Goal: Answer question/provide support: Share knowledge or assist other users

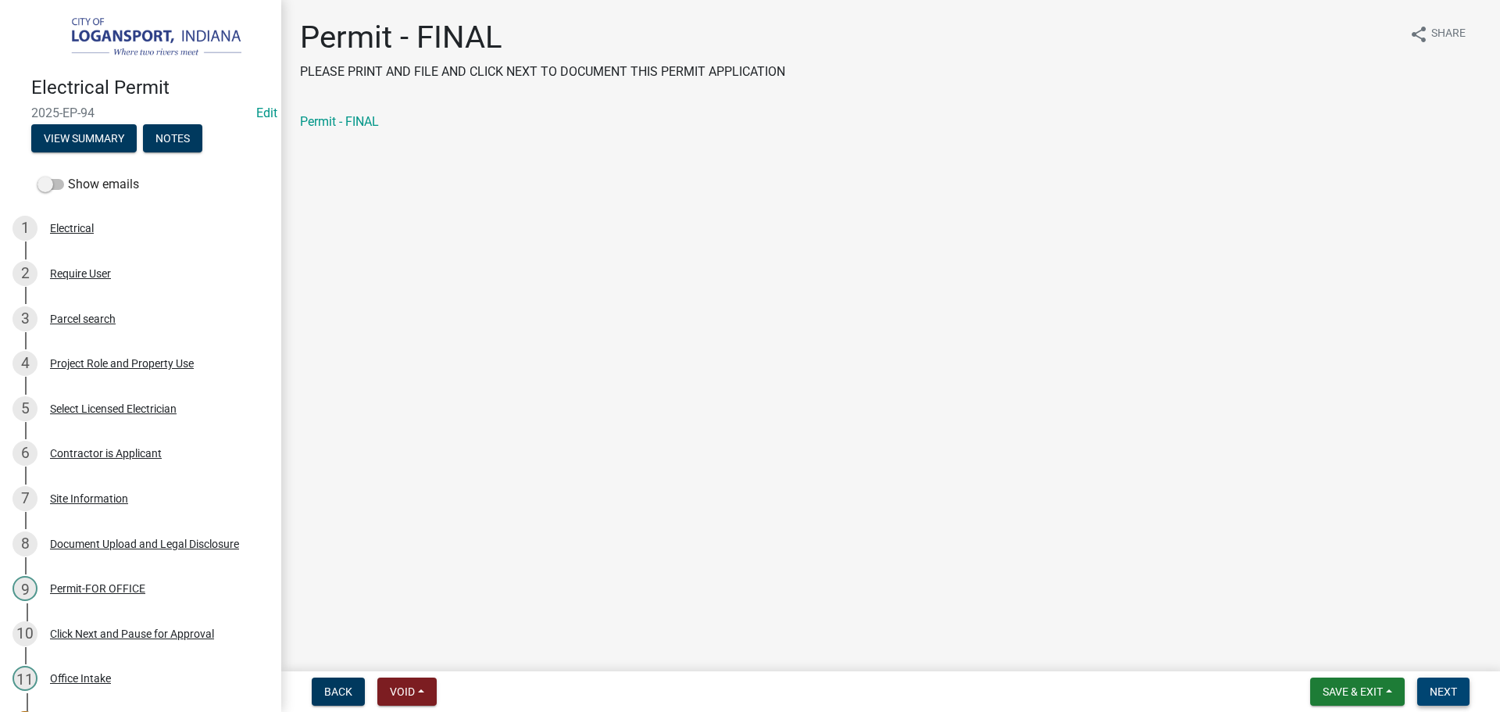
drag, startPoint x: 1446, startPoint y: 687, endPoint x: 1403, endPoint y: 657, distance: 51.6
click at [1447, 687] on span "Next" at bounding box center [1443, 691] width 27 height 13
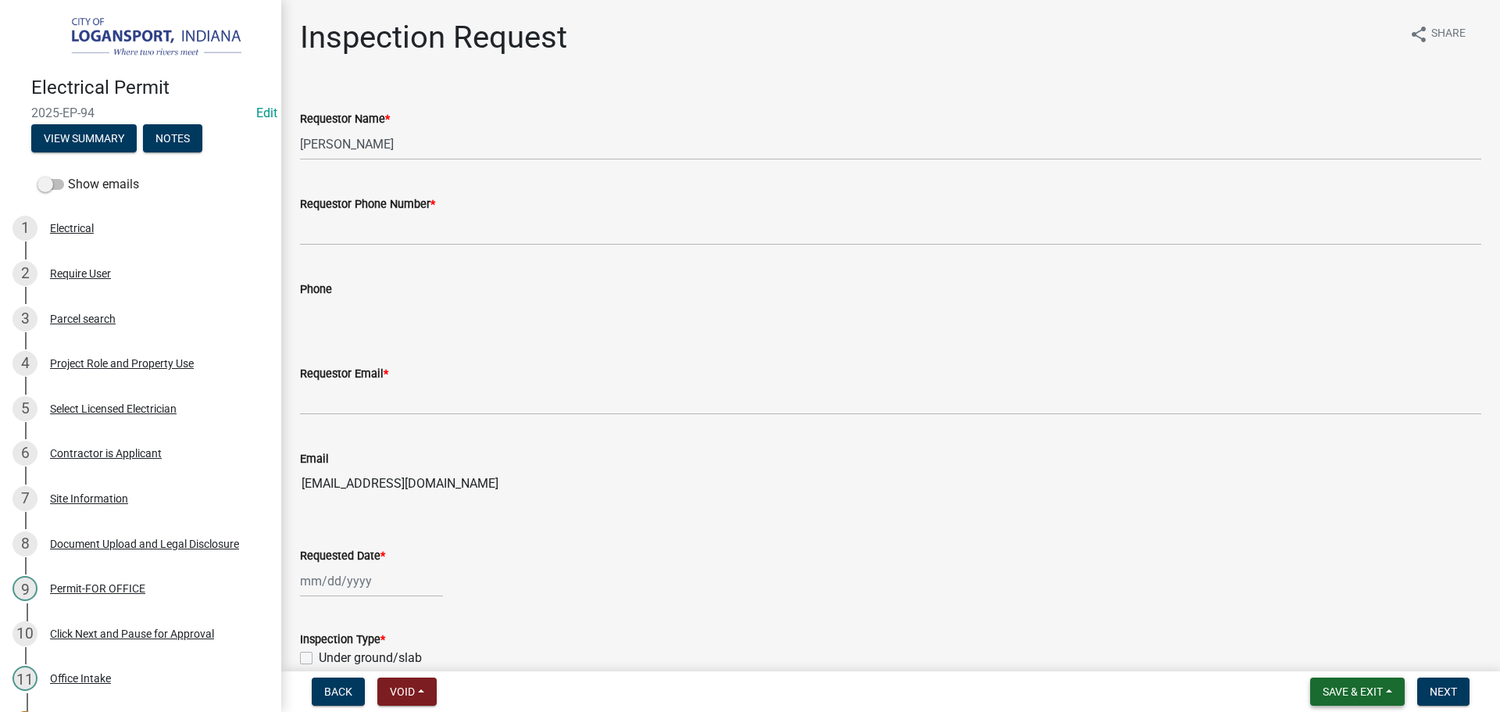
click at [1363, 691] on span "Save & Exit" at bounding box center [1353, 691] width 60 height 13
click at [1343, 642] on button "Save & Exit" at bounding box center [1342, 651] width 125 height 38
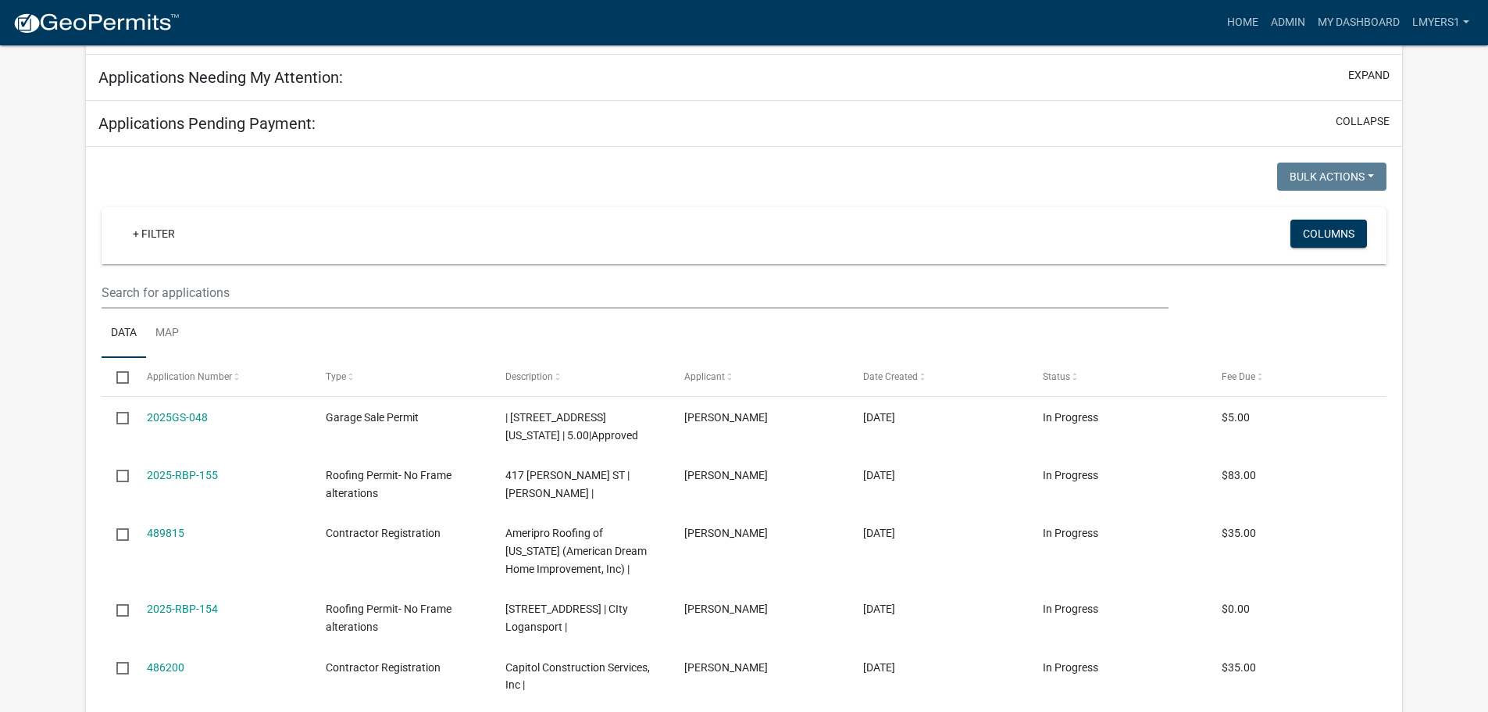
select select "2: 50"
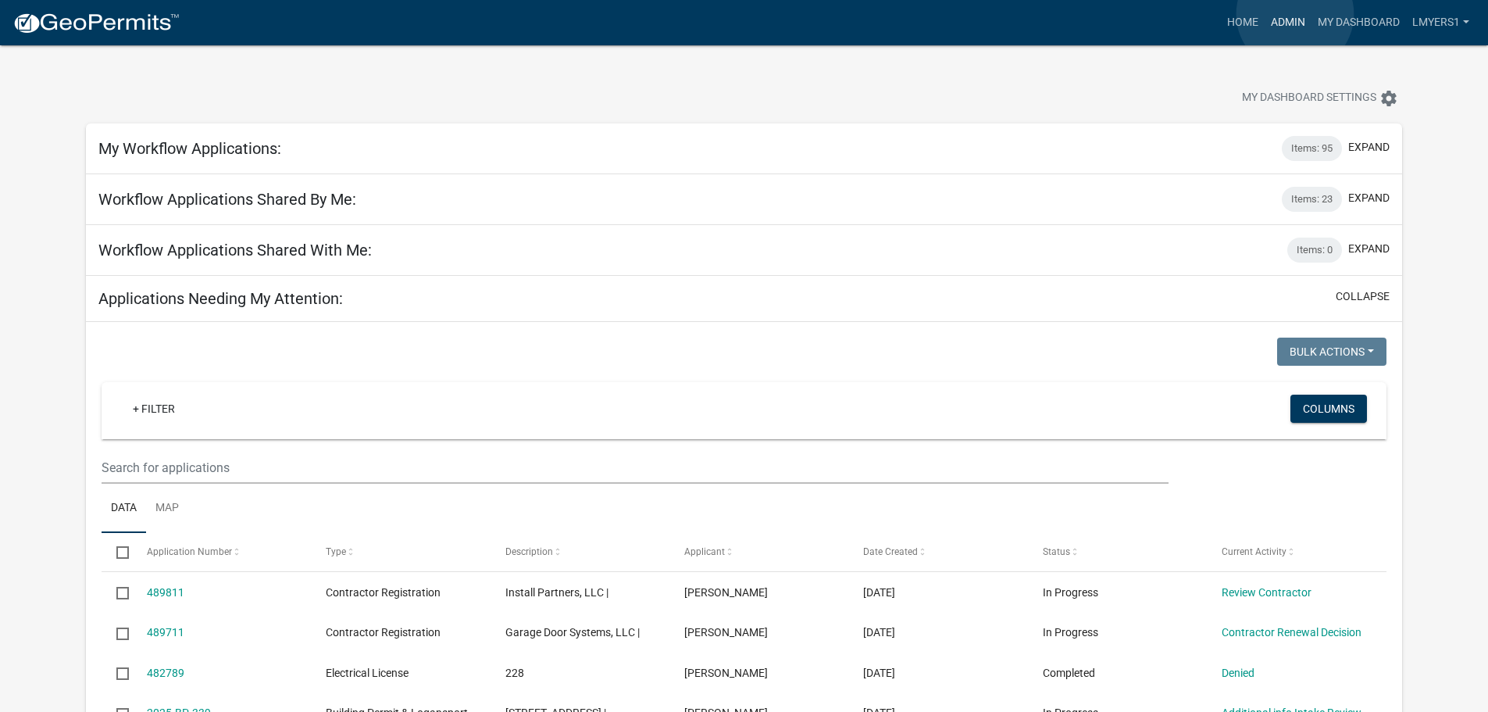
click at [1295, 14] on link "Admin" at bounding box center [1288, 23] width 47 height 30
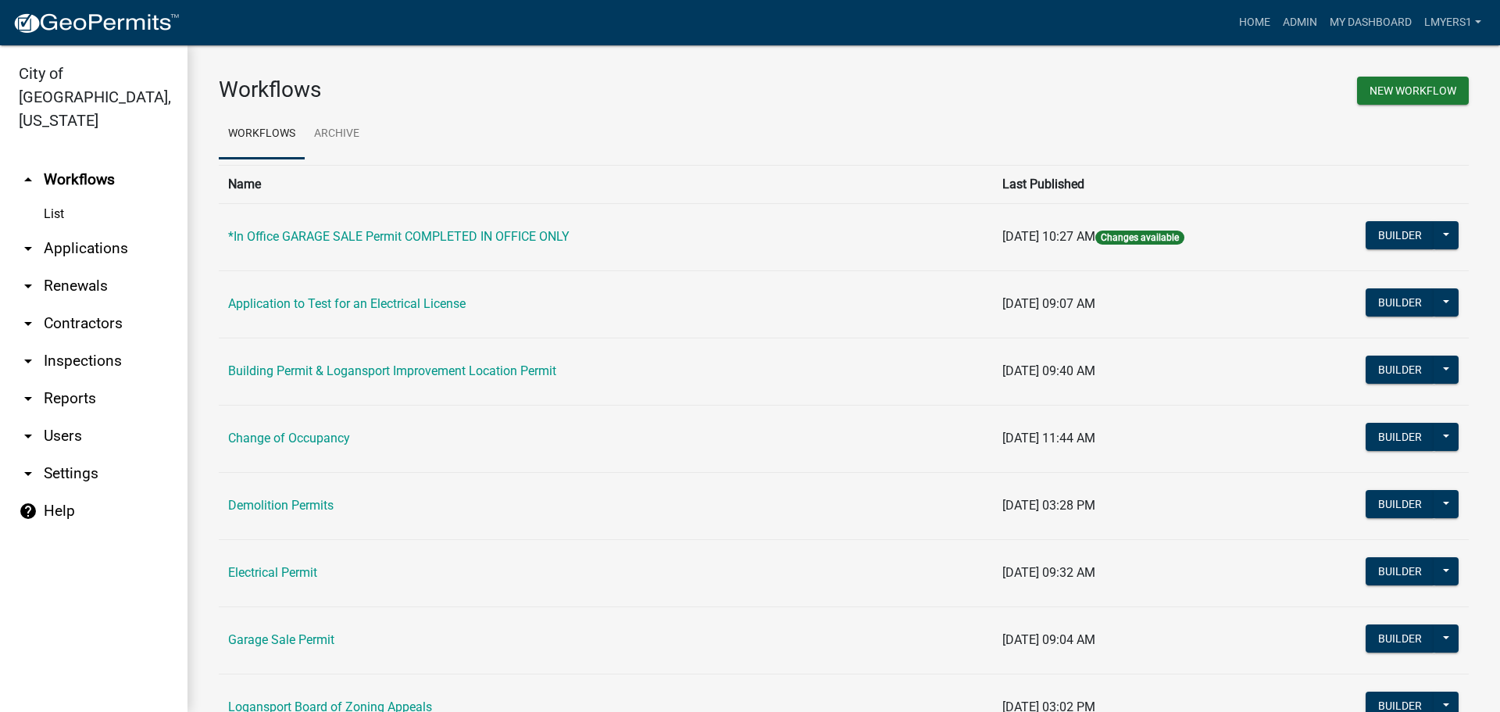
click at [96, 306] on link "arrow_drop_down Contractors" at bounding box center [94, 324] width 188 height 38
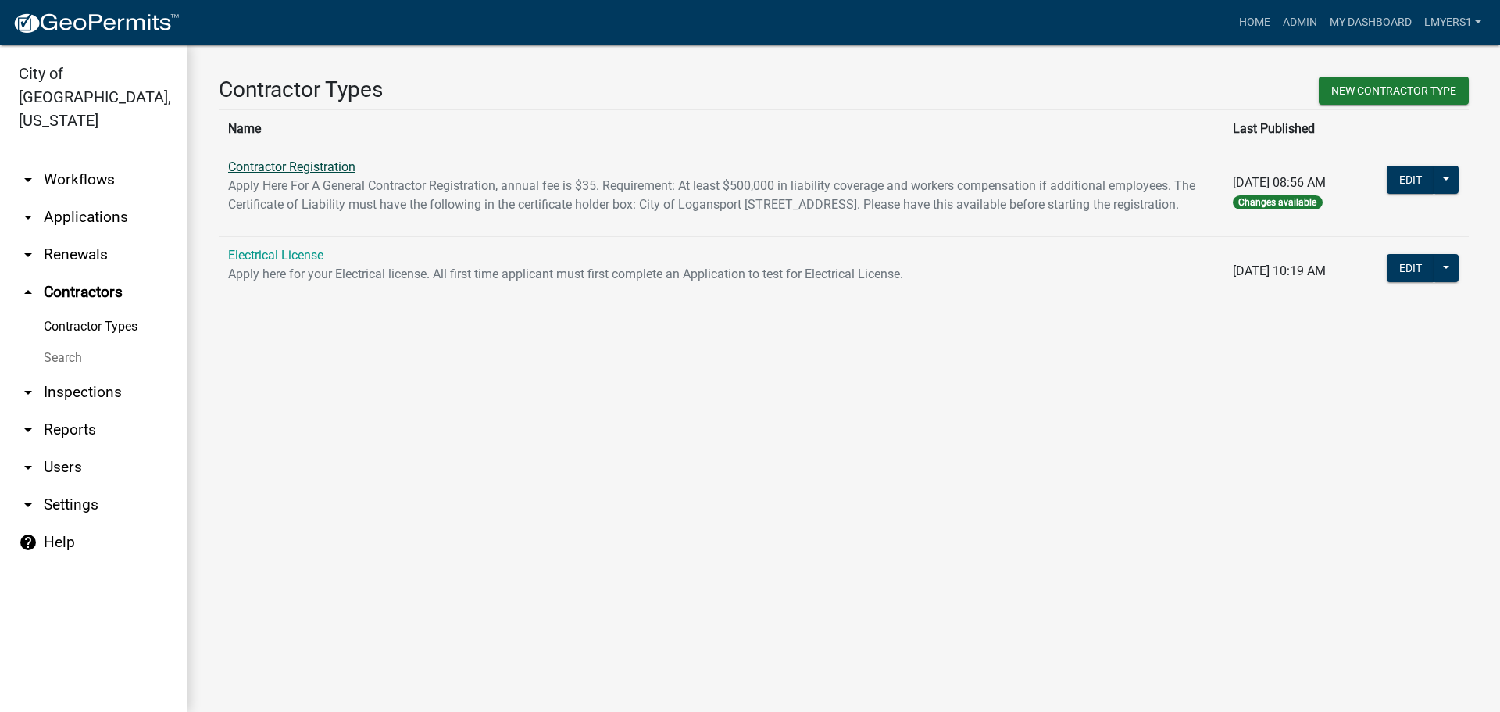
click at [262, 166] on link "Contractor Registration" at bounding box center [291, 166] width 127 height 15
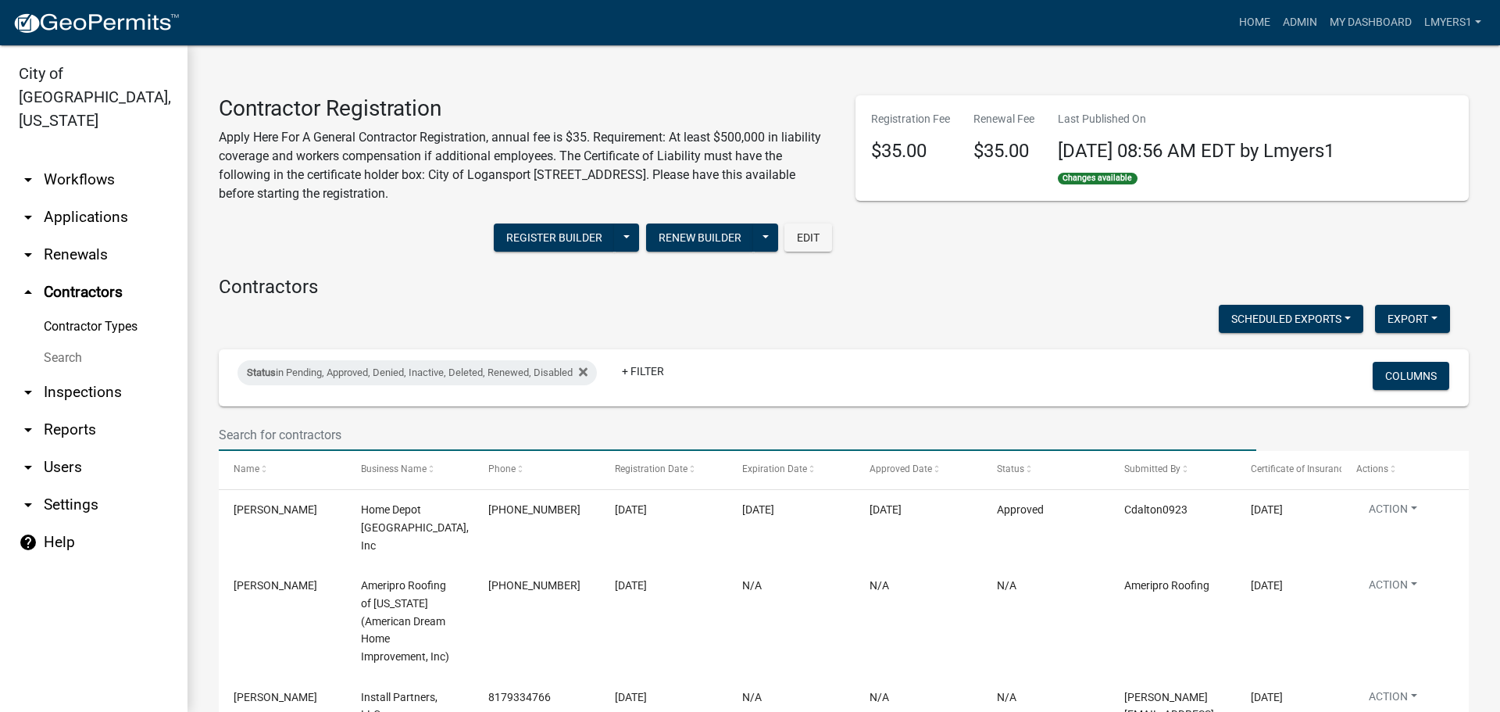
click at [290, 435] on input "text" at bounding box center [738, 435] width 1038 height 32
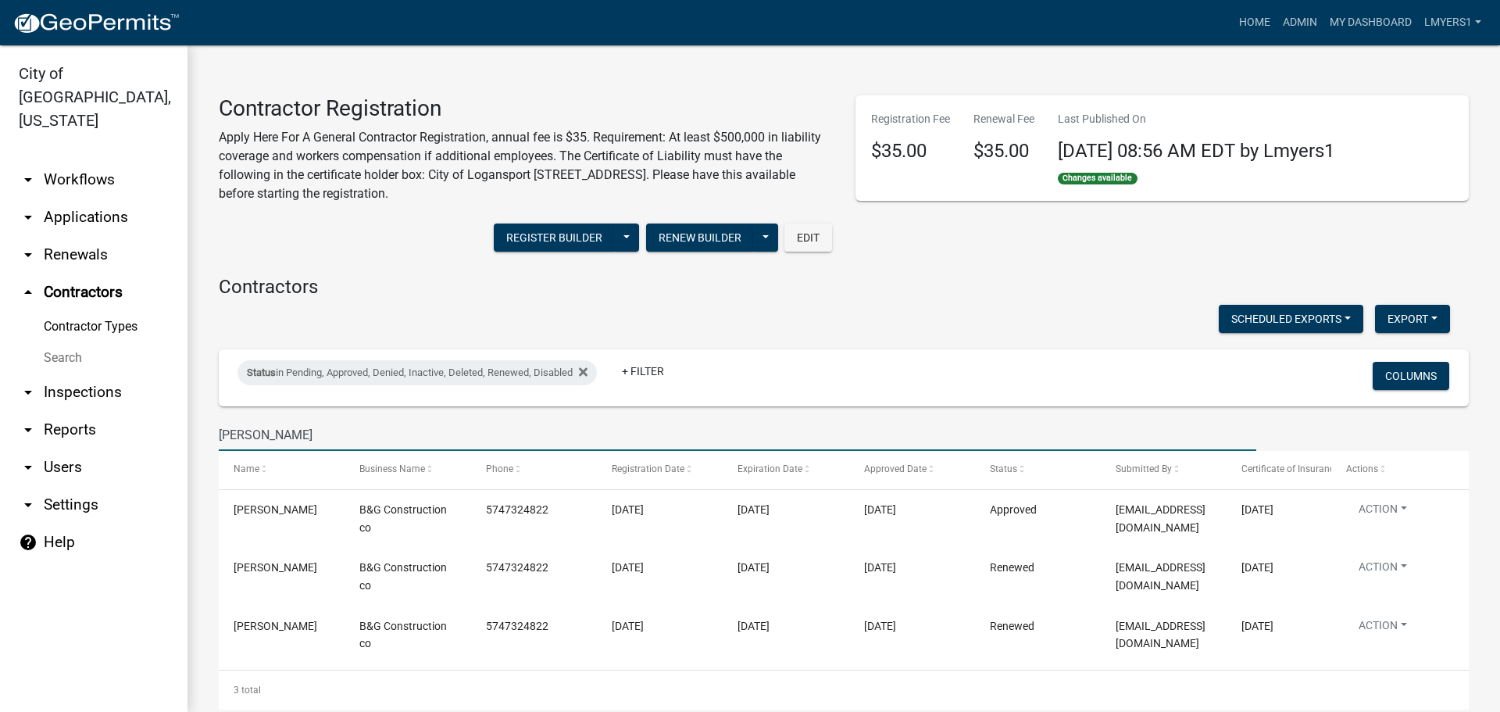
click at [440, 420] on input "Hayden" at bounding box center [738, 435] width 1038 height 32
click at [439, 420] on input "Hayden" at bounding box center [738, 435] width 1038 height 32
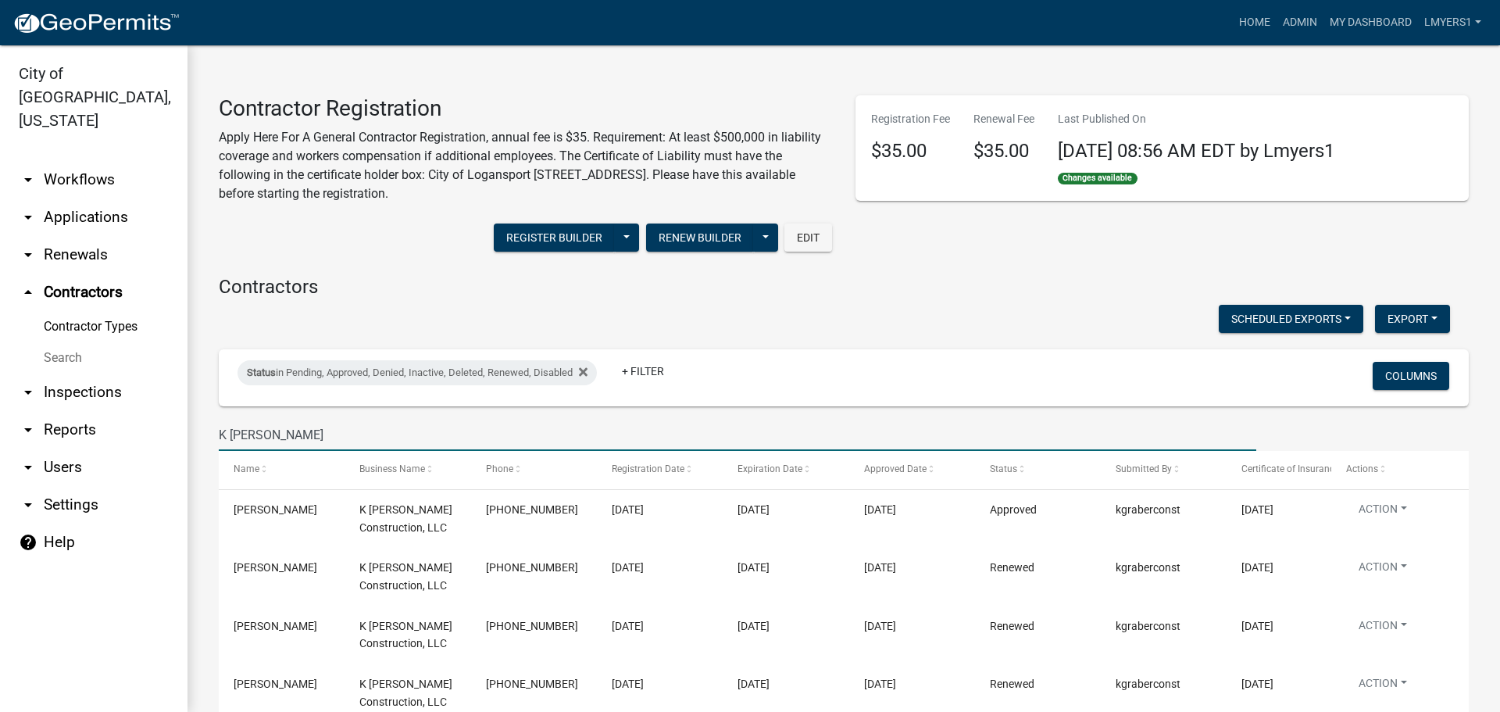
click at [300, 434] on input "K Graber" at bounding box center [738, 435] width 1038 height 32
click at [303, 434] on input "K Graber" at bounding box center [738, 435] width 1038 height 32
click at [296, 433] on input "K Graber" at bounding box center [738, 435] width 1038 height 32
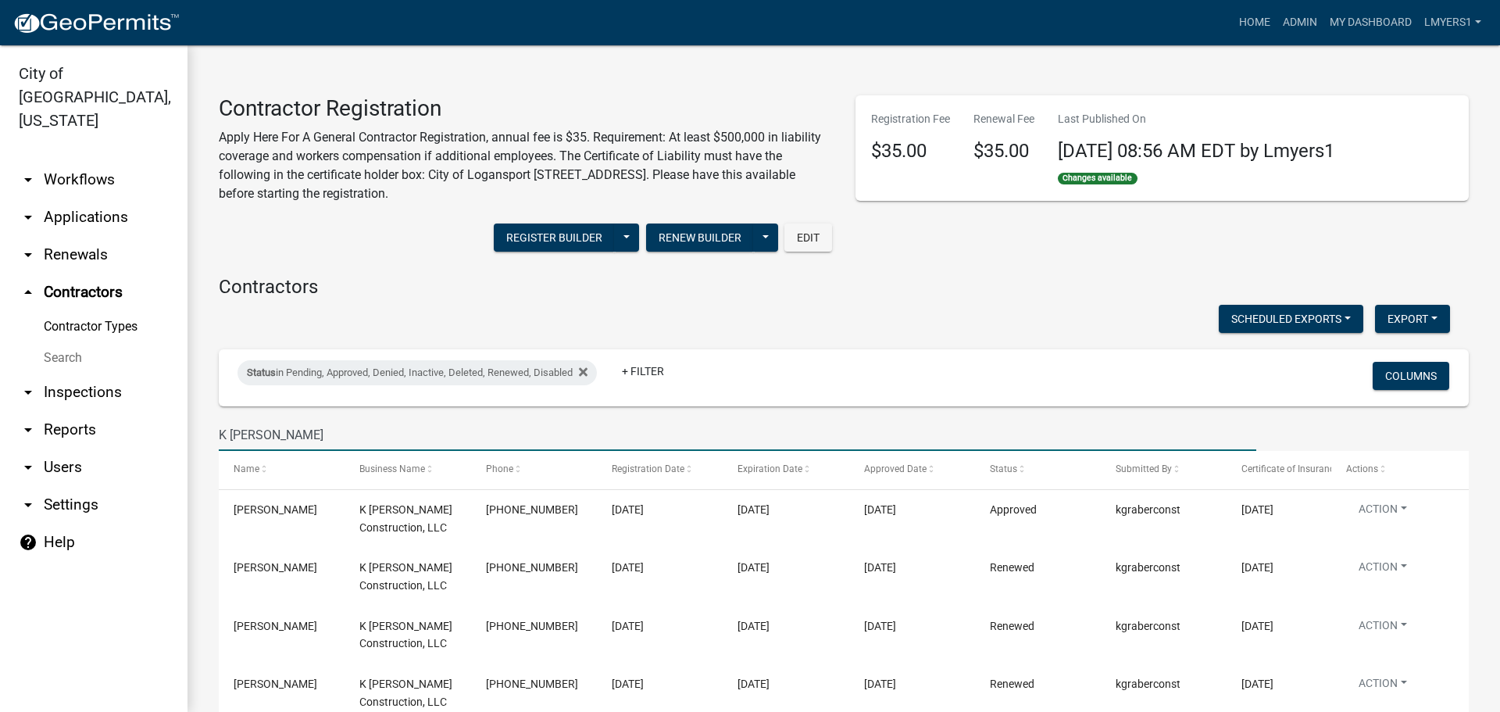
click at [296, 433] on input "K Graber" at bounding box center [738, 435] width 1038 height 32
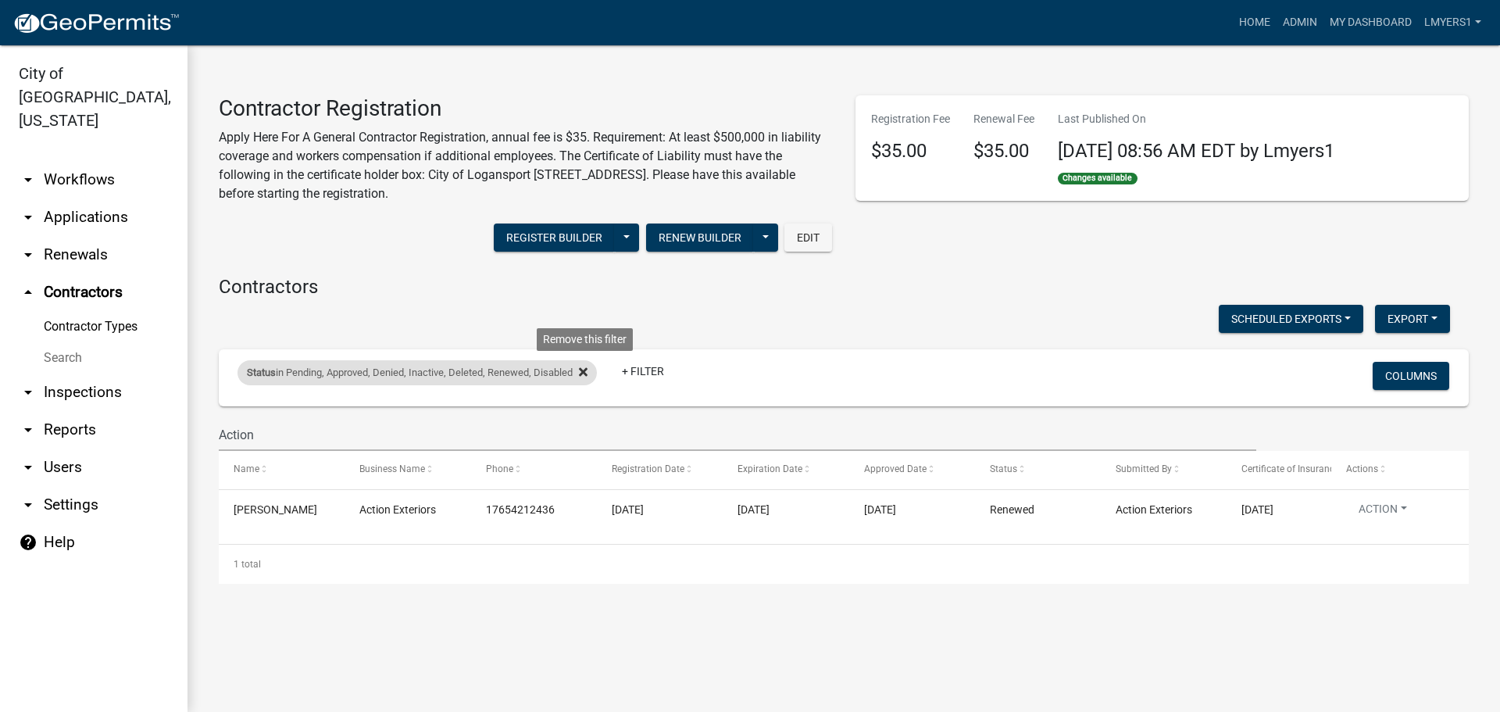
click at [588, 373] on icon at bounding box center [583, 372] width 9 height 13
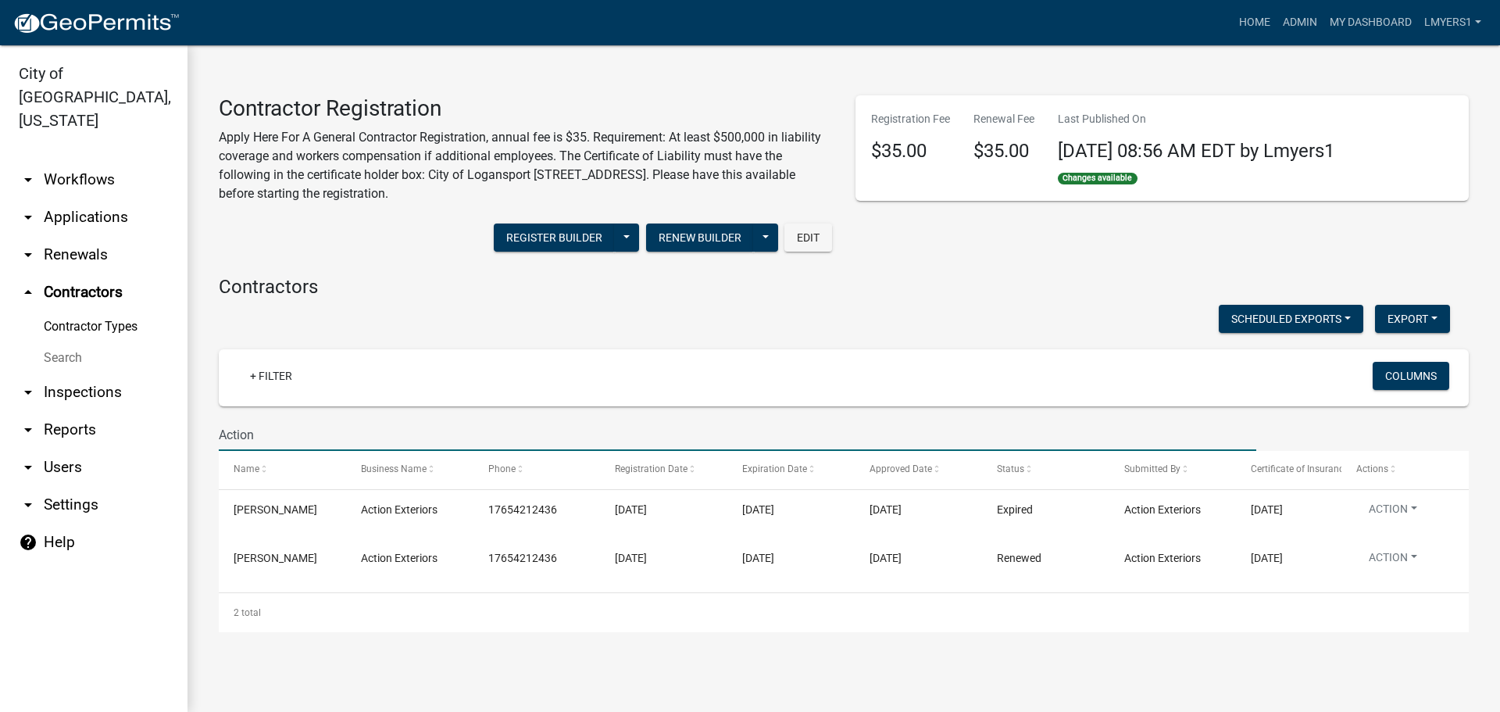
click at [304, 431] on input "Action" at bounding box center [738, 435] width 1038 height 32
click at [303, 431] on input "Action" at bounding box center [738, 435] width 1038 height 32
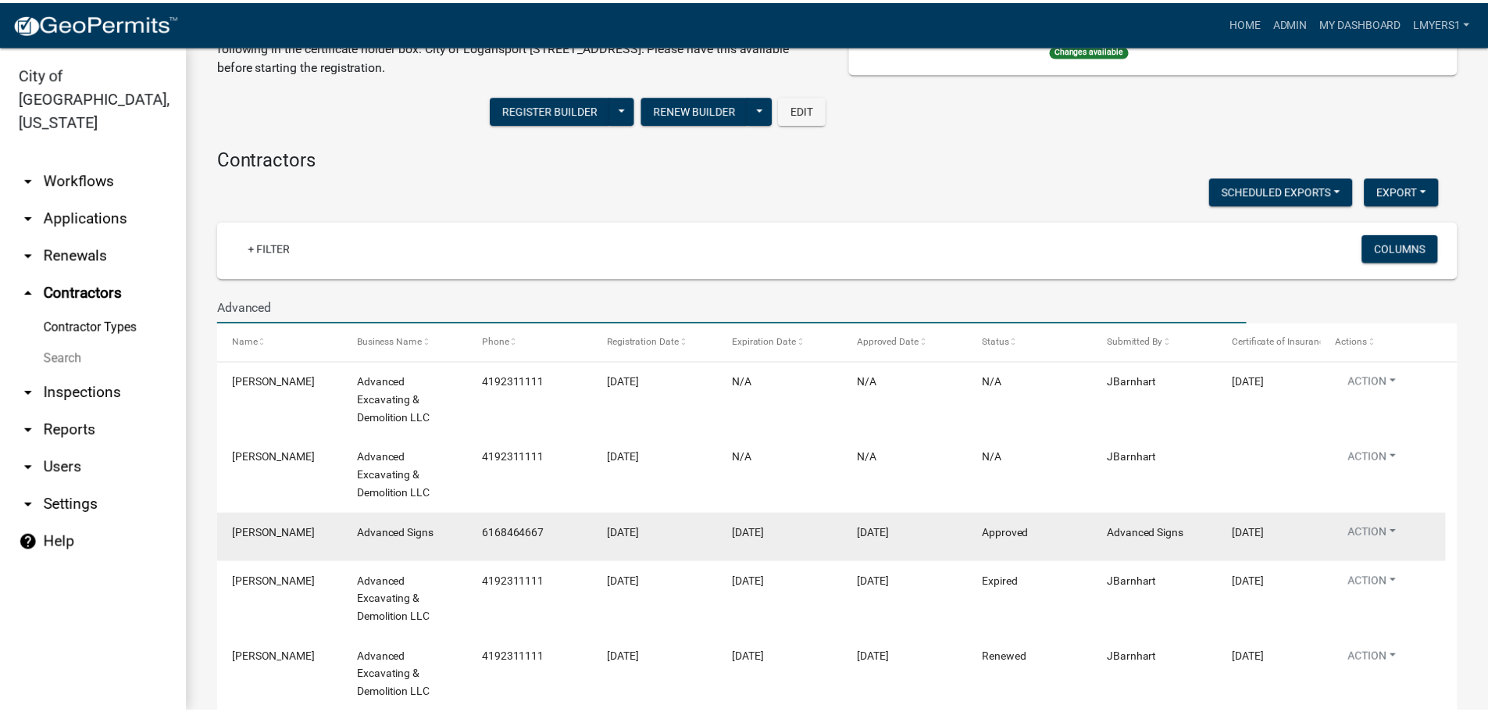
scroll to position [156, 0]
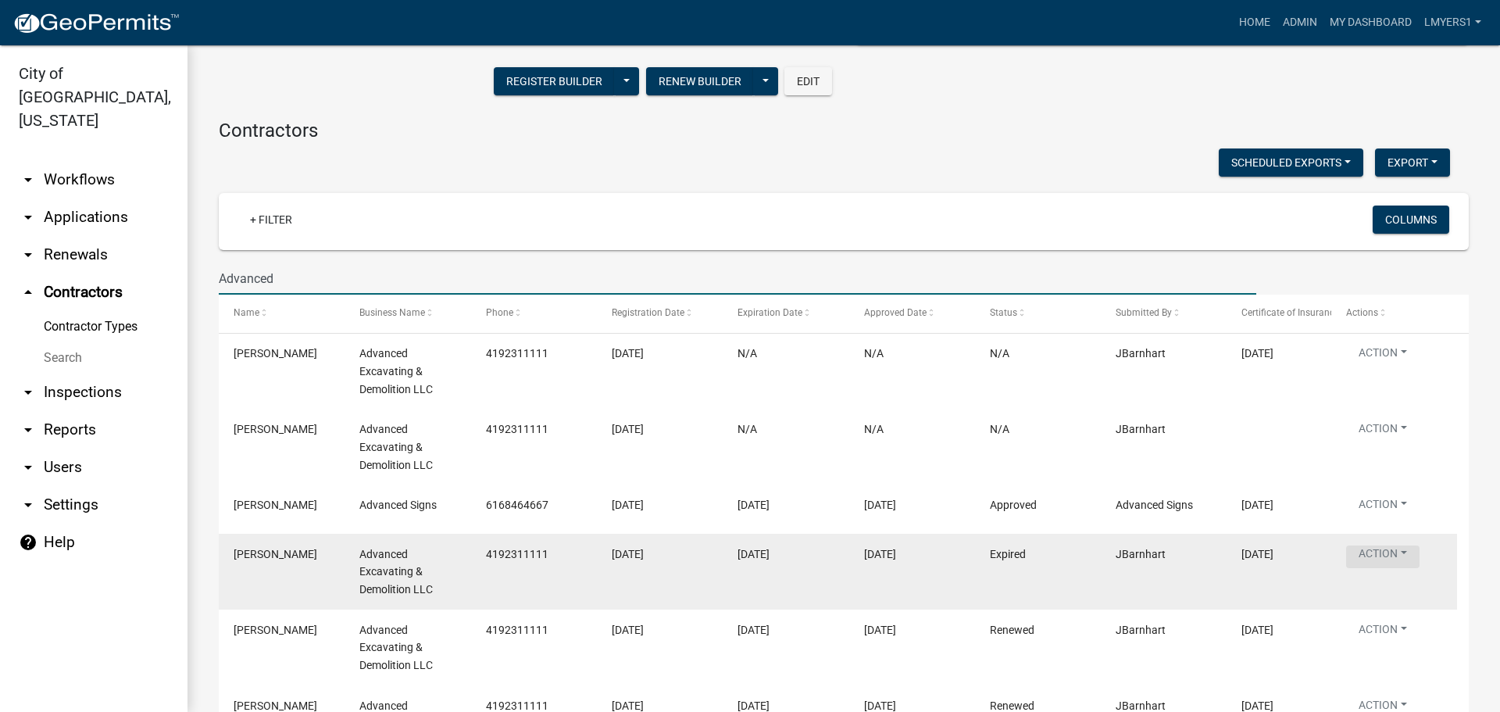
type input "Advanced"
click at [1374, 556] on button "Action" at bounding box center [1382, 556] width 73 height 23
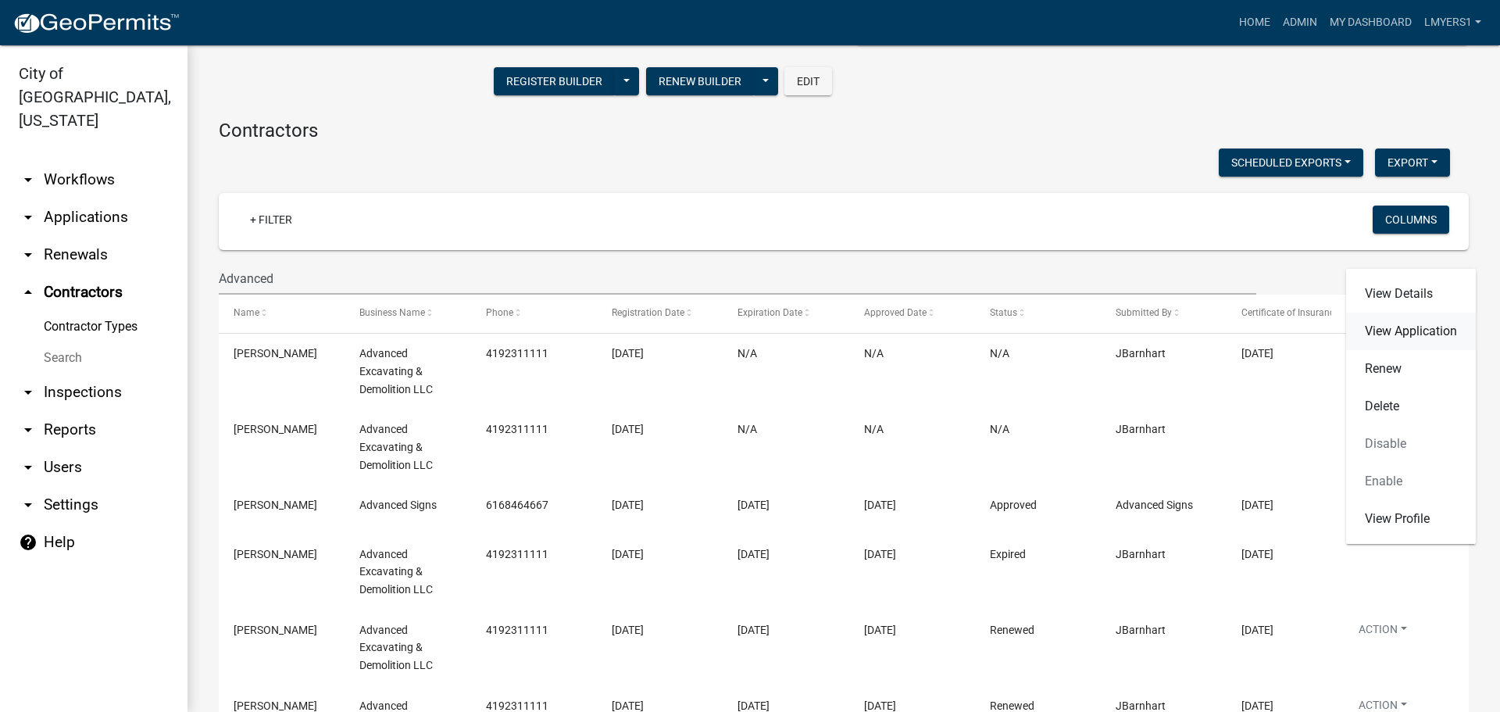
click at [1441, 334] on link "View Application" at bounding box center [1411, 332] width 130 height 38
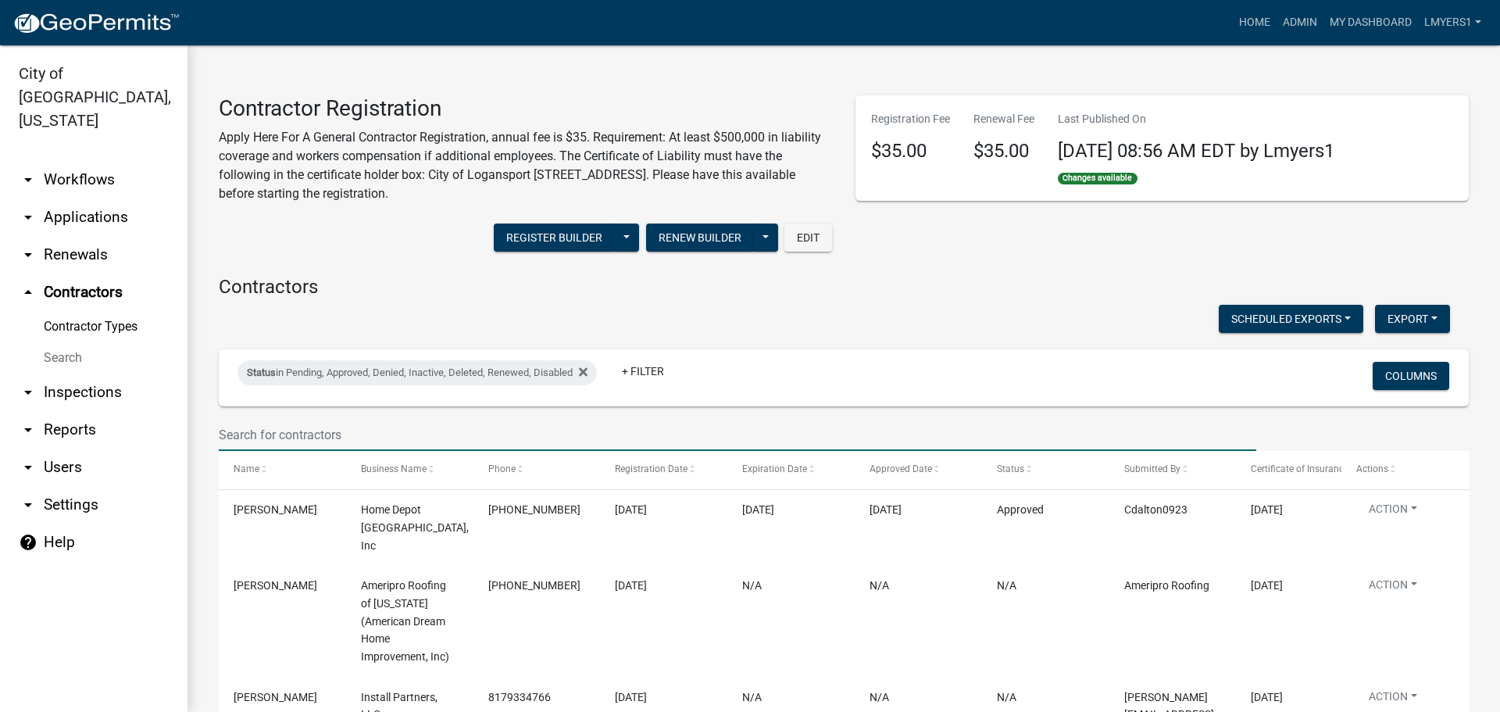
click at [767, 431] on input "text" at bounding box center [738, 435] width 1038 height 32
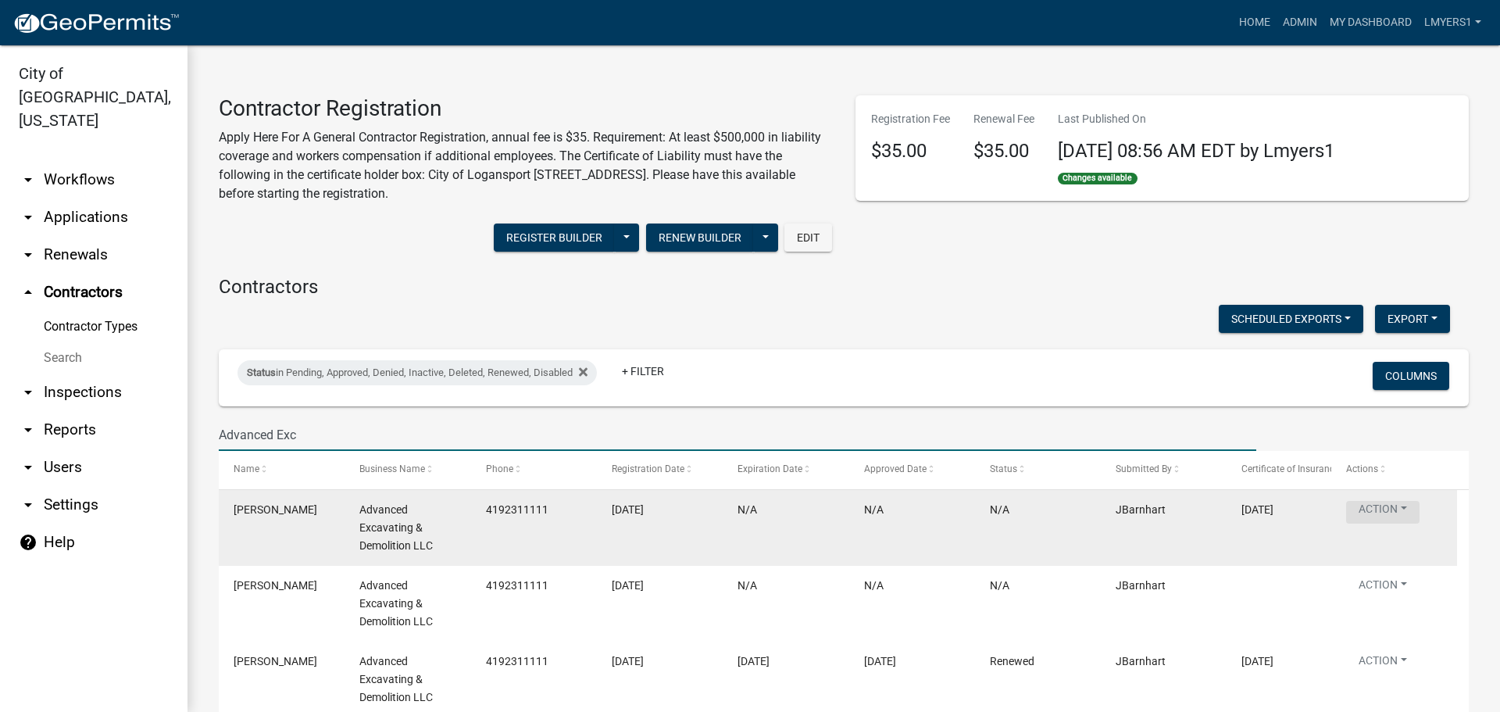
type input "Advanced Exc"
click at [1388, 509] on button "Action" at bounding box center [1382, 512] width 73 height 23
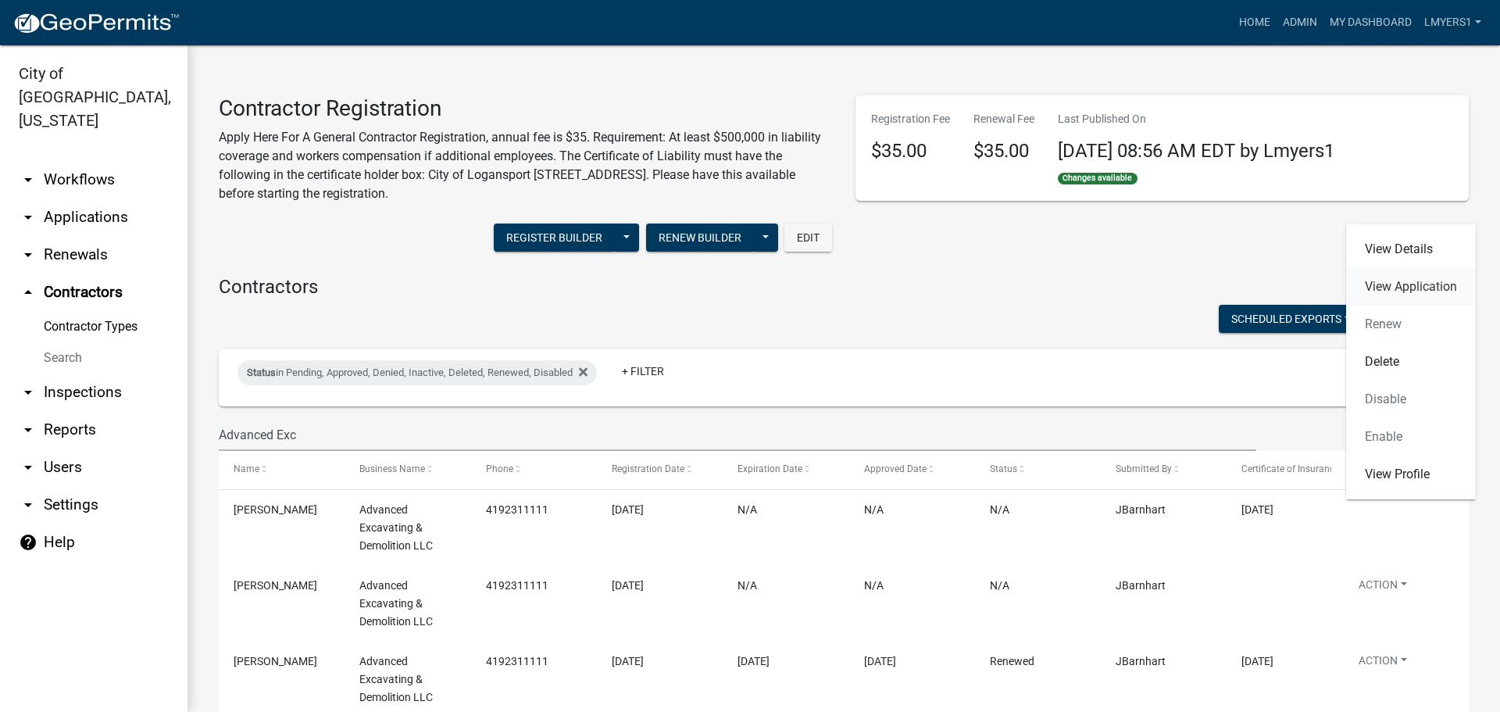
click at [1449, 300] on link "View Application" at bounding box center [1411, 287] width 130 height 38
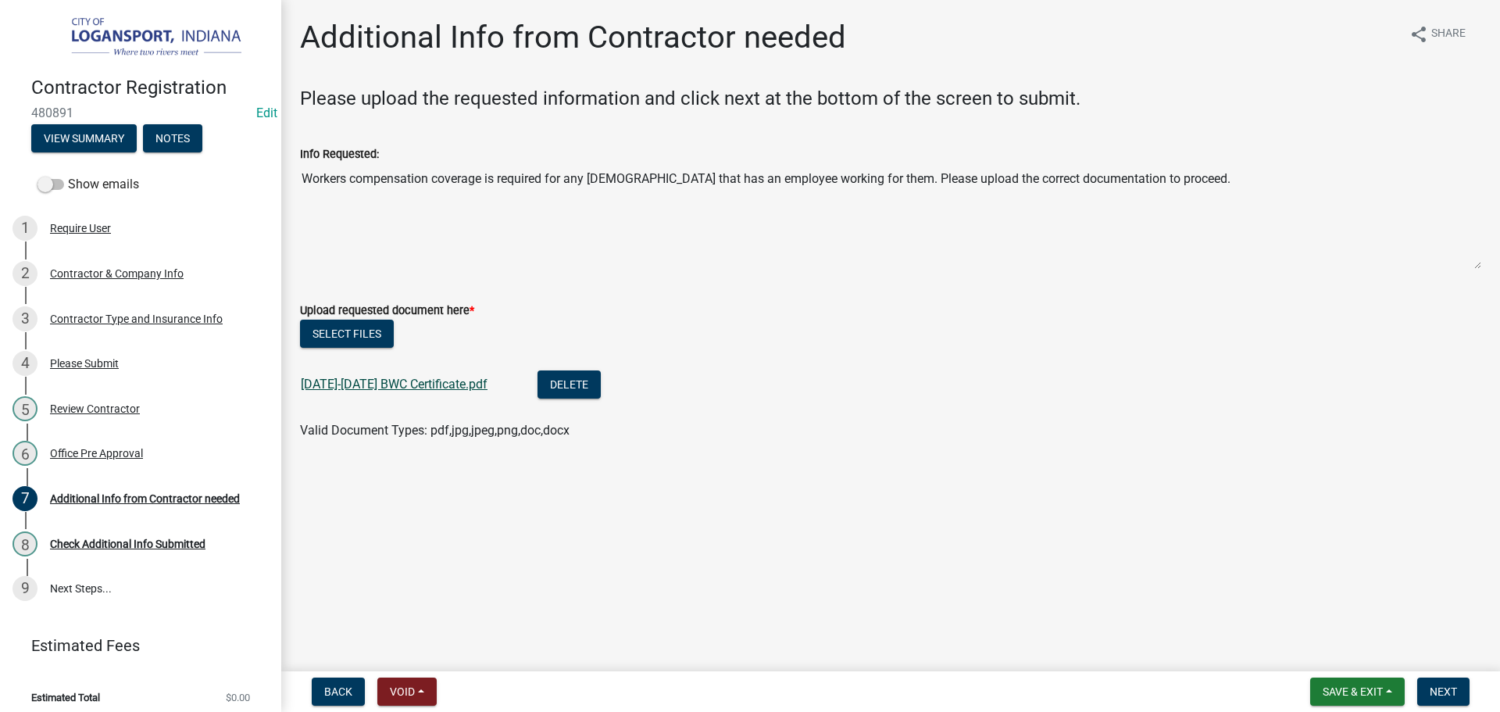
click at [416, 388] on link "2025-2026 BWC Certificate.pdf" at bounding box center [394, 384] width 187 height 15
click at [1447, 688] on span "Next" at bounding box center [1443, 691] width 27 height 13
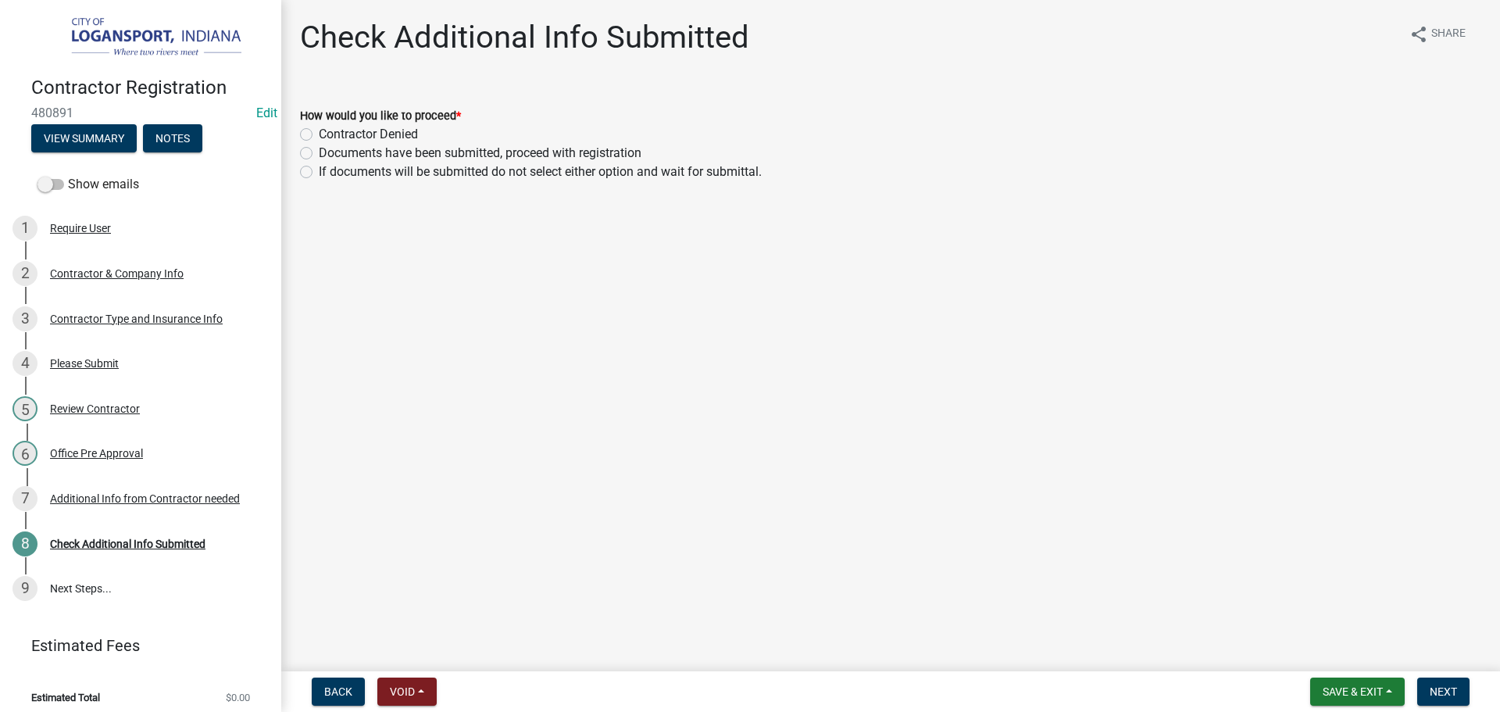
click at [319, 153] on label "Documents have been submitted, proceed with registration" at bounding box center [480, 153] width 323 height 19
click at [319, 153] on input "Documents have been submitted, proceed with registration" at bounding box center [324, 149] width 10 height 10
radio input "true"
click at [1438, 687] on span "Next" at bounding box center [1443, 691] width 27 height 13
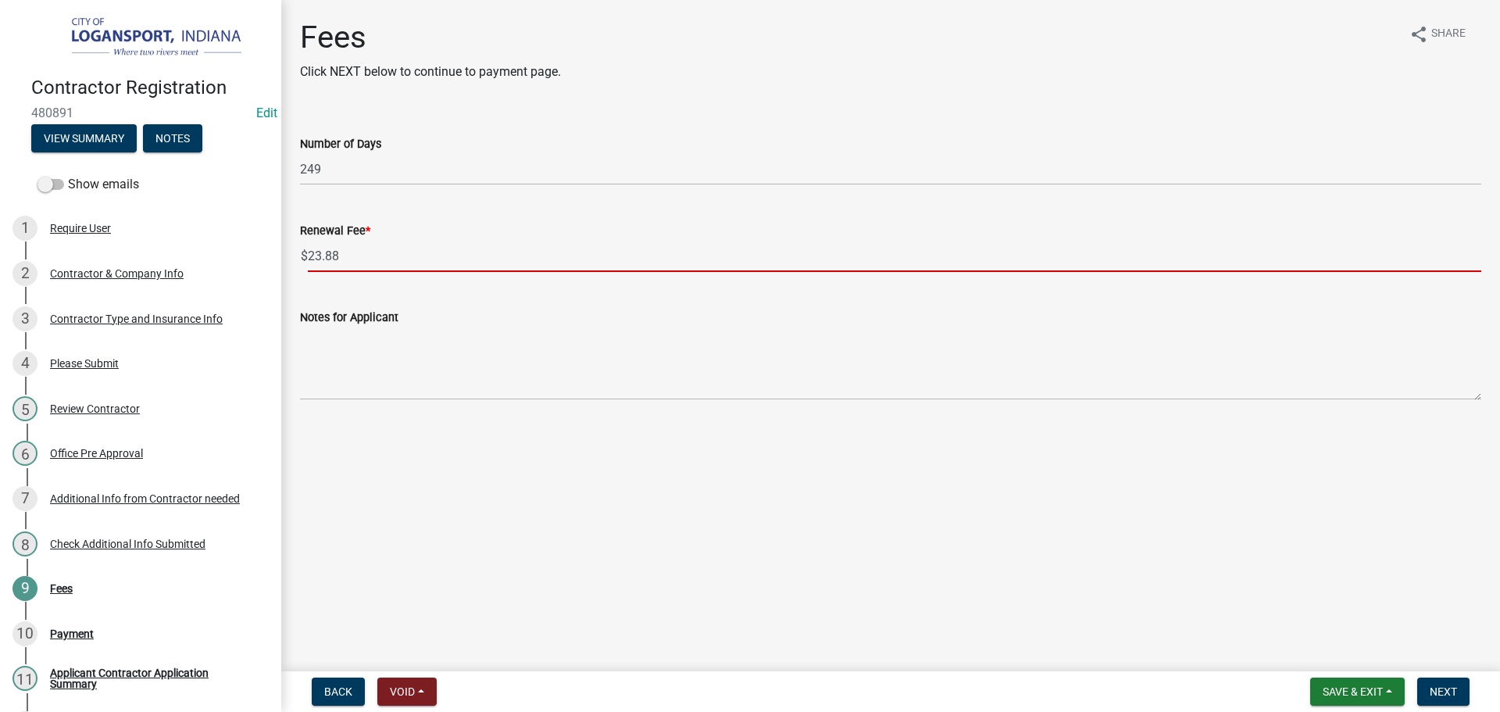
drag, startPoint x: 354, startPoint y: 259, endPoint x: 327, endPoint y: 257, distance: 26.7
click at [309, 252] on input "23.88" at bounding box center [895, 256] width 1174 height 32
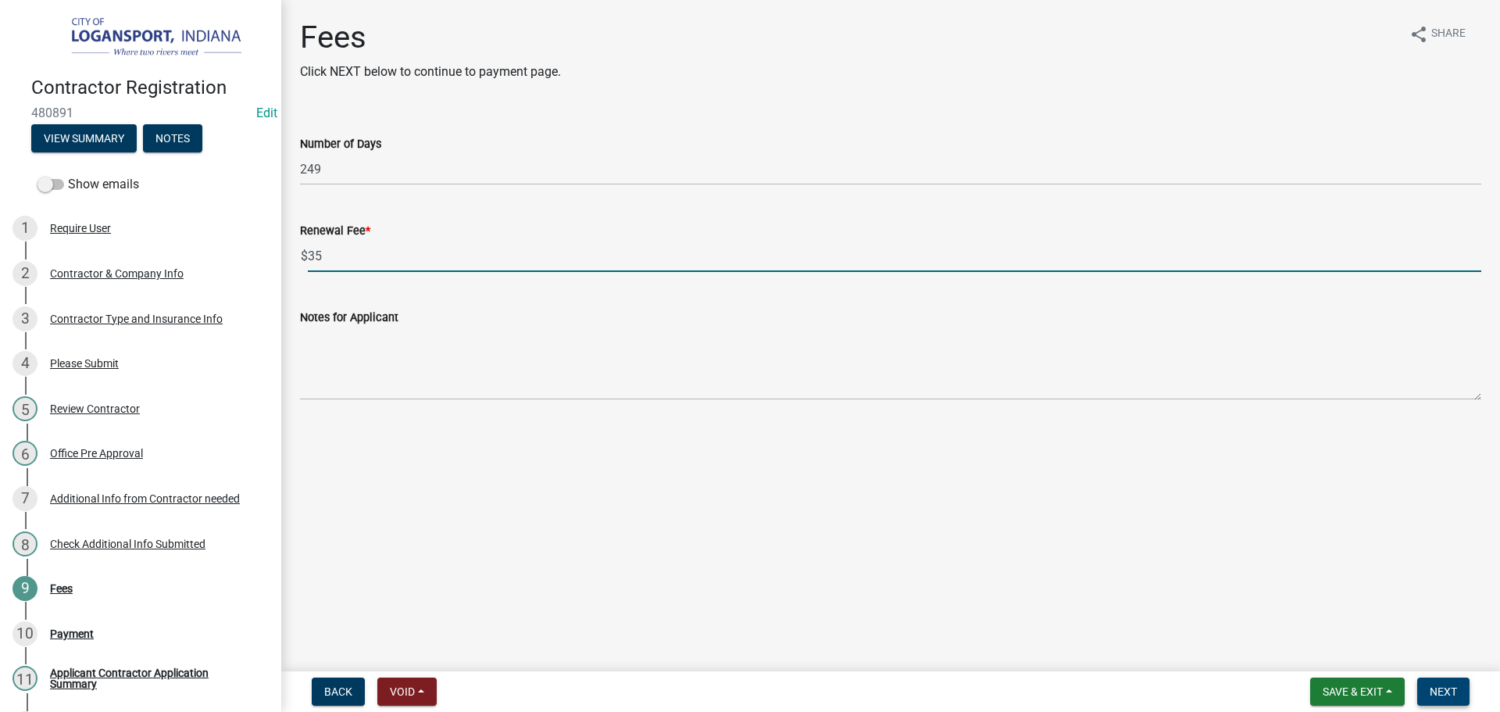
type input "35"
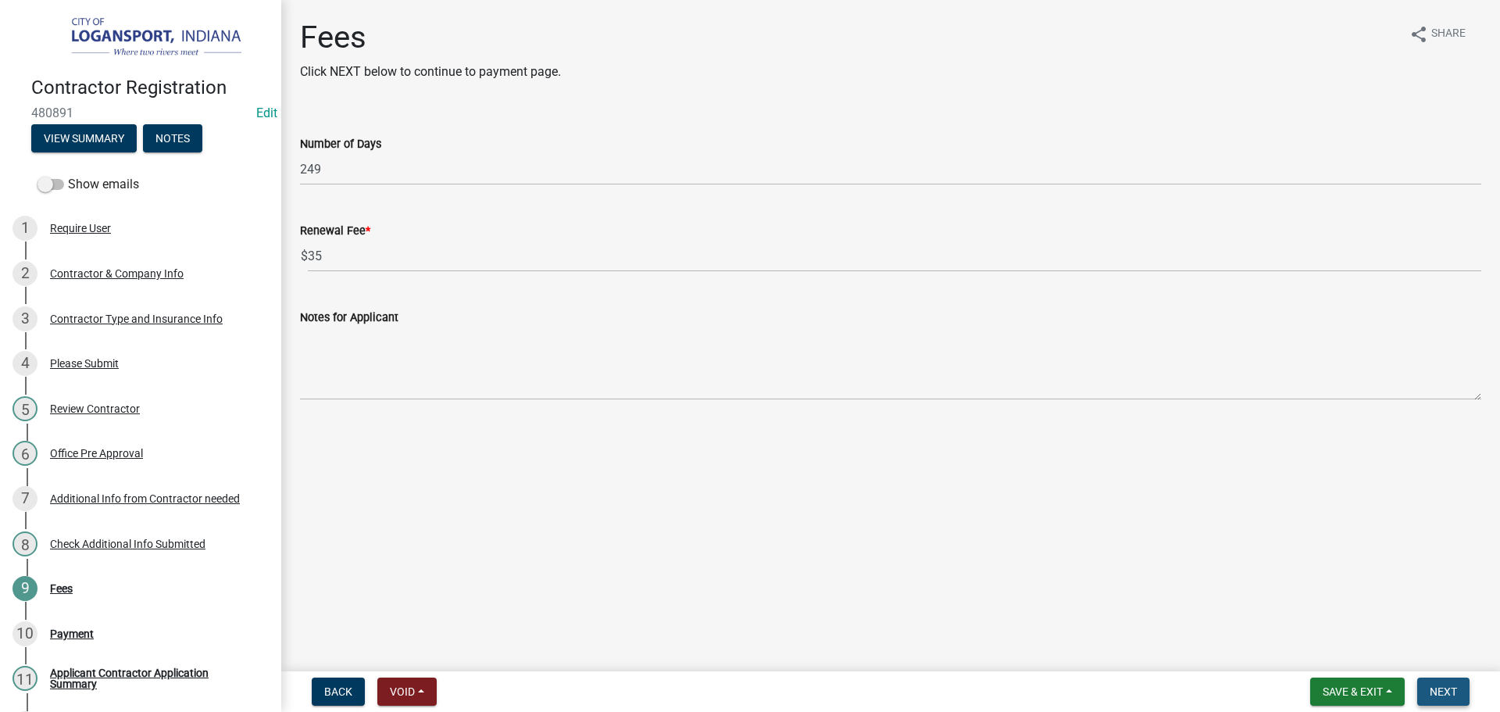
click at [1442, 688] on span "Next" at bounding box center [1443, 691] width 27 height 13
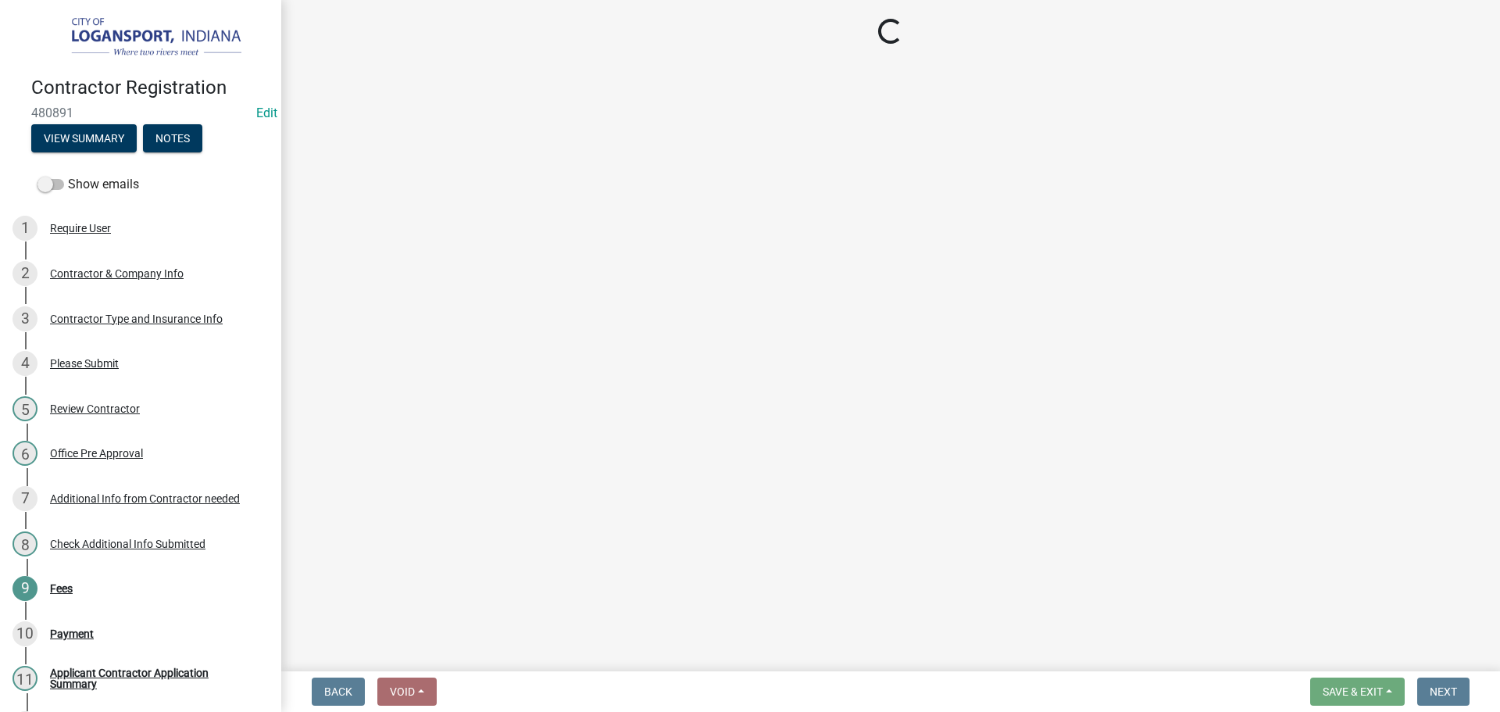
select select "3: 3"
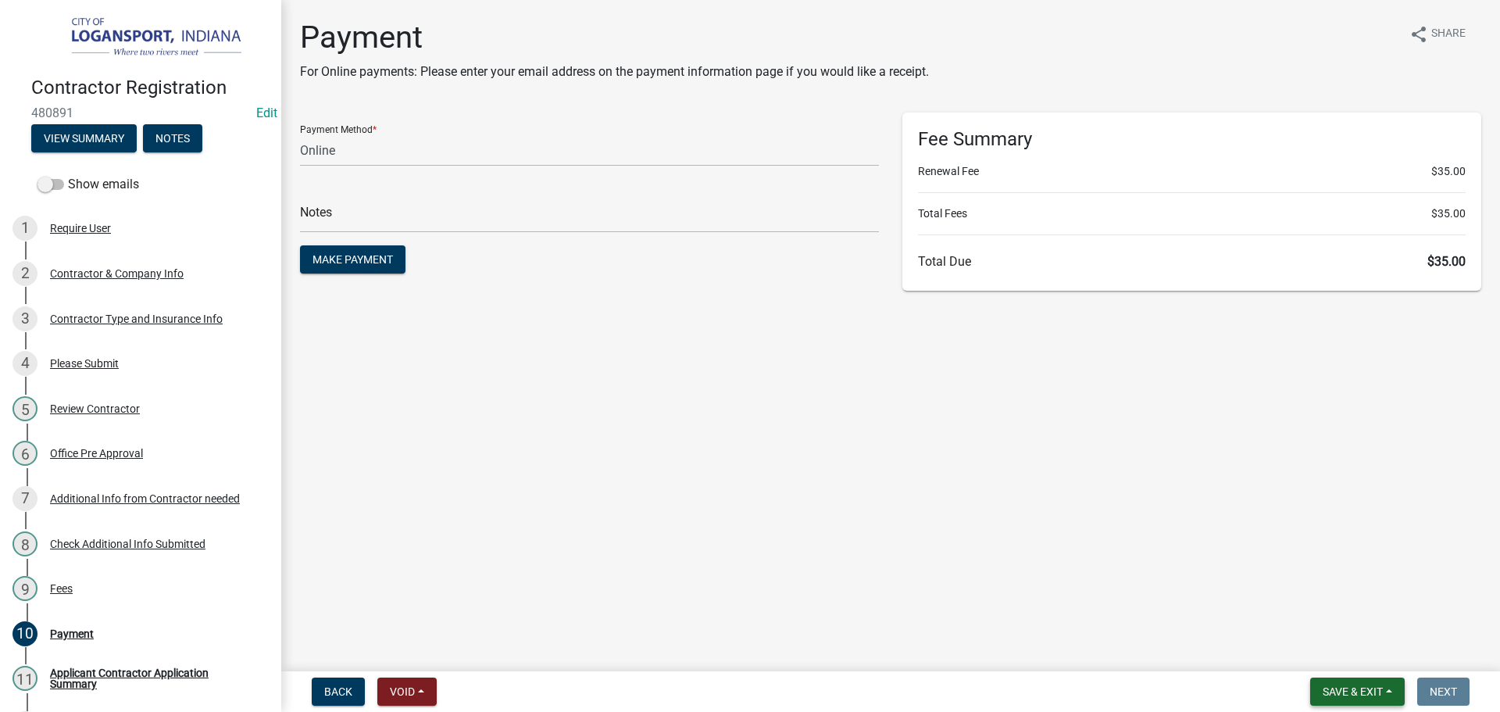
click at [1363, 685] on span "Save & Exit" at bounding box center [1353, 691] width 60 height 13
click at [1366, 655] on button "Save & Exit" at bounding box center [1342, 651] width 125 height 38
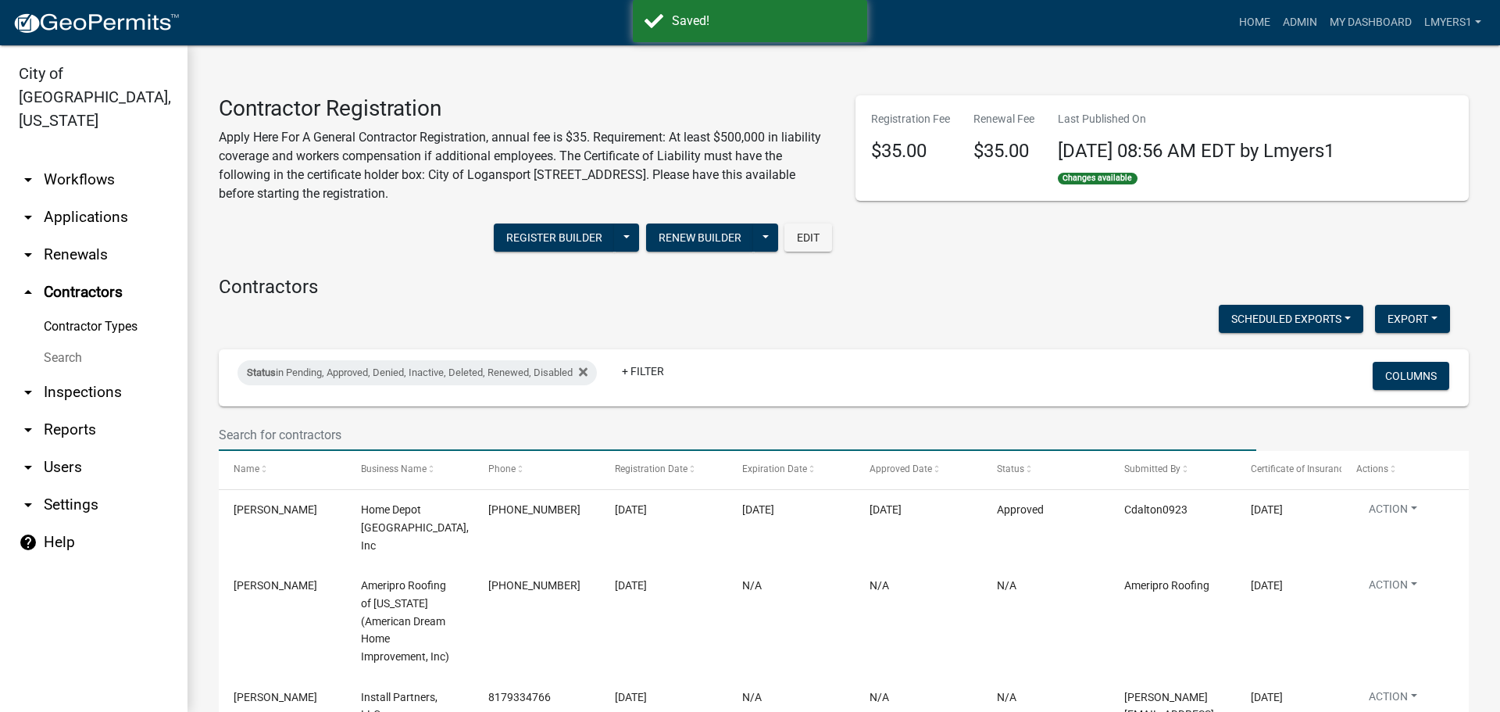
click at [257, 436] on input "text" at bounding box center [738, 435] width 1038 height 32
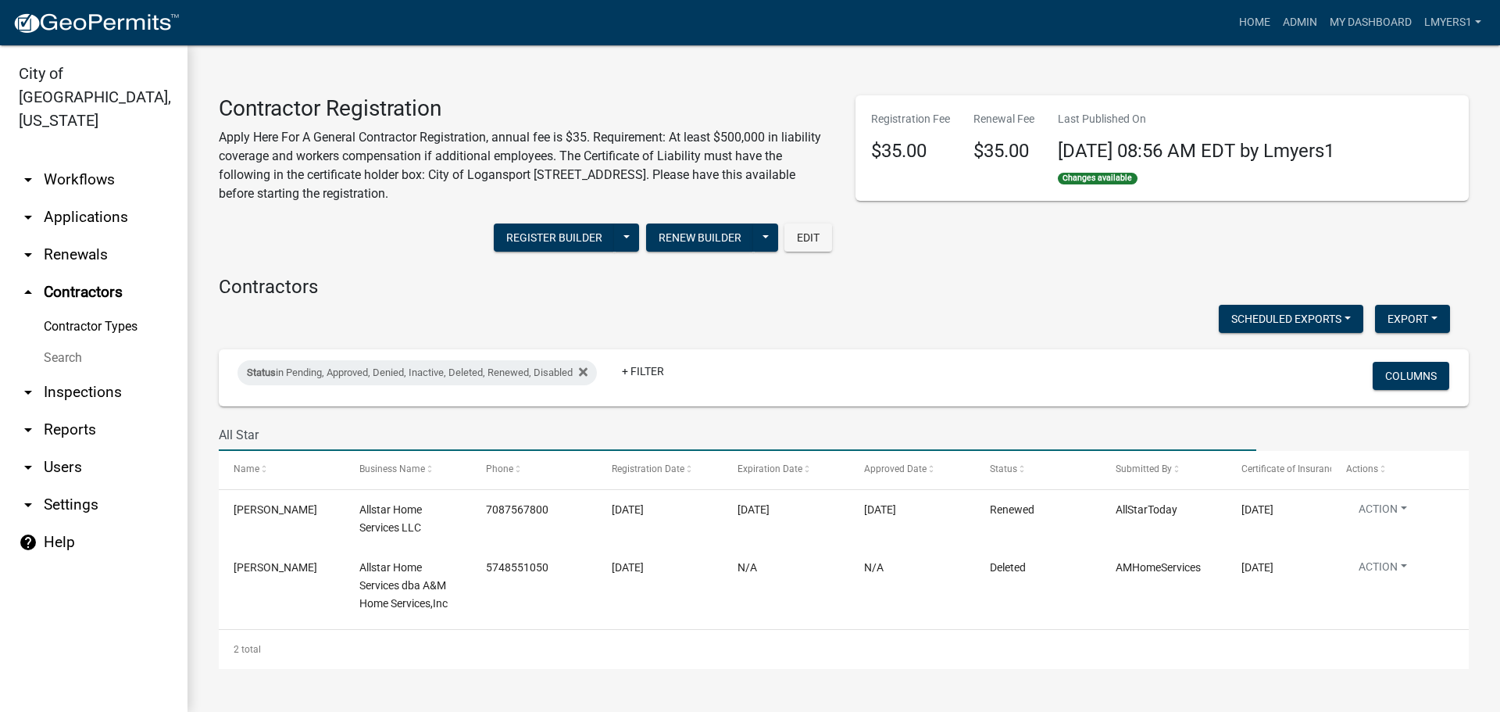
click at [235, 438] on input "All Star" at bounding box center [738, 435] width 1038 height 32
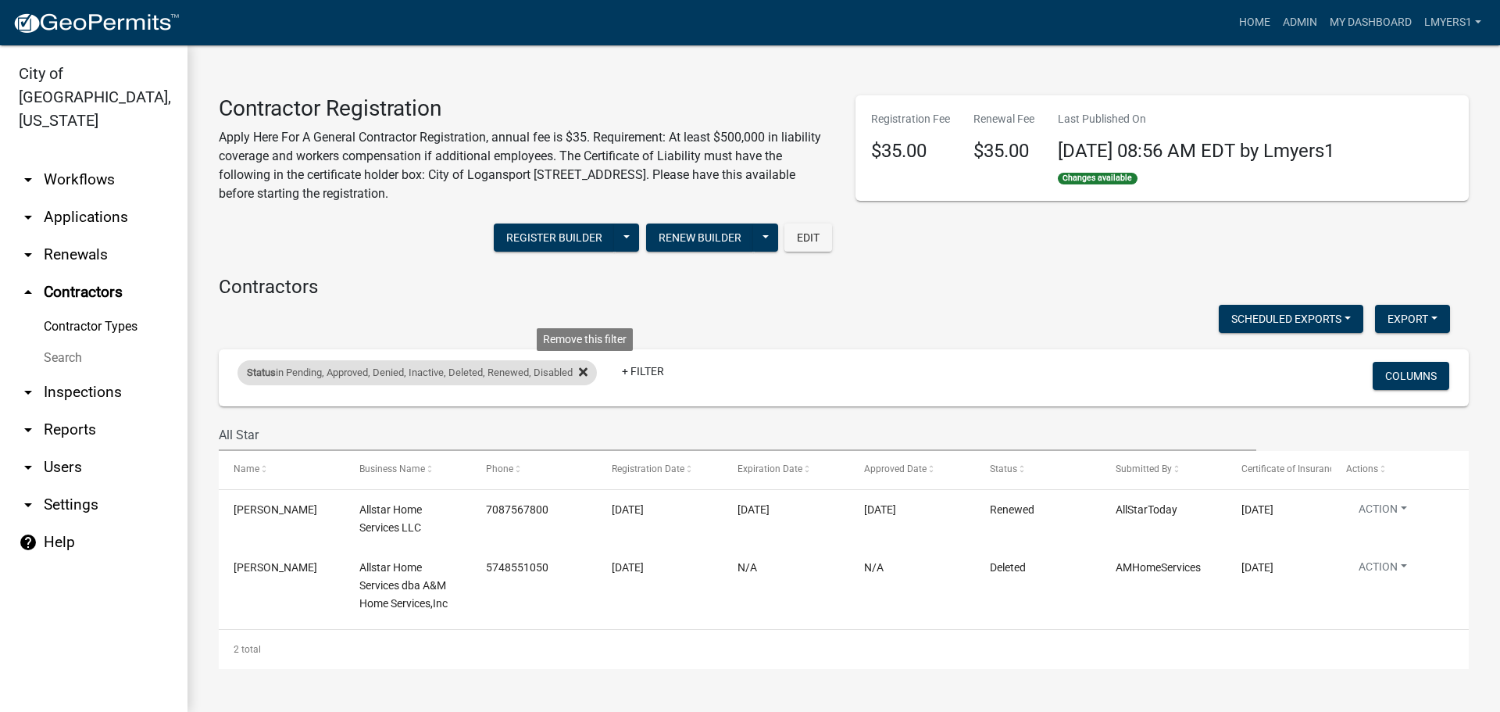
click at [587, 374] on icon at bounding box center [583, 372] width 9 height 9
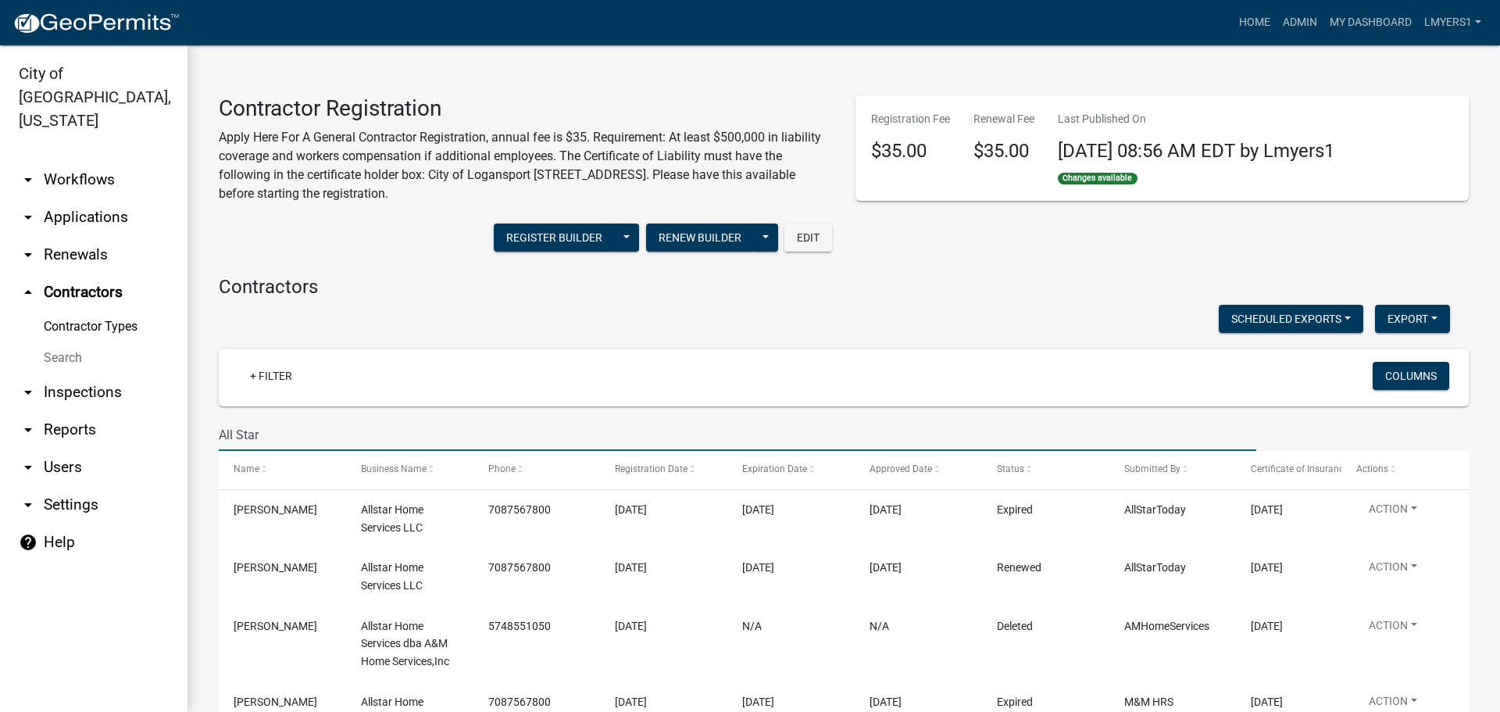
click at [277, 438] on input "All Star" at bounding box center [738, 435] width 1038 height 32
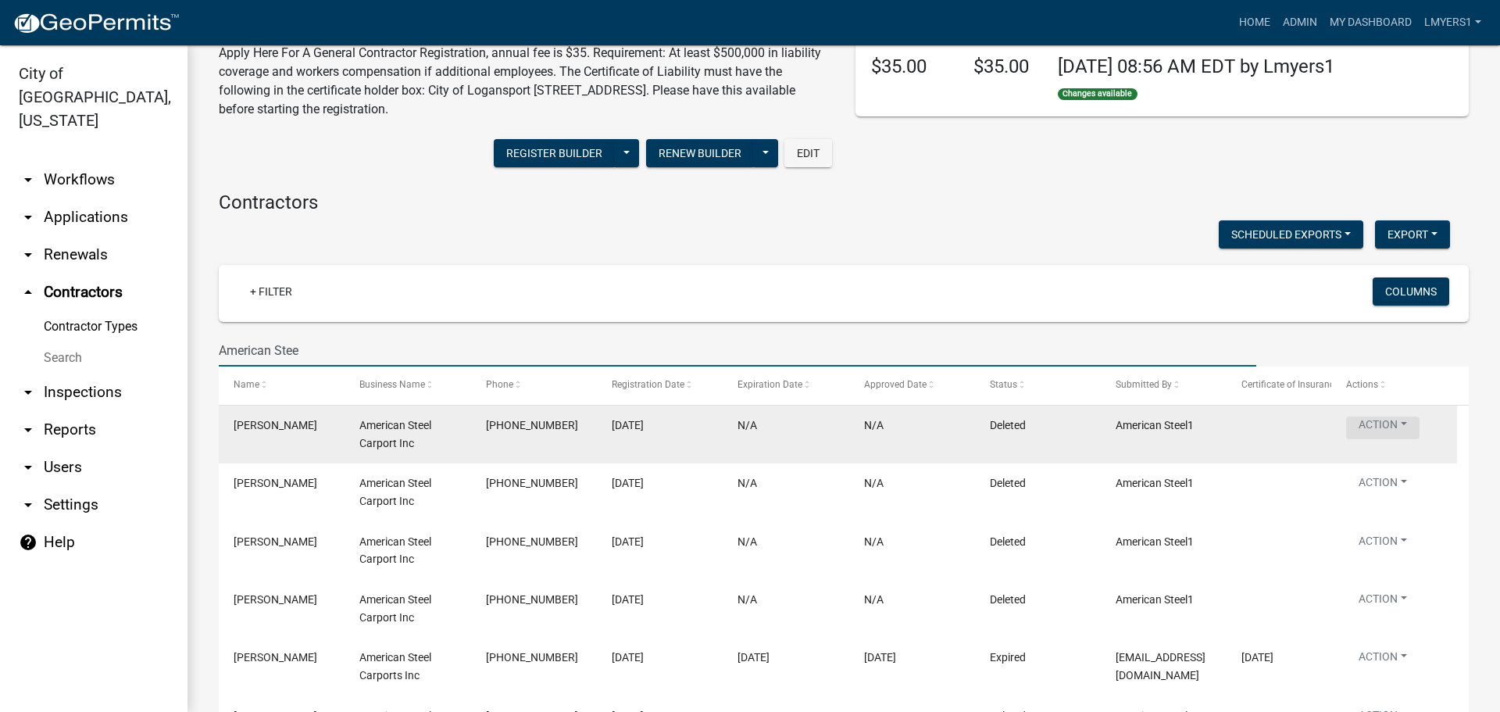
scroll to position [156, 0]
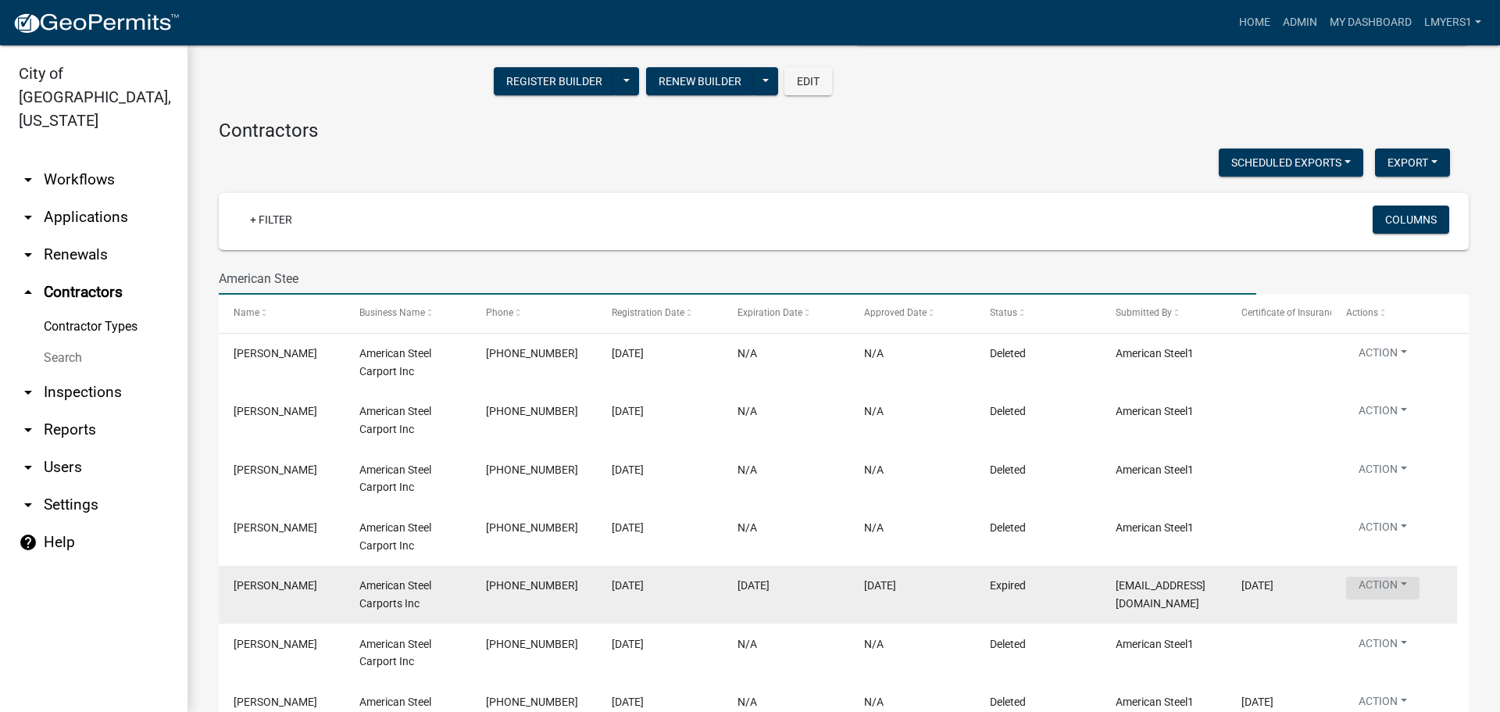
click at [1406, 584] on button "Action" at bounding box center [1382, 588] width 73 height 23
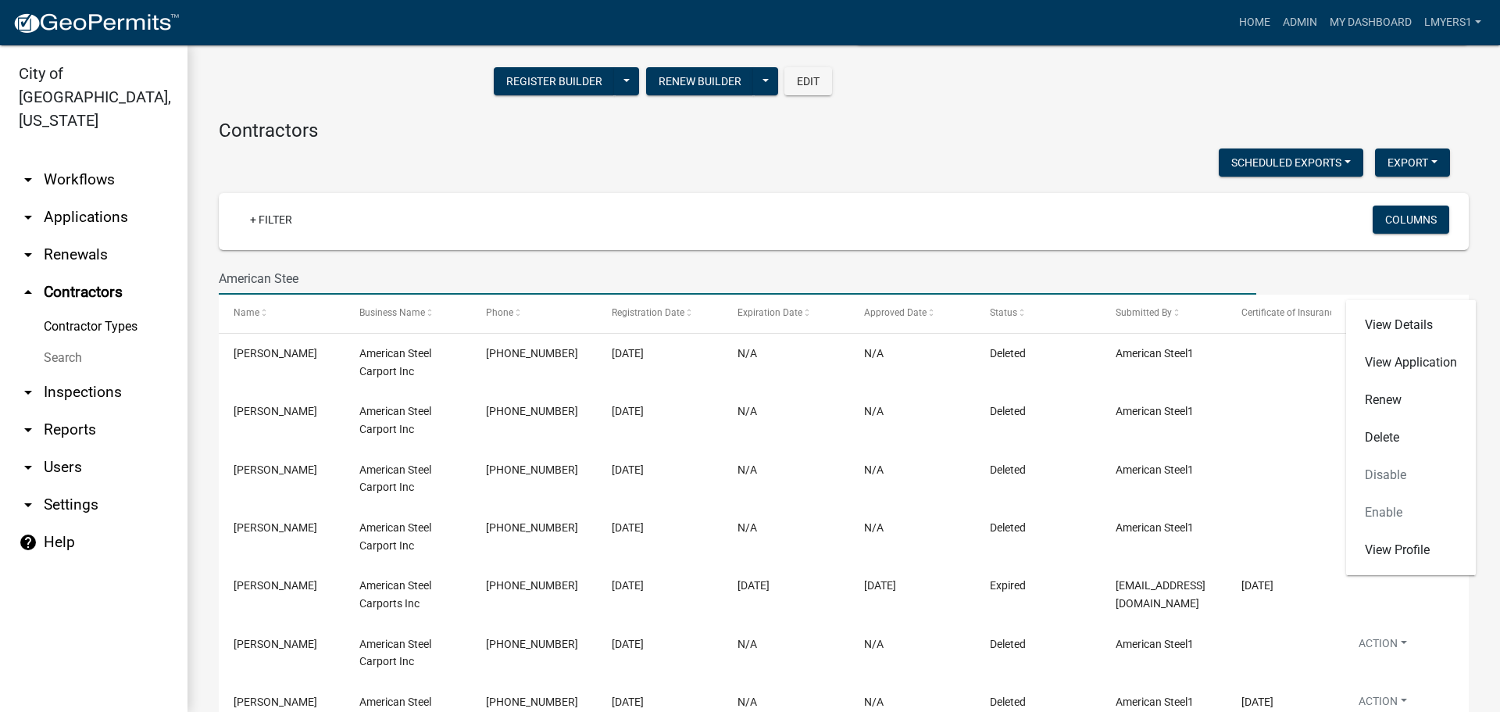
click at [306, 272] on input "American Stee" at bounding box center [738, 279] width 1038 height 32
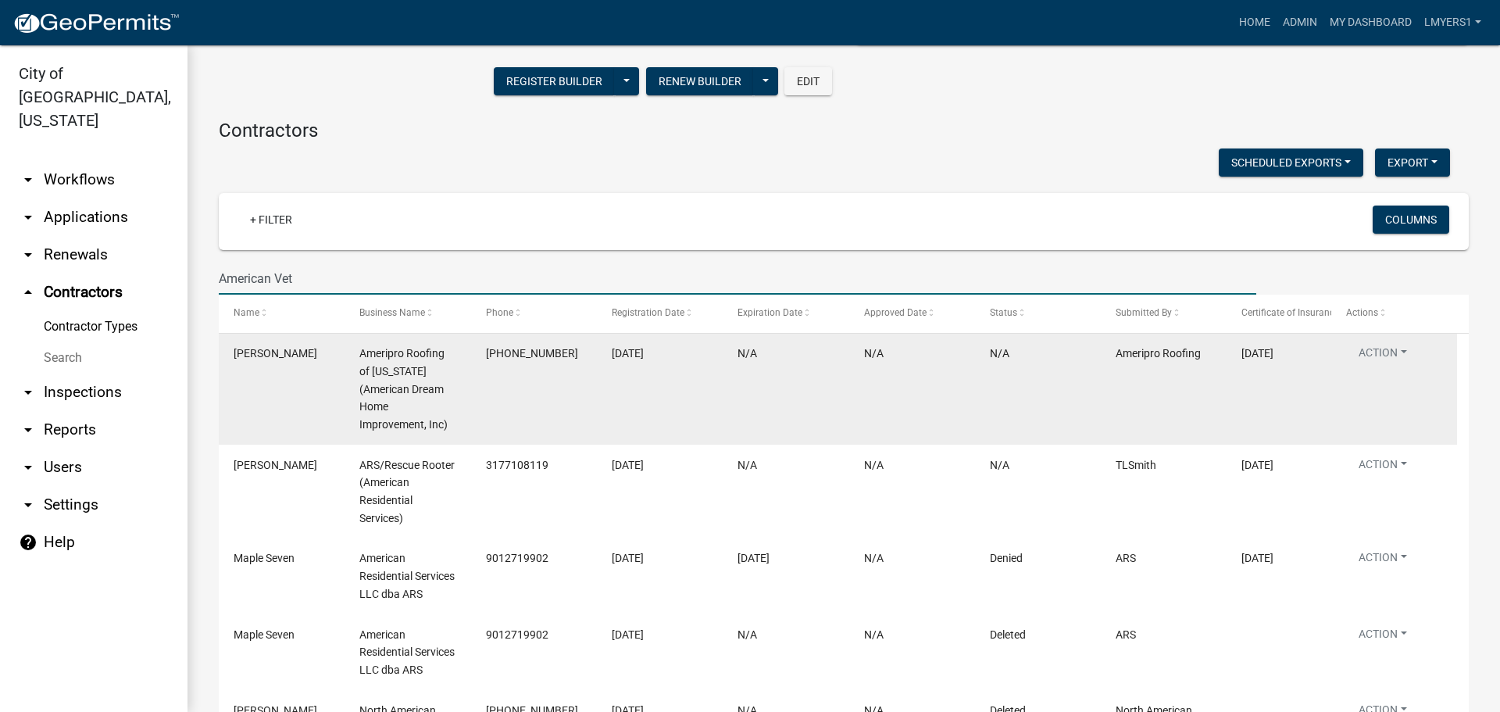
scroll to position [0, 0]
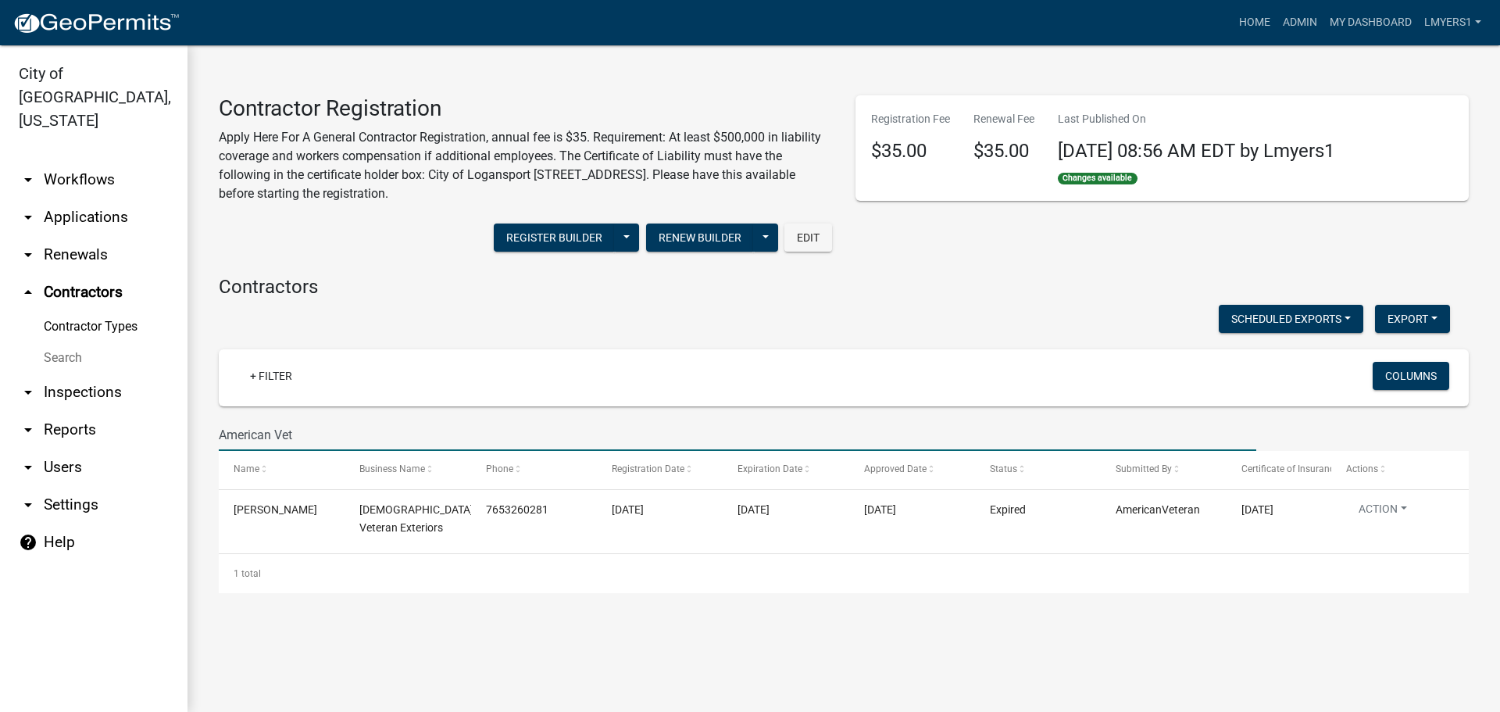
click at [359, 436] on input "American Vet" at bounding box center [738, 435] width 1038 height 32
click at [360, 436] on input "American Vet" at bounding box center [738, 435] width 1038 height 32
click at [363, 436] on input "American Vet" at bounding box center [738, 435] width 1038 height 32
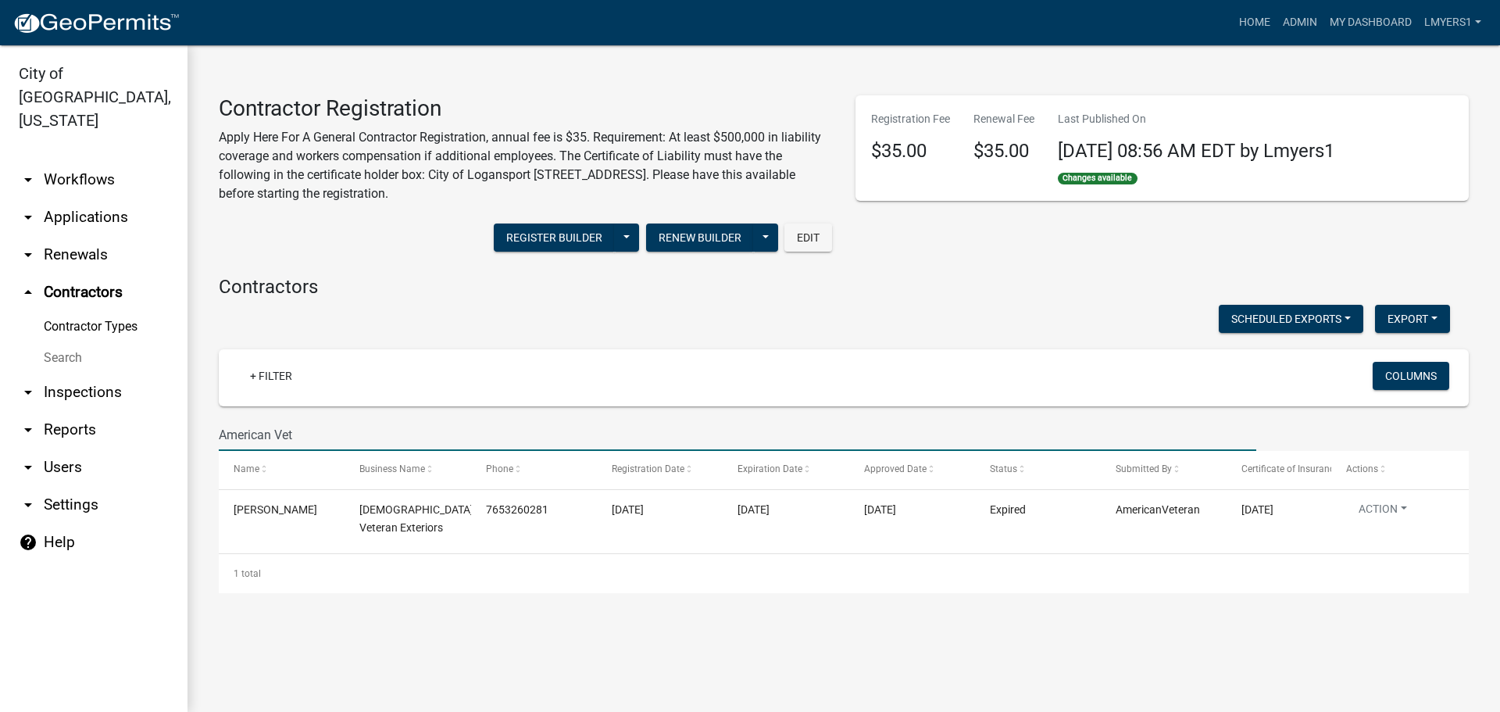
click at [363, 436] on input "American Vet" at bounding box center [738, 435] width 1038 height 32
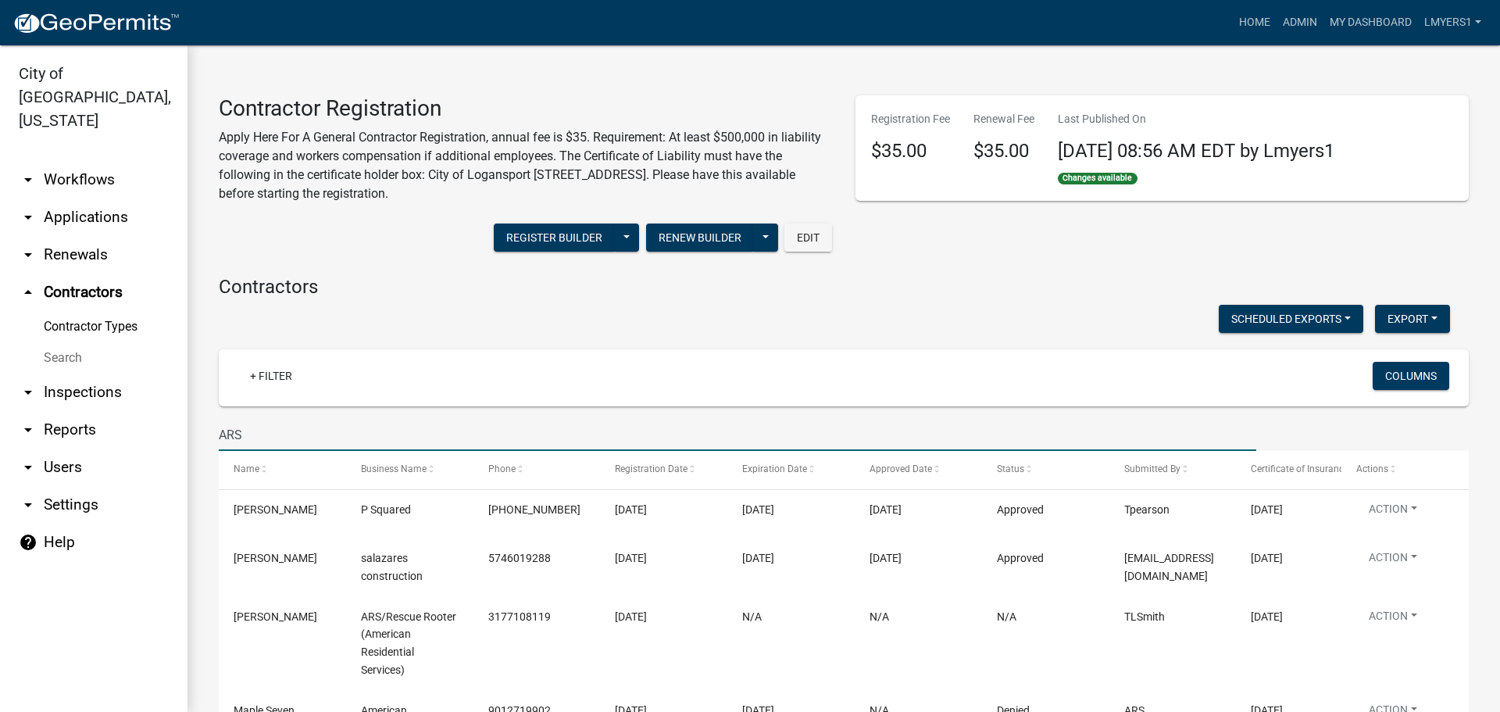
click at [274, 435] on input "ARS" at bounding box center [738, 435] width 1038 height 32
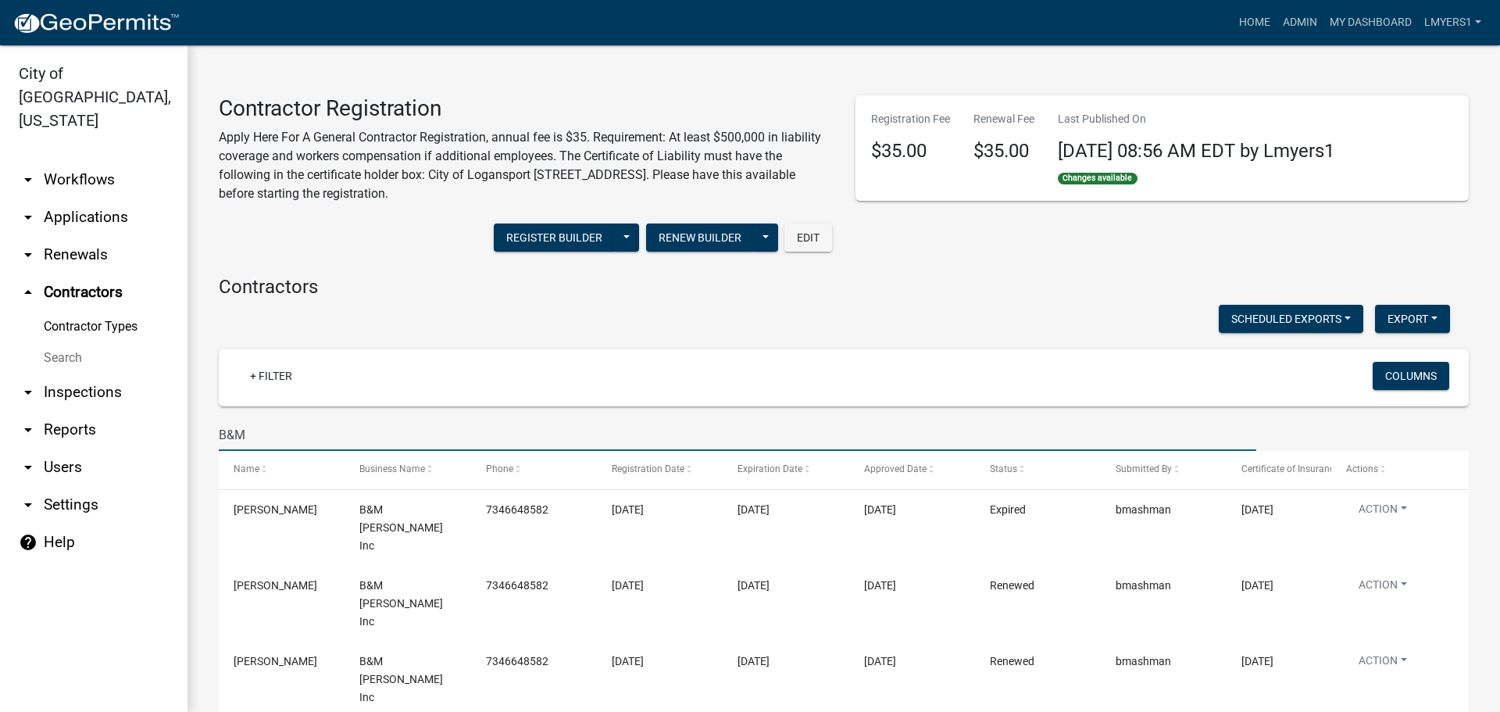
click at [270, 435] on input "B&M" at bounding box center [738, 435] width 1038 height 32
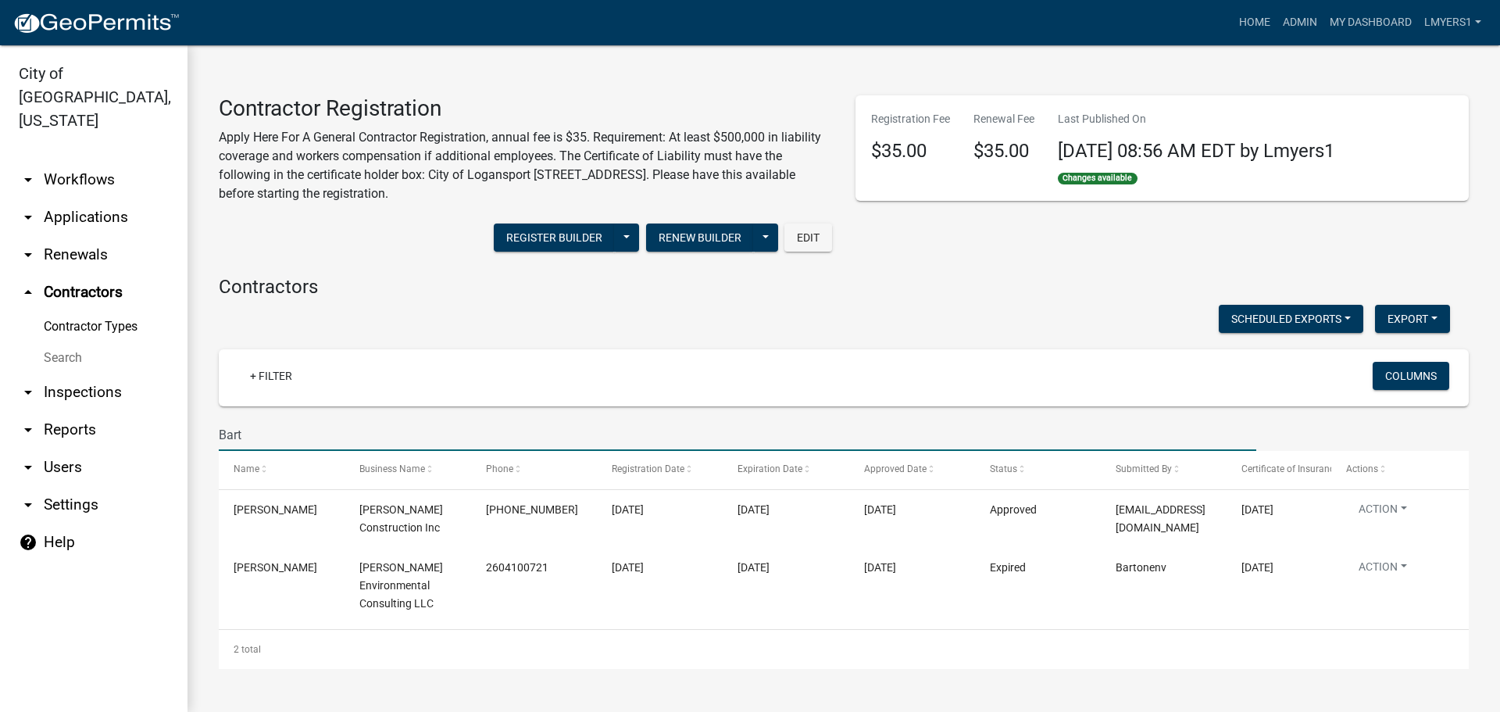
click at [257, 439] on input "Bart" at bounding box center [738, 435] width 1038 height 32
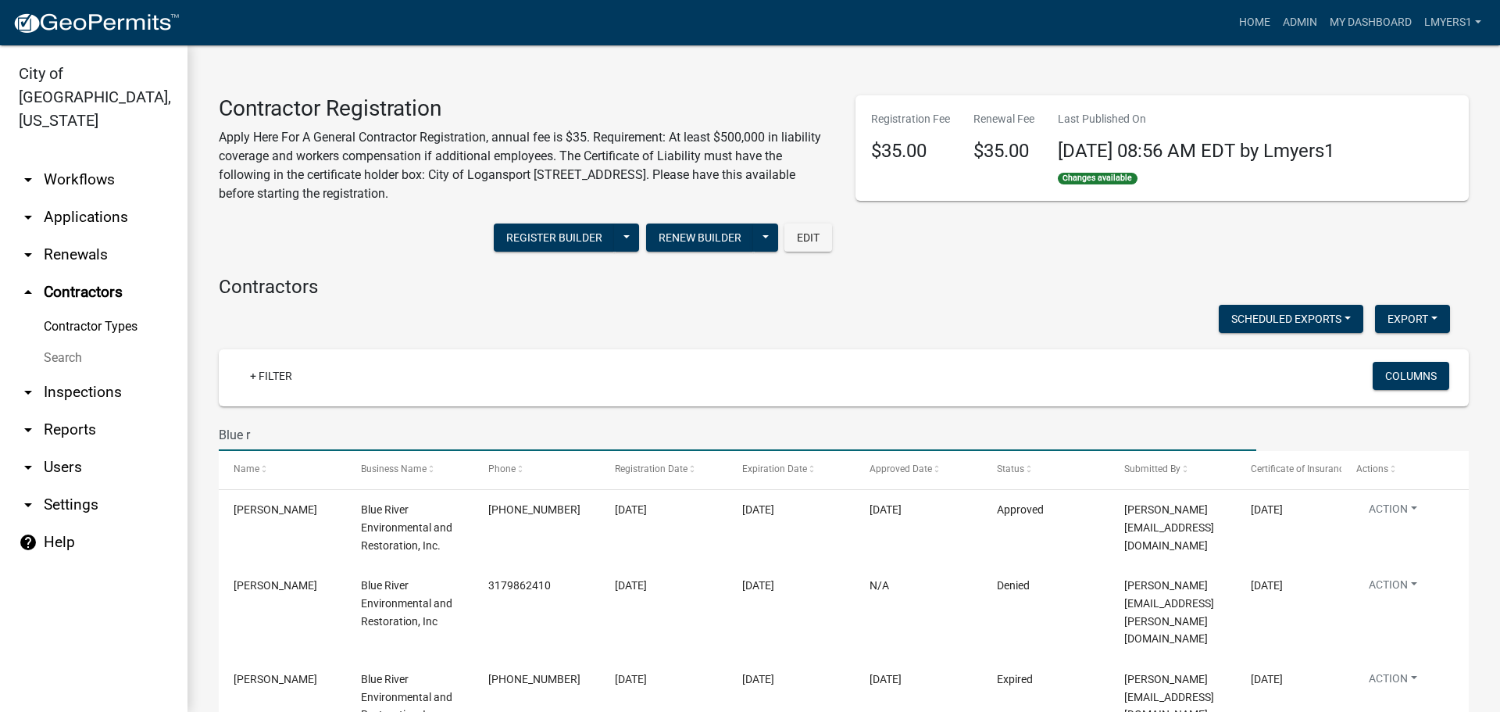
click at [303, 436] on input "Blue r" at bounding box center [738, 435] width 1038 height 32
click at [302, 436] on input "Blue r" at bounding box center [738, 435] width 1038 height 32
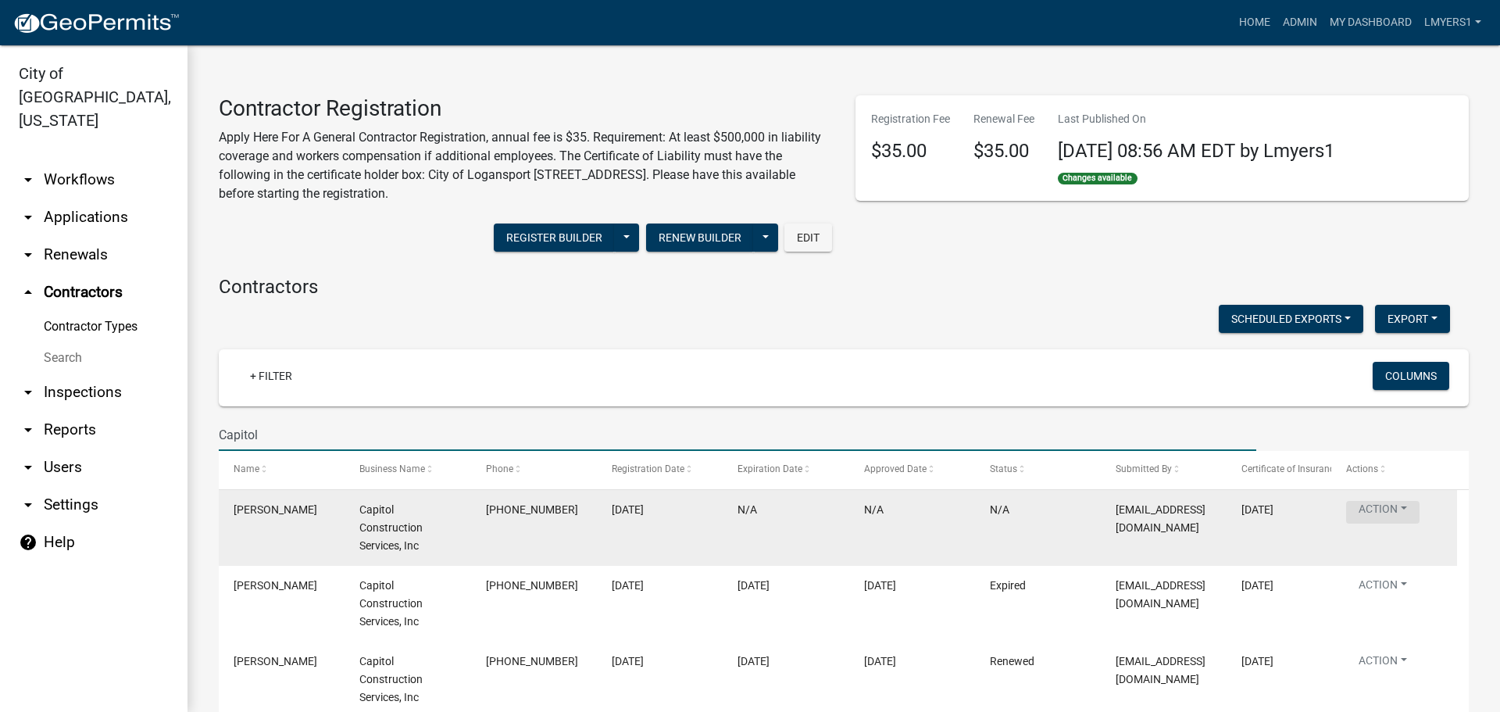
type input "Capitol"
click at [1398, 509] on button "Action" at bounding box center [1382, 512] width 73 height 23
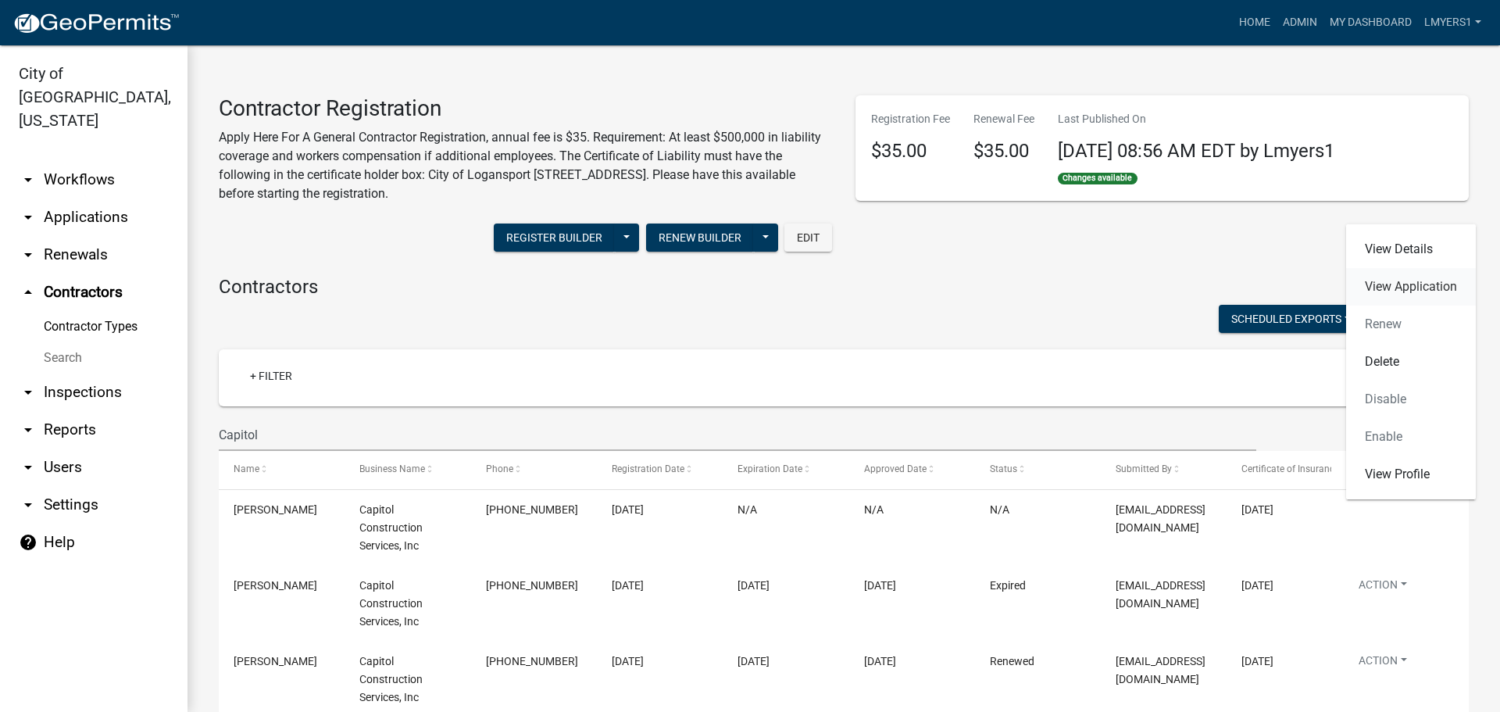
click at [1395, 288] on link "View Application" at bounding box center [1411, 287] width 130 height 38
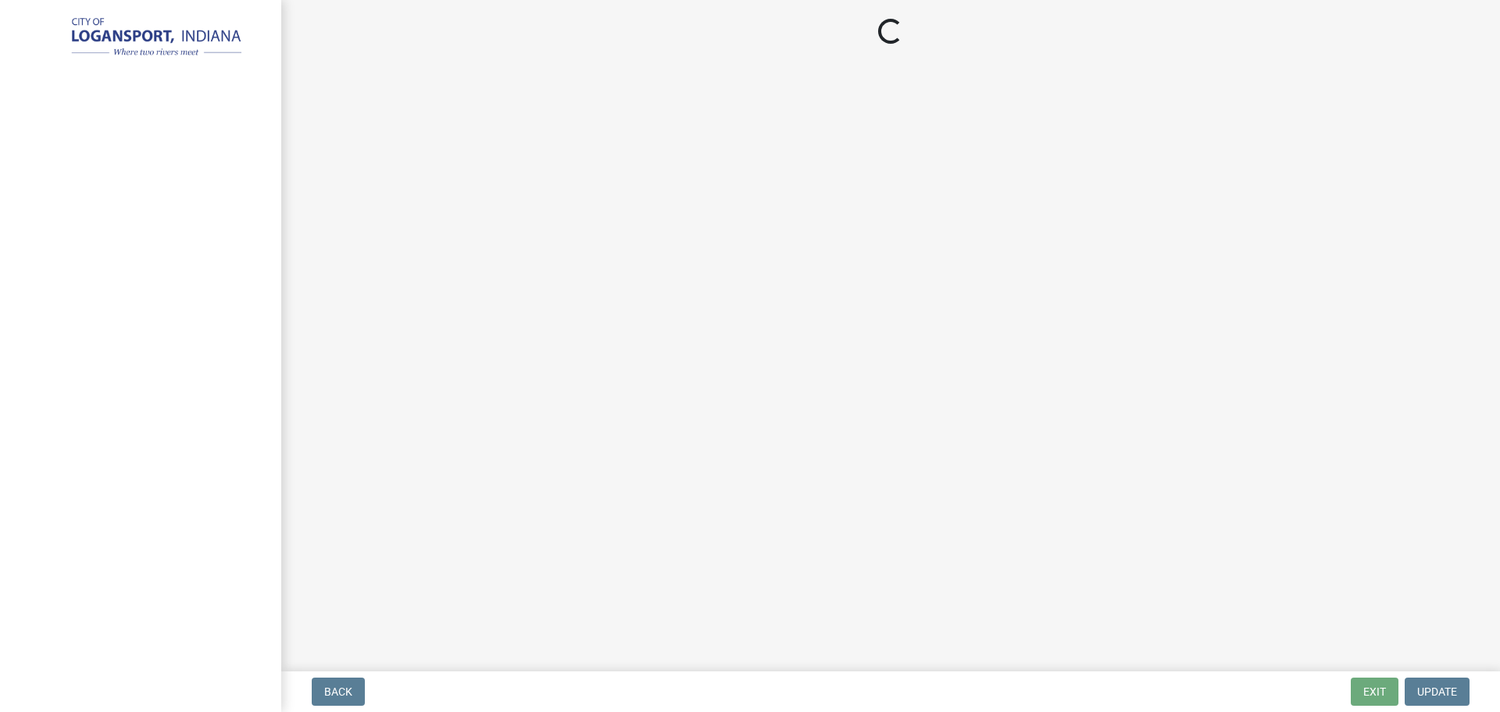
select select "3: 3"
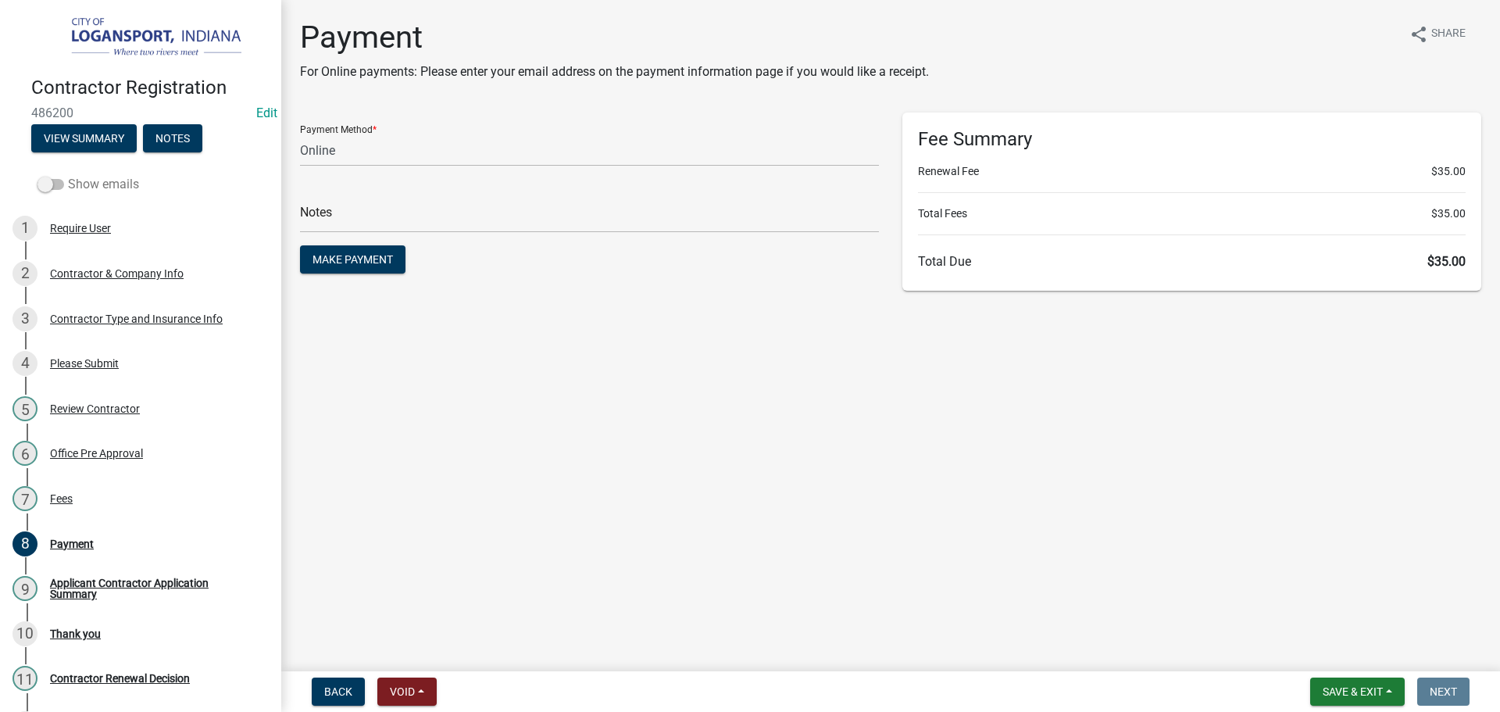
click at [55, 179] on span at bounding box center [51, 184] width 27 height 11
click at [68, 175] on input "Show emails" at bounding box center [68, 175] width 0 height 0
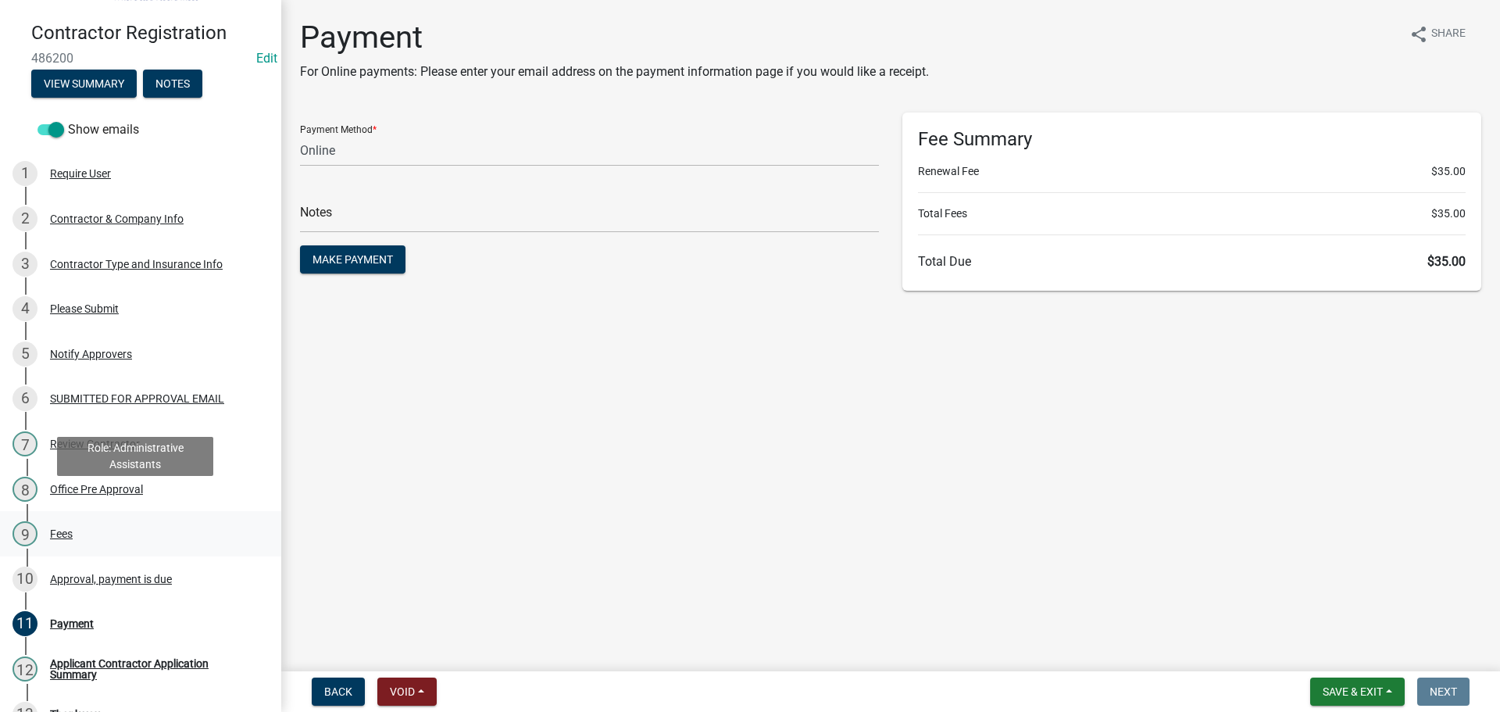
scroll to position [78, 0]
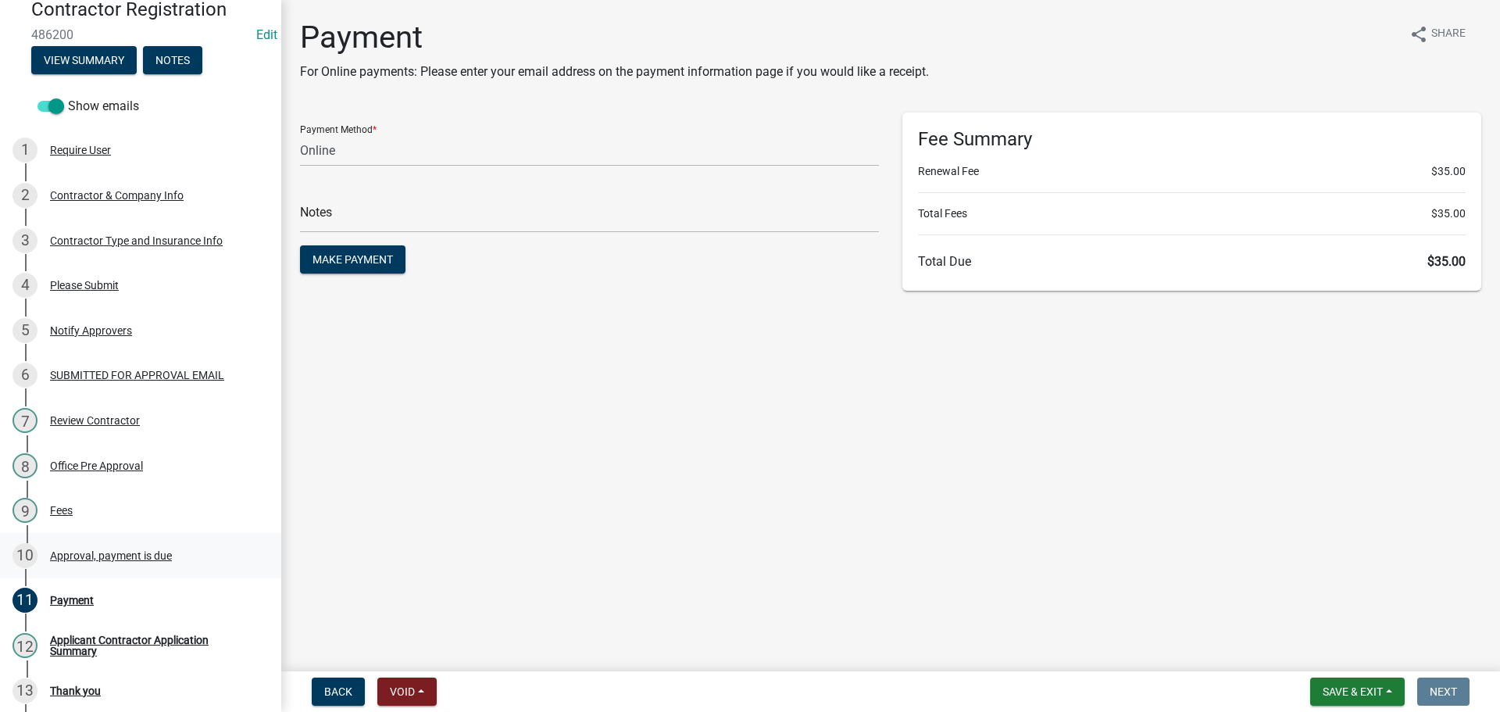
click at [100, 550] on div "Approval, payment is due" at bounding box center [111, 555] width 122 height 11
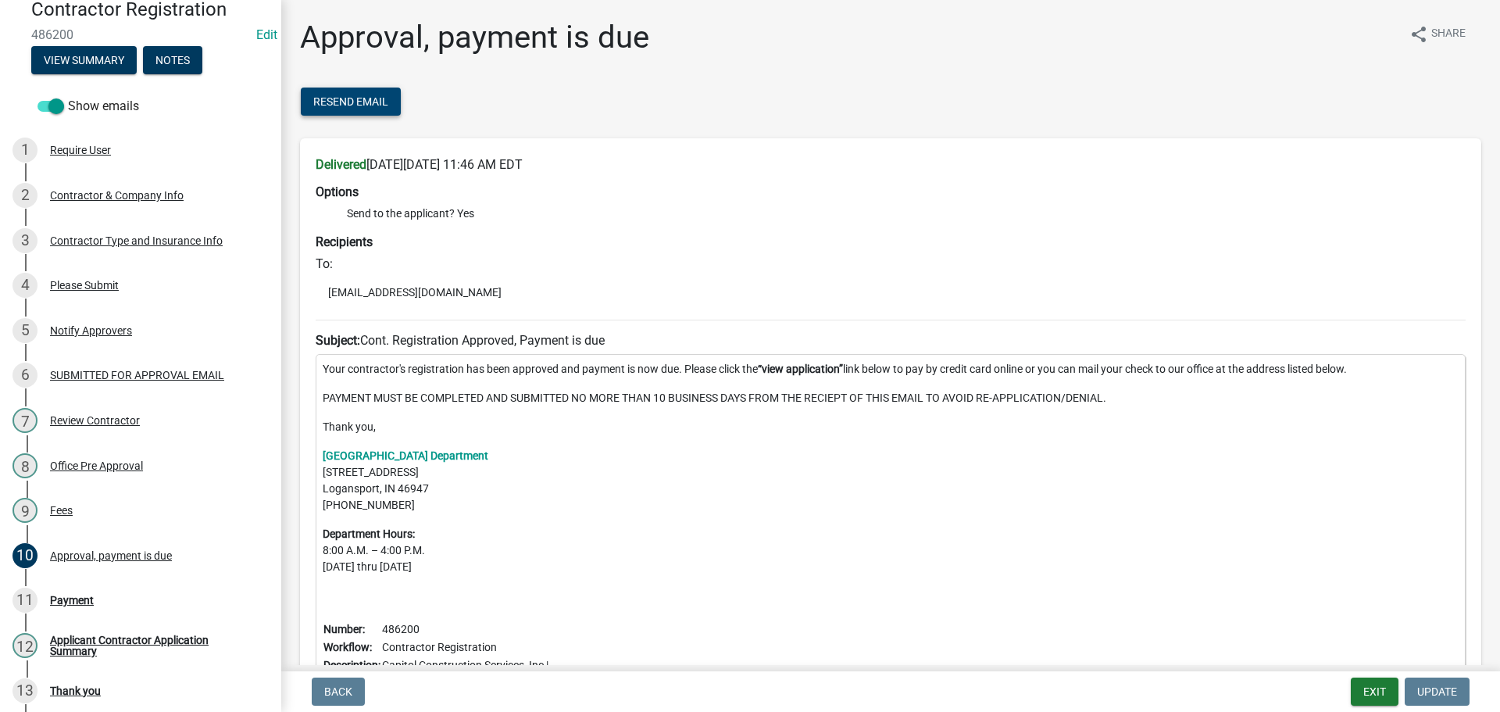
click at [383, 109] on button "Resend Email" at bounding box center [351, 102] width 100 height 28
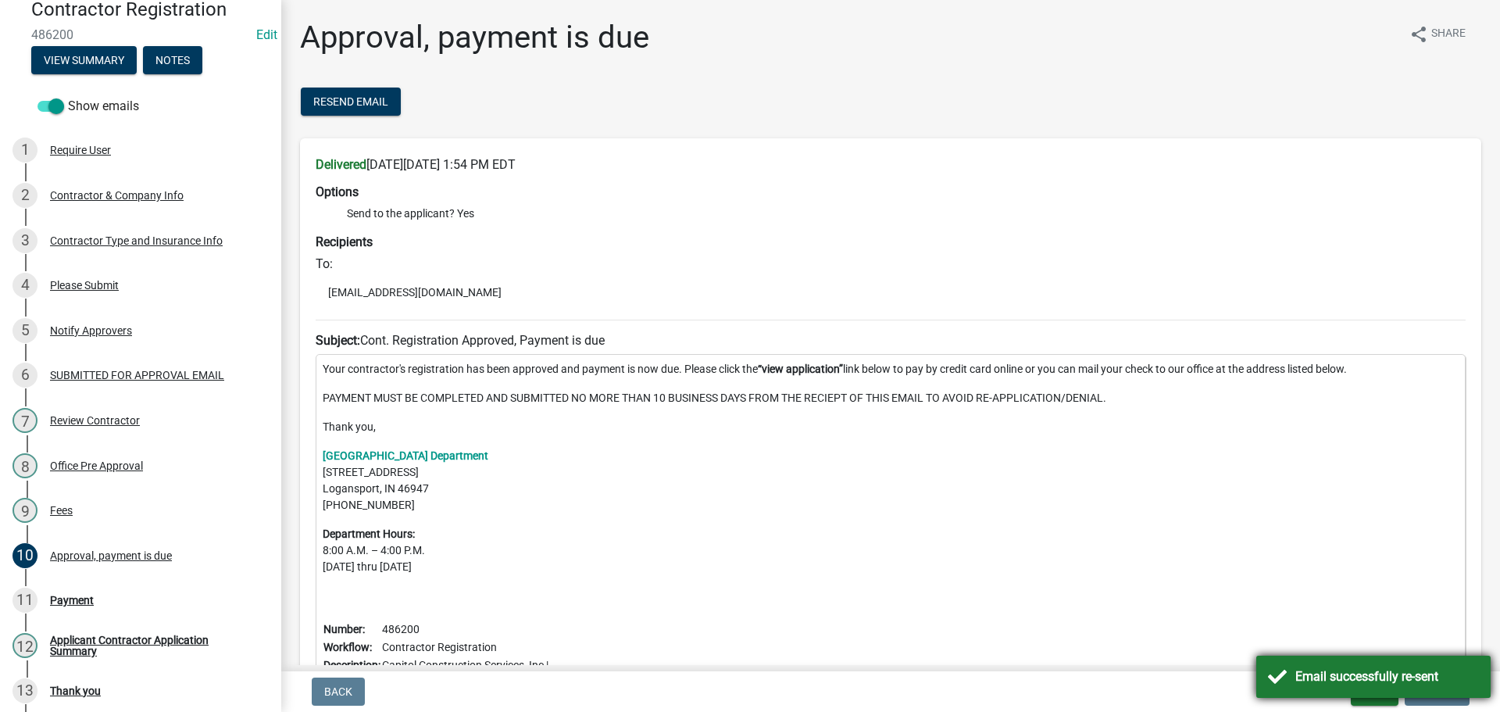
click at [1311, 670] on div "Email successfully re-sent" at bounding box center [1387, 676] width 184 height 19
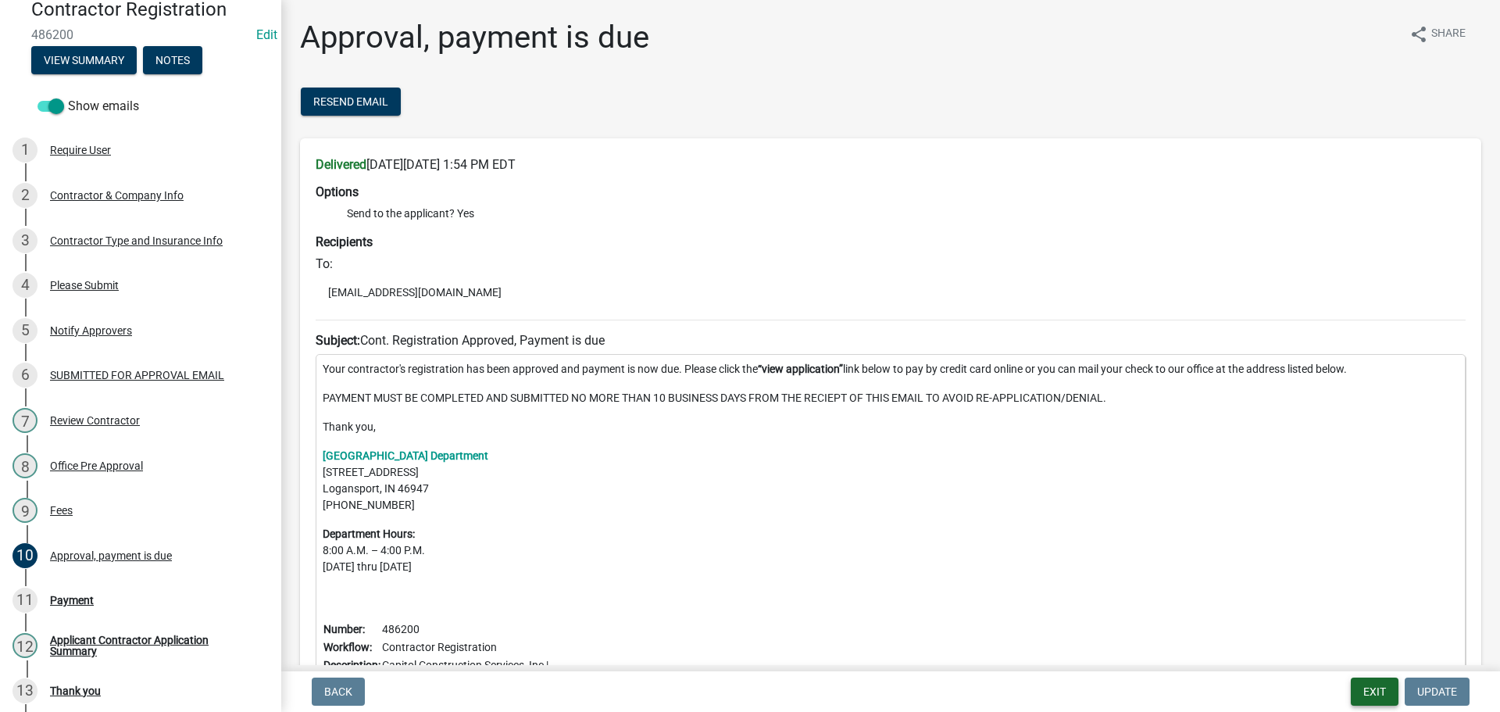
click at [1370, 688] on button "Exit" at bounding box center [1375, 691] width 48 height 28
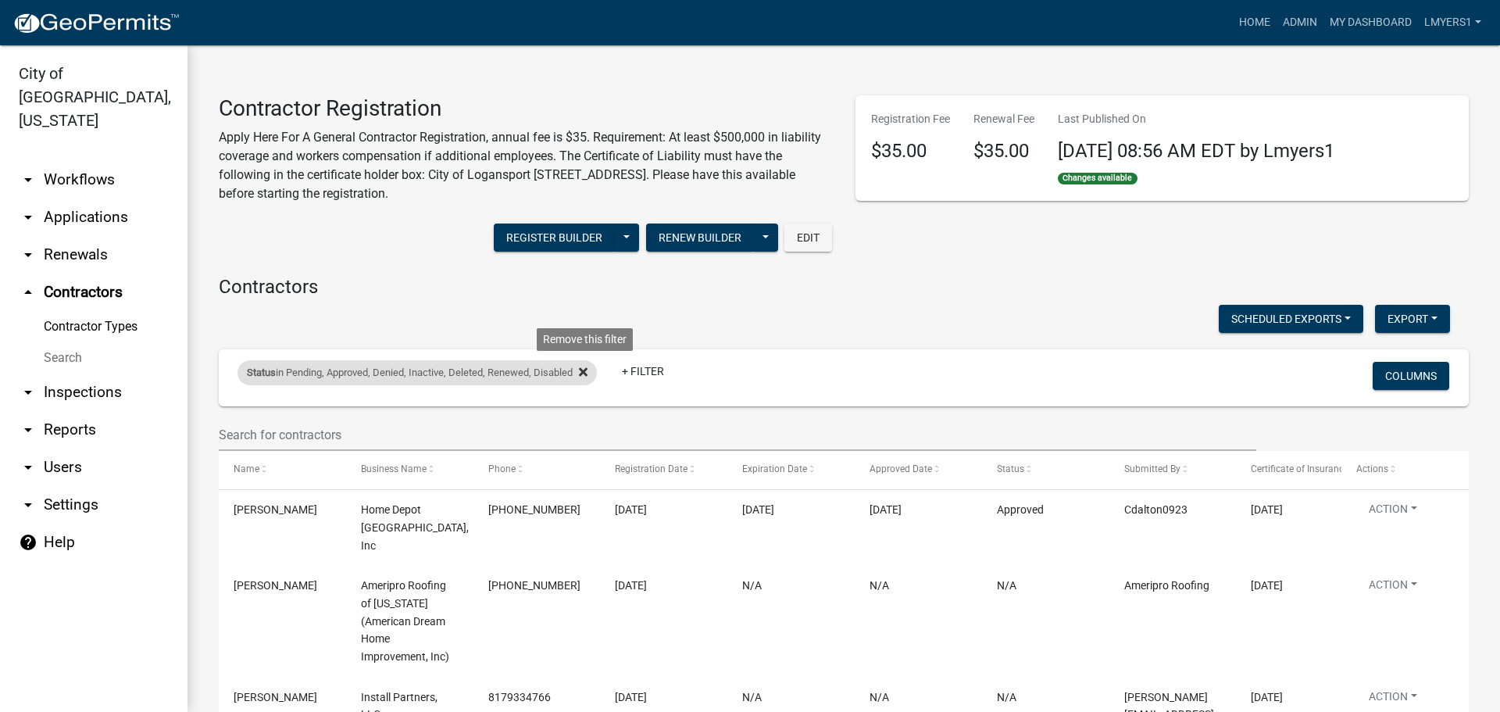
click at [588, 370] on icon at bounding box center [583, 372] width 9 height 9
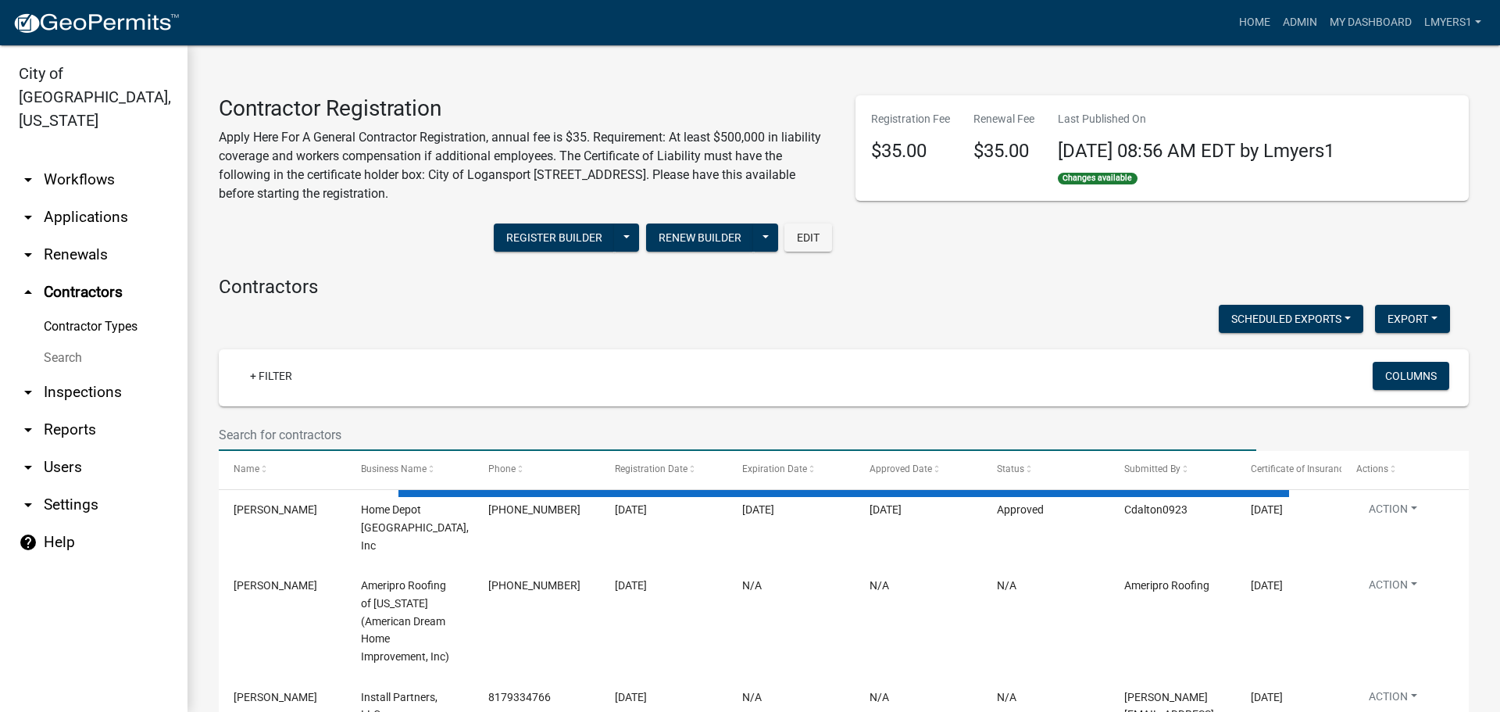
click at [513, 430] on input "text" at bounding box center [738, 435] width 1038 height 32
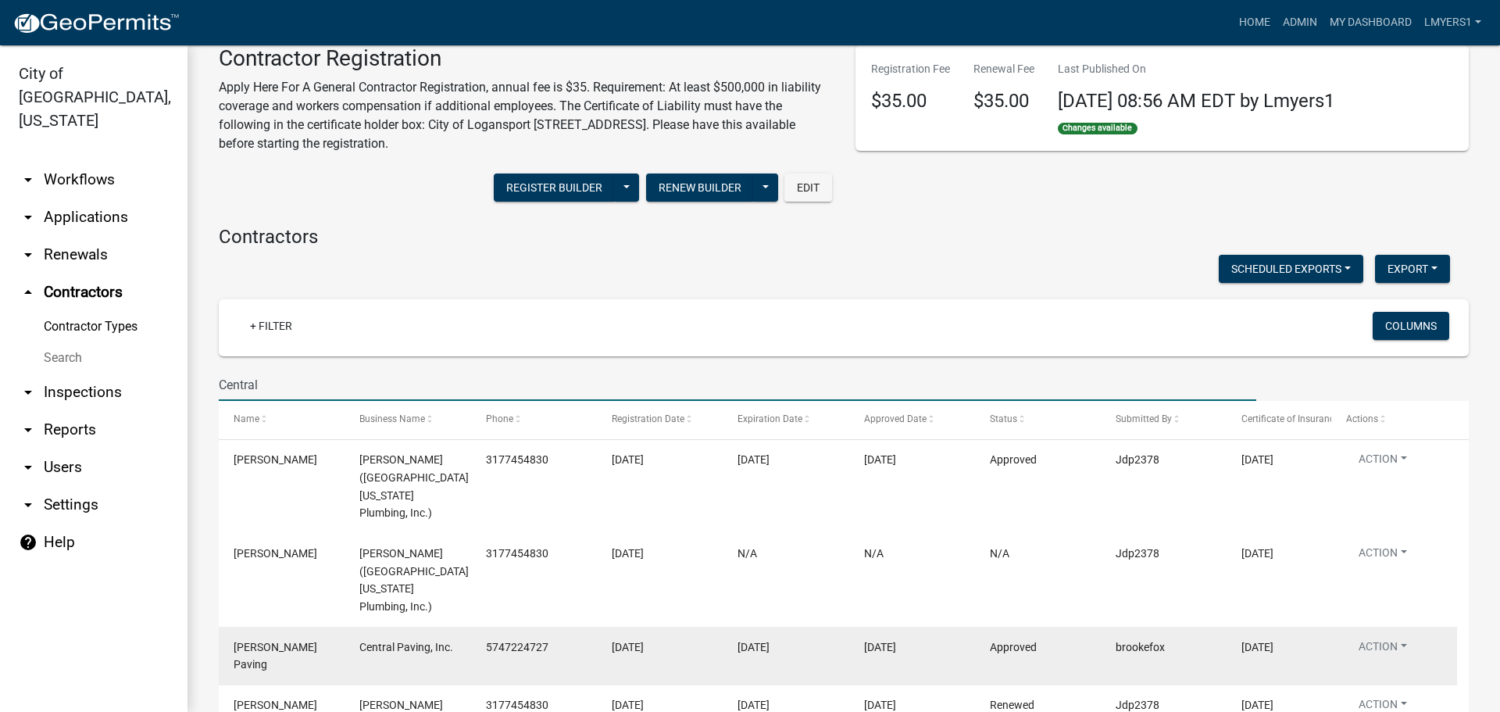
scroll to position [78, 0]
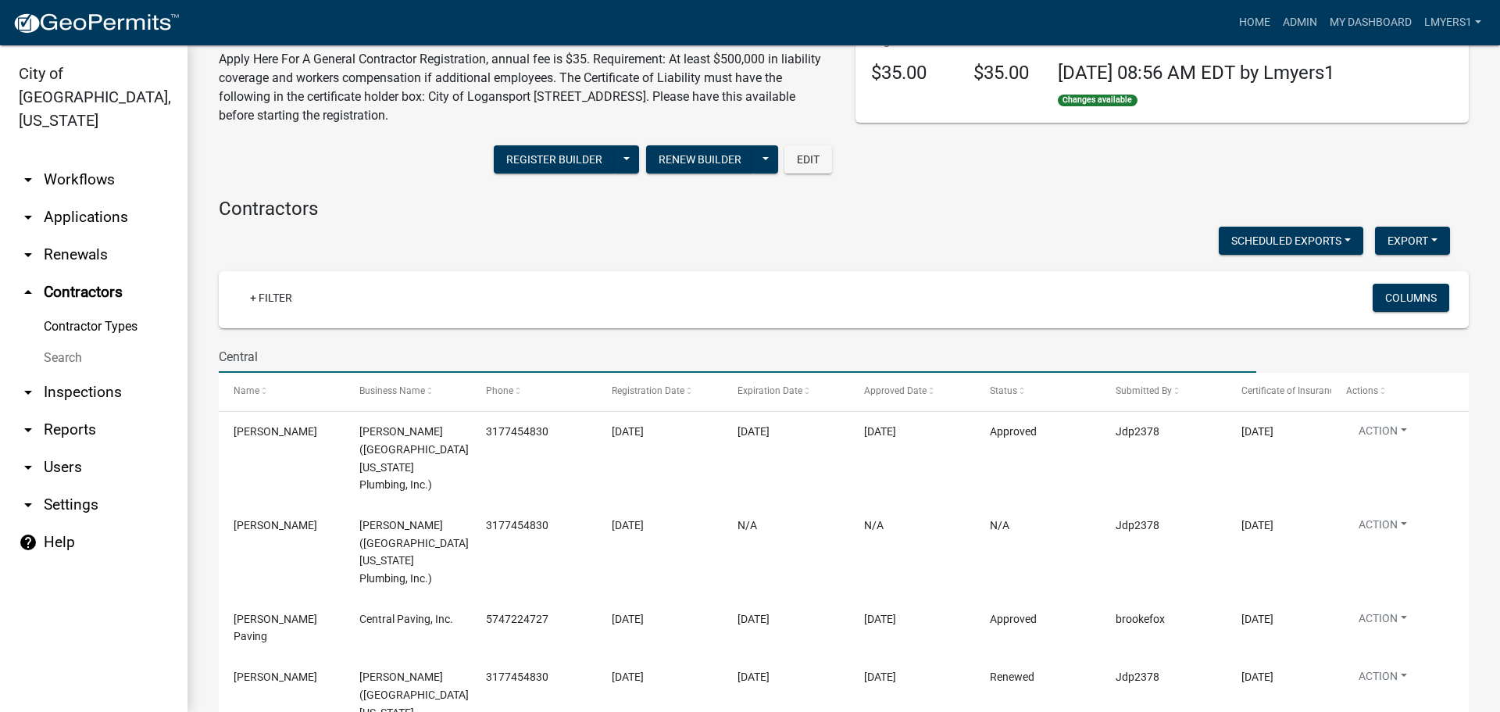
click at [296, 352] on input "Central" at bounding box center [738, 357] width 1038 height 32
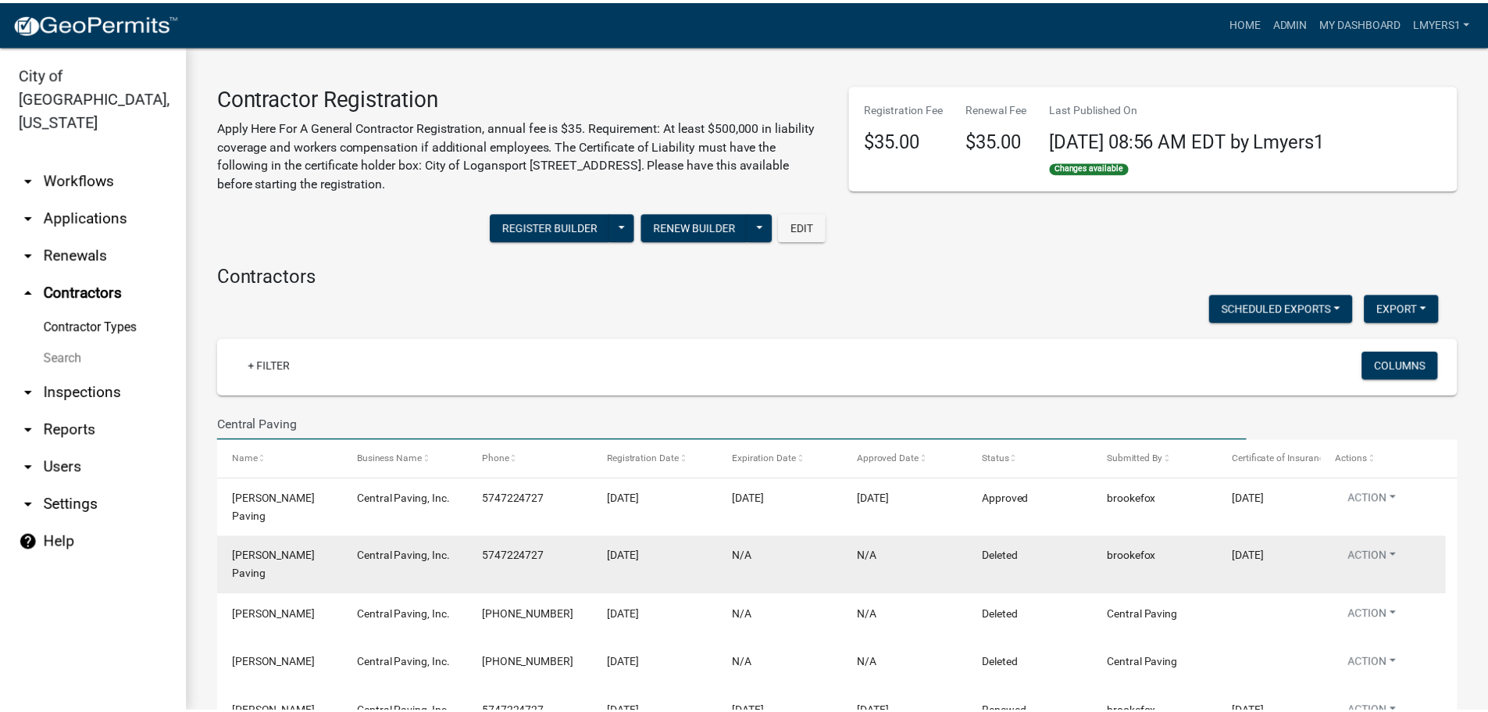
scroll to position [0, 0]
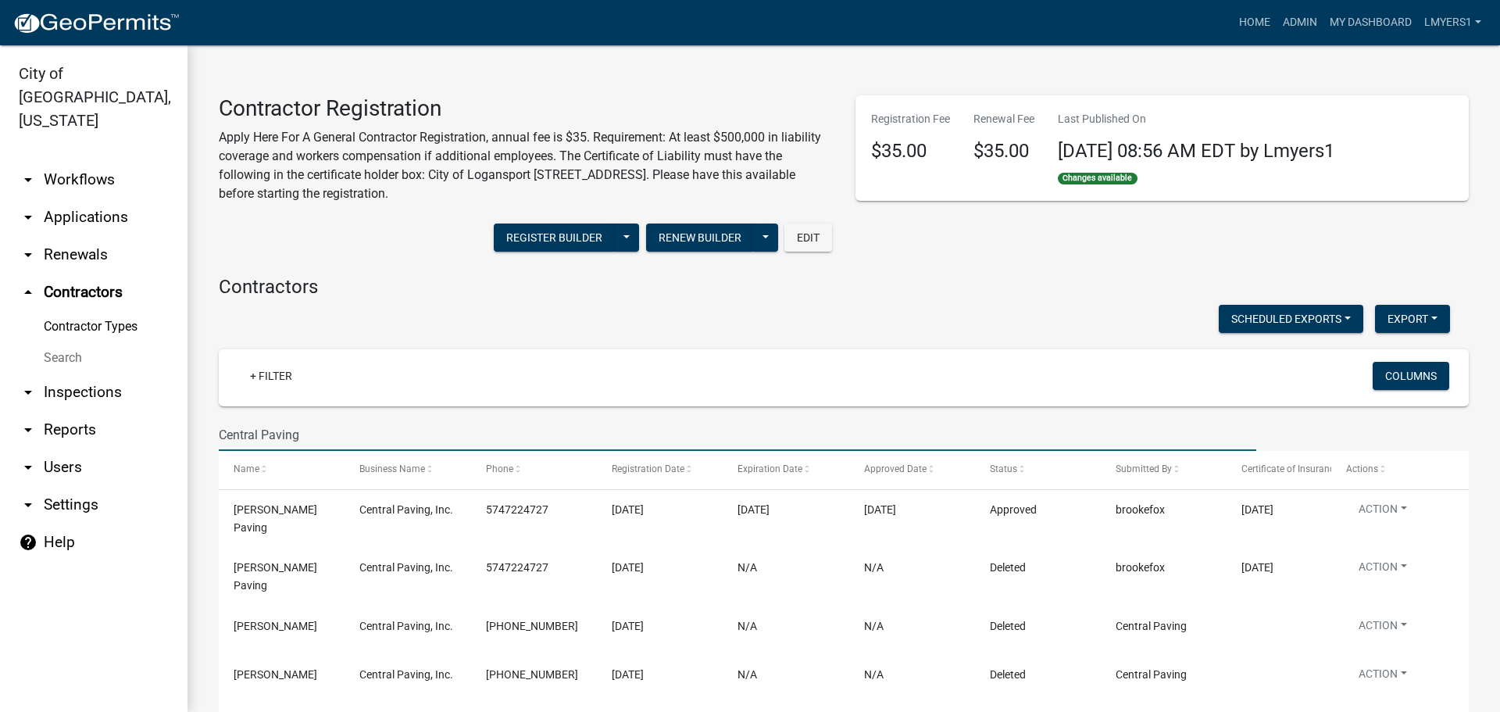
drag, startPoint x: 309, startPoint y: 437, endPoint x: 221, endPoint y: 429, distance: 87.9
click at [221, 429] on input "Central Paving" at bounding box center [738, 435] width 1038 height 32
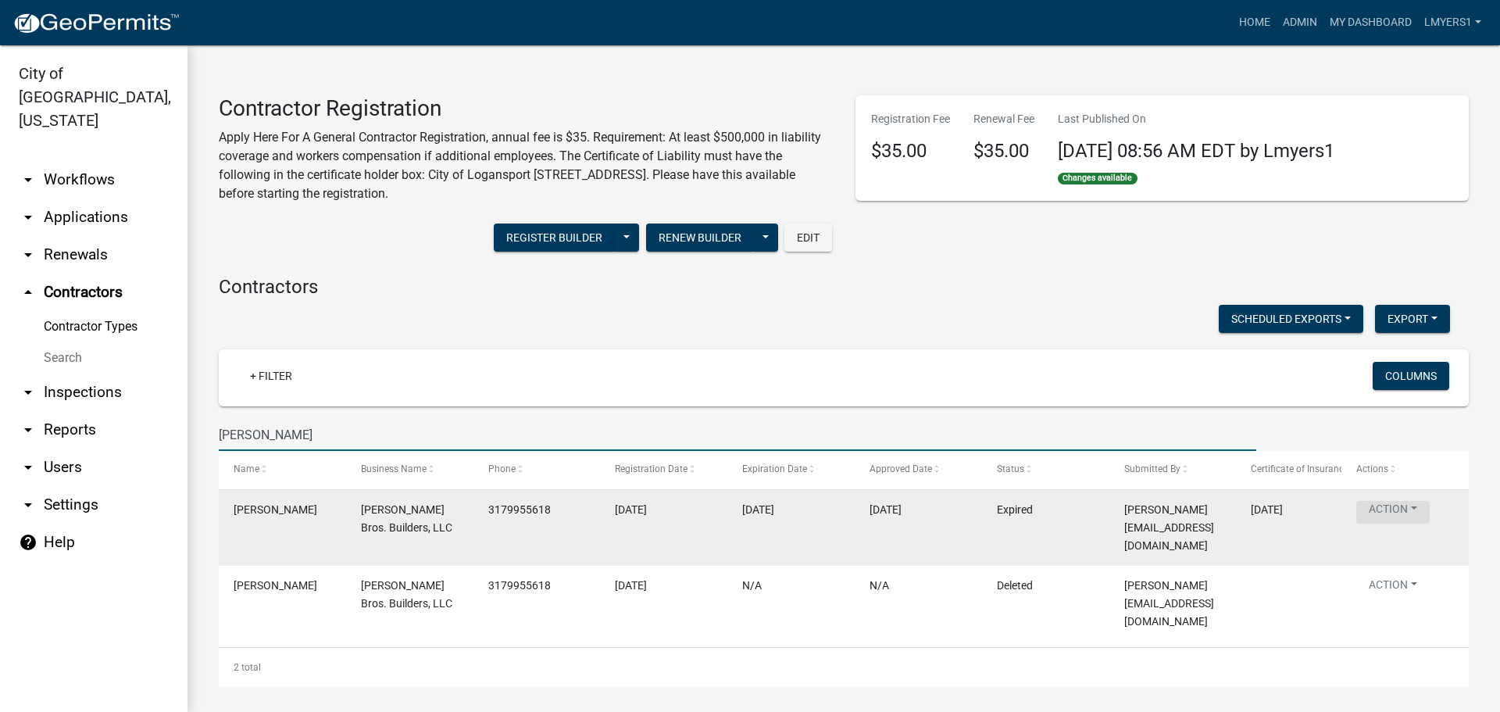
type input "Christman"
click at [1413, 506] on button "Action" at bounding box center [1392, 512] width 73 height 23
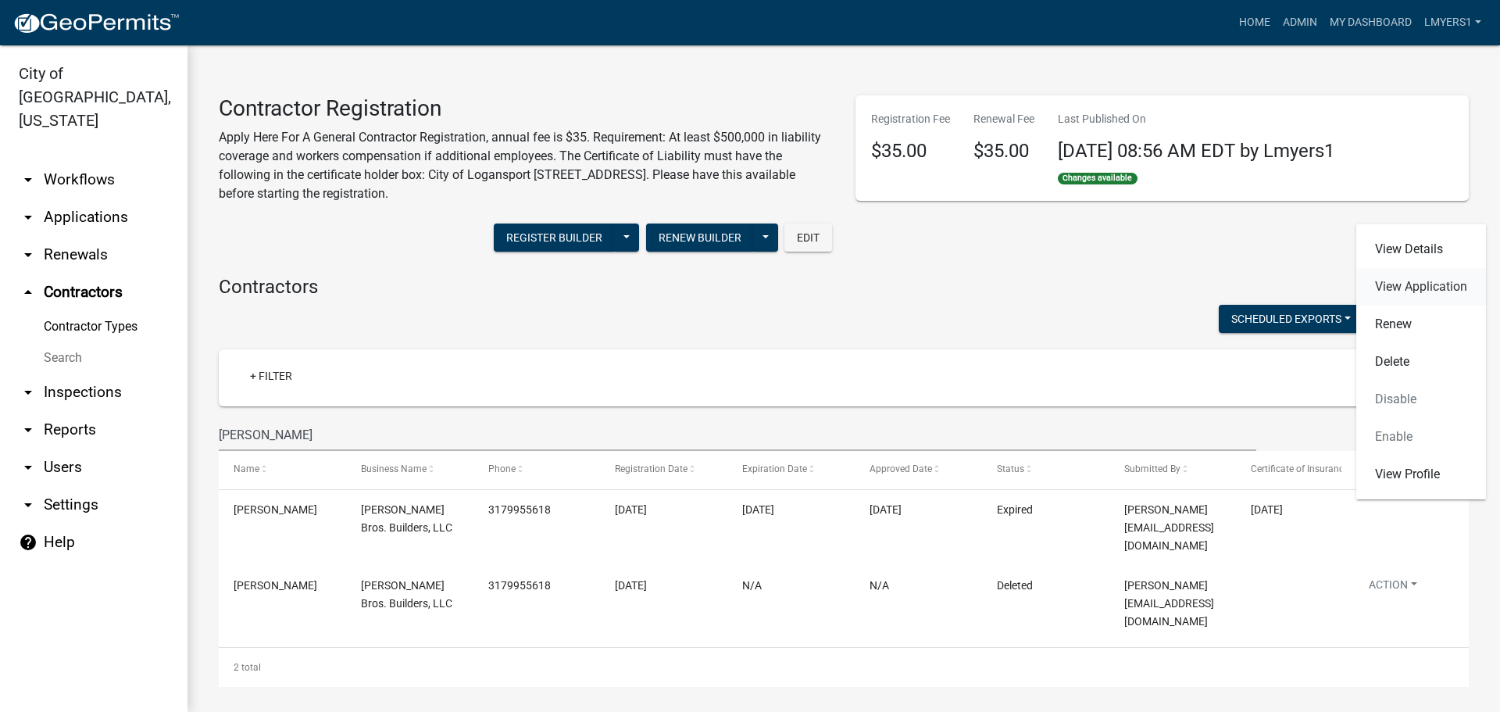
click at [1410, 295] on link "View Application" at bounding box center [1421, 287] width 130 height 38
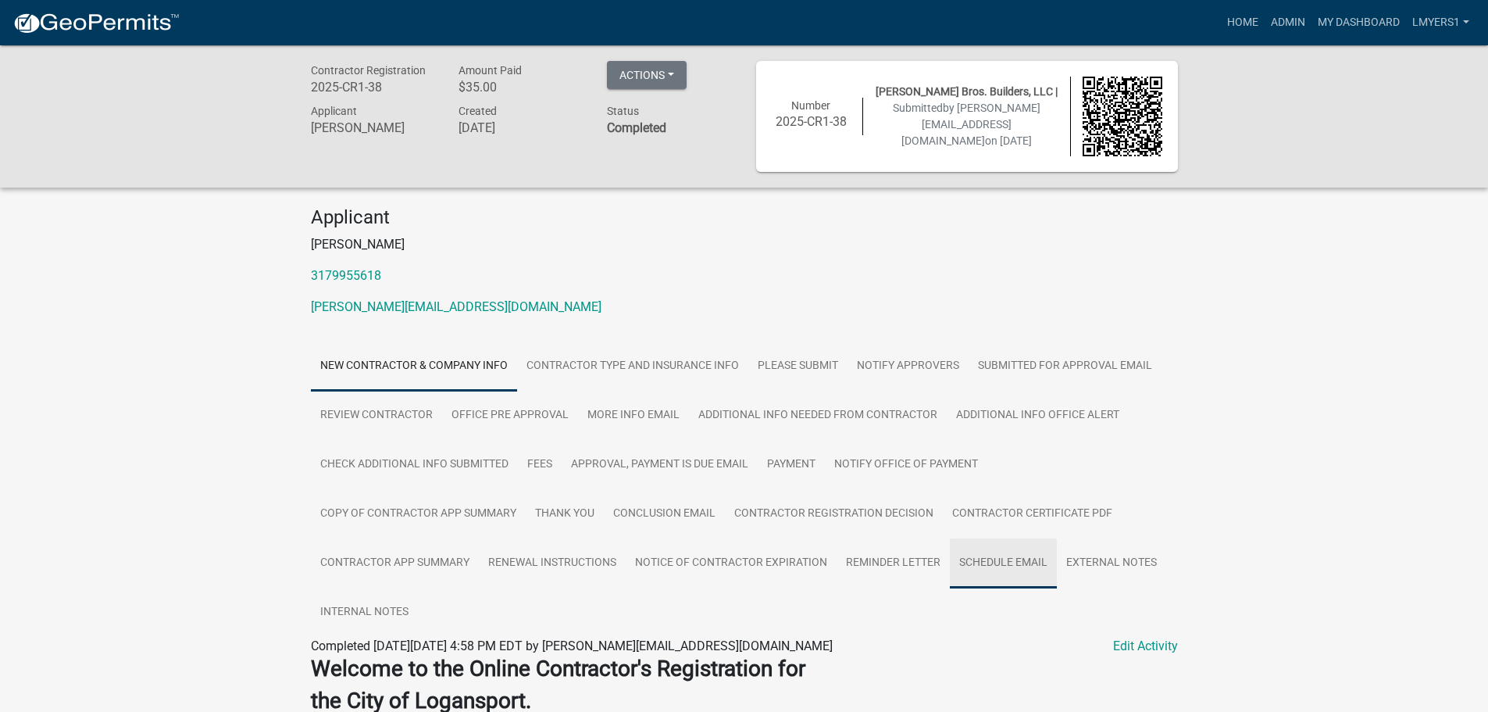
click at [1014, 564] on link "Schedule Email" at bounding box center [1003, 563] width 107 height 50
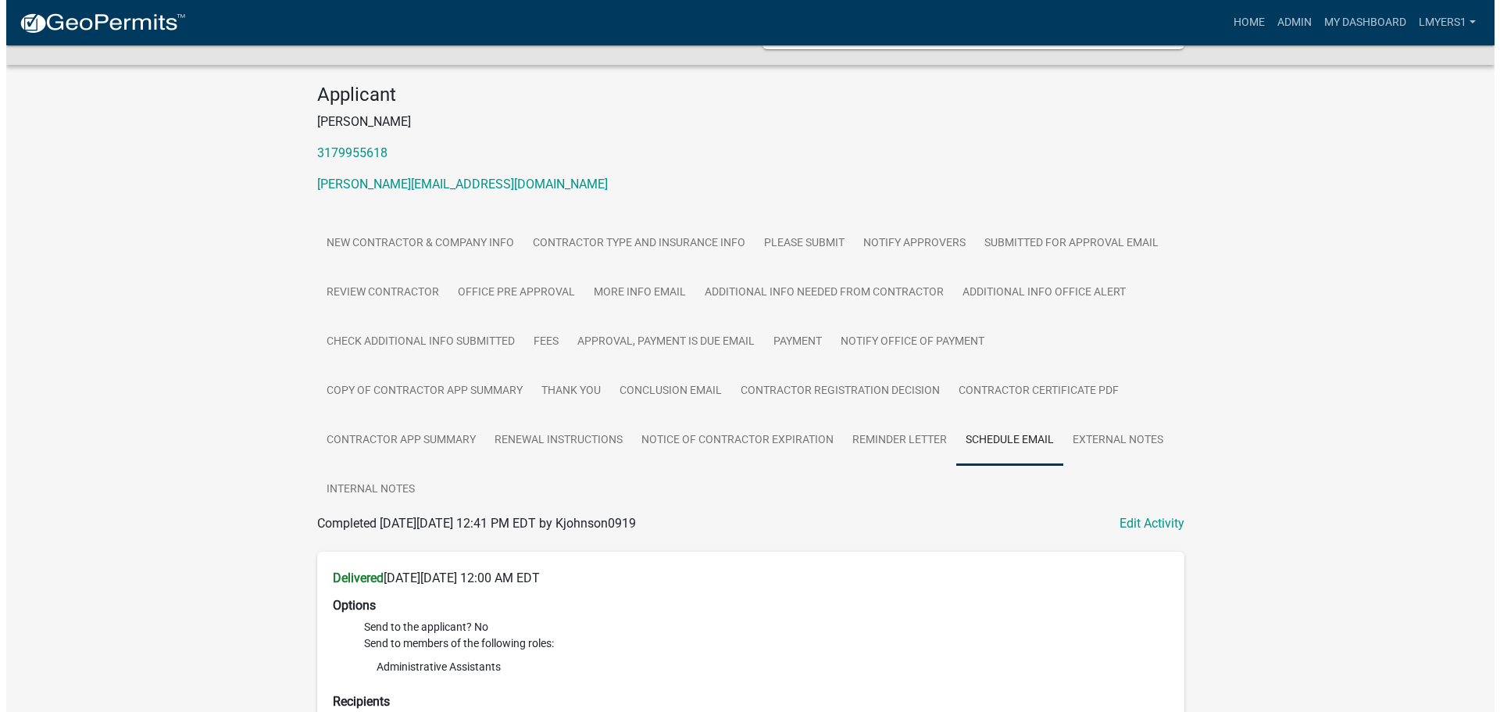
scroll to position [156, 0]
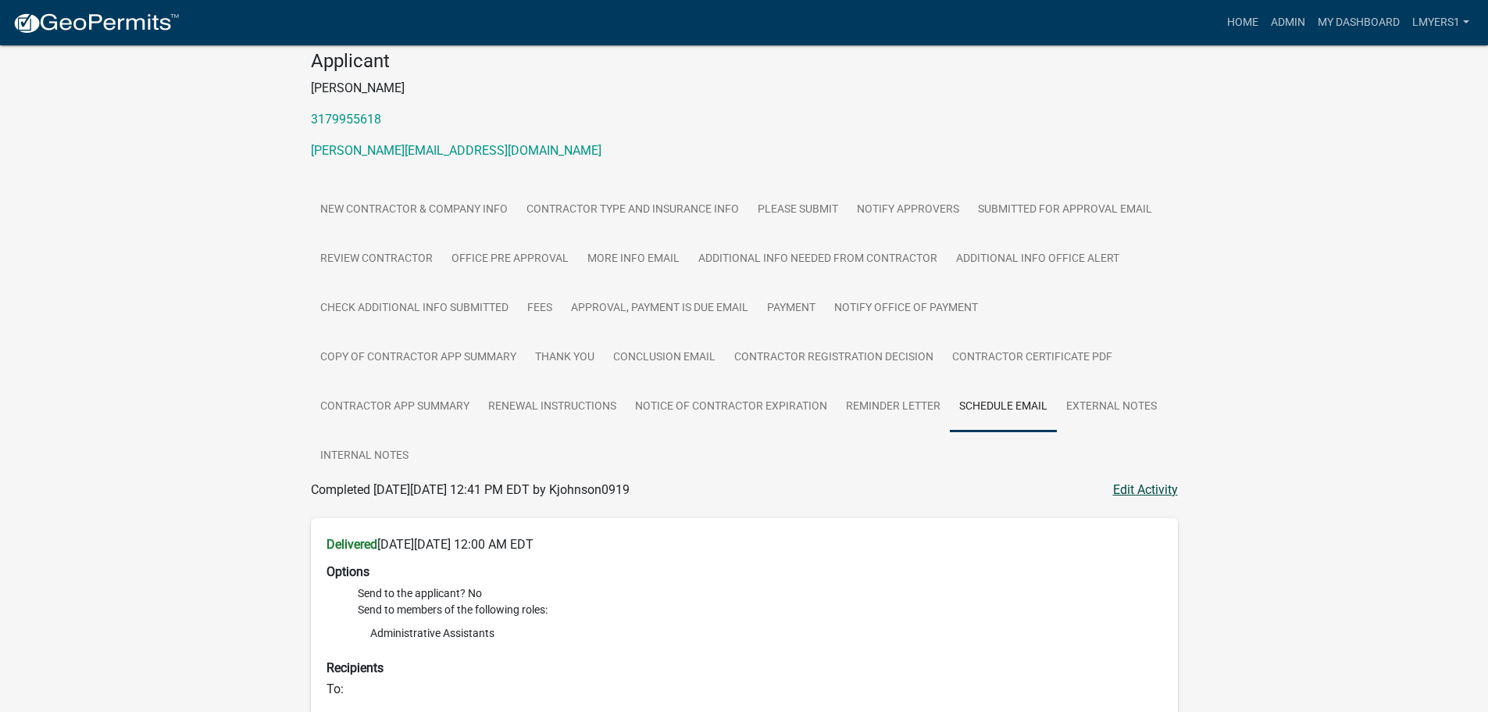
click at [1120, 486] on link "Edit Activity" at bounding box center [1145, 490] width 65 height 19
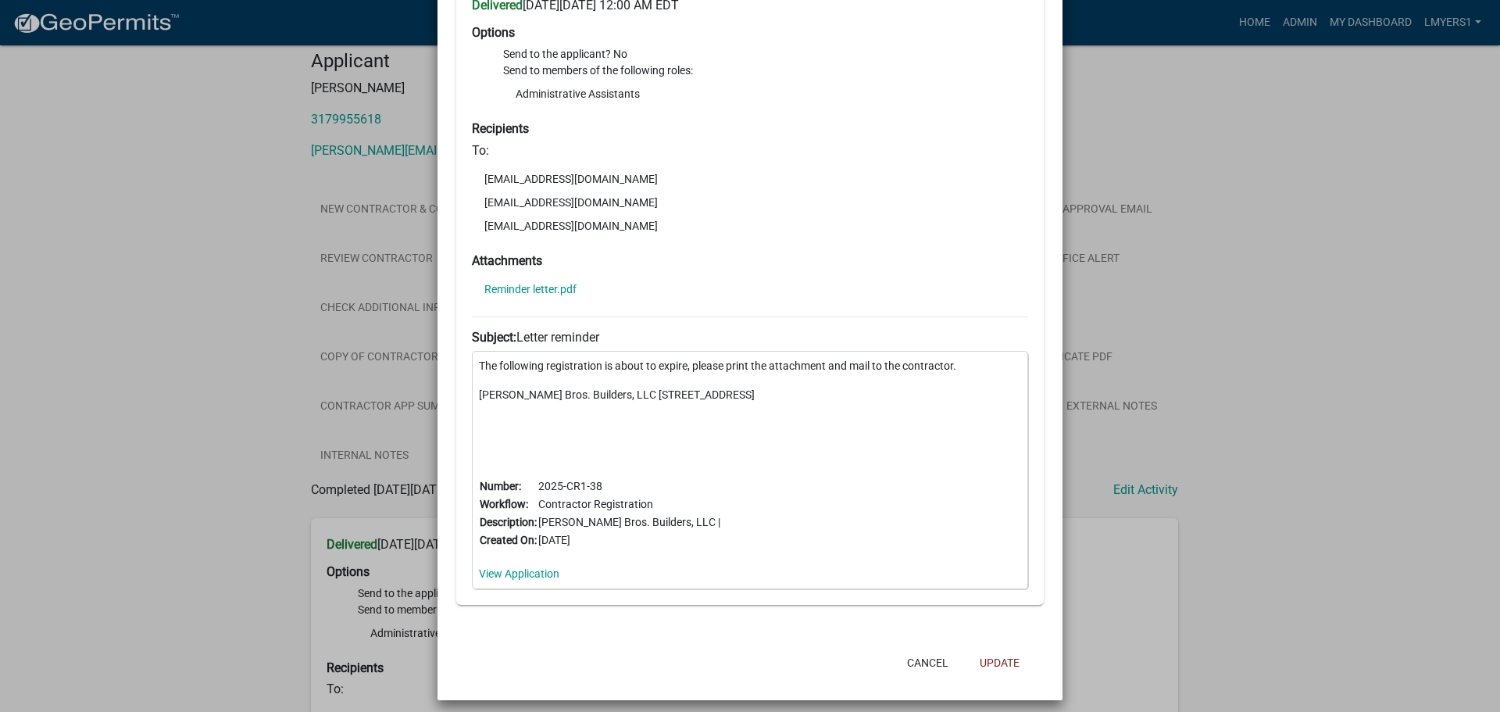
scroll to position [134, 0]
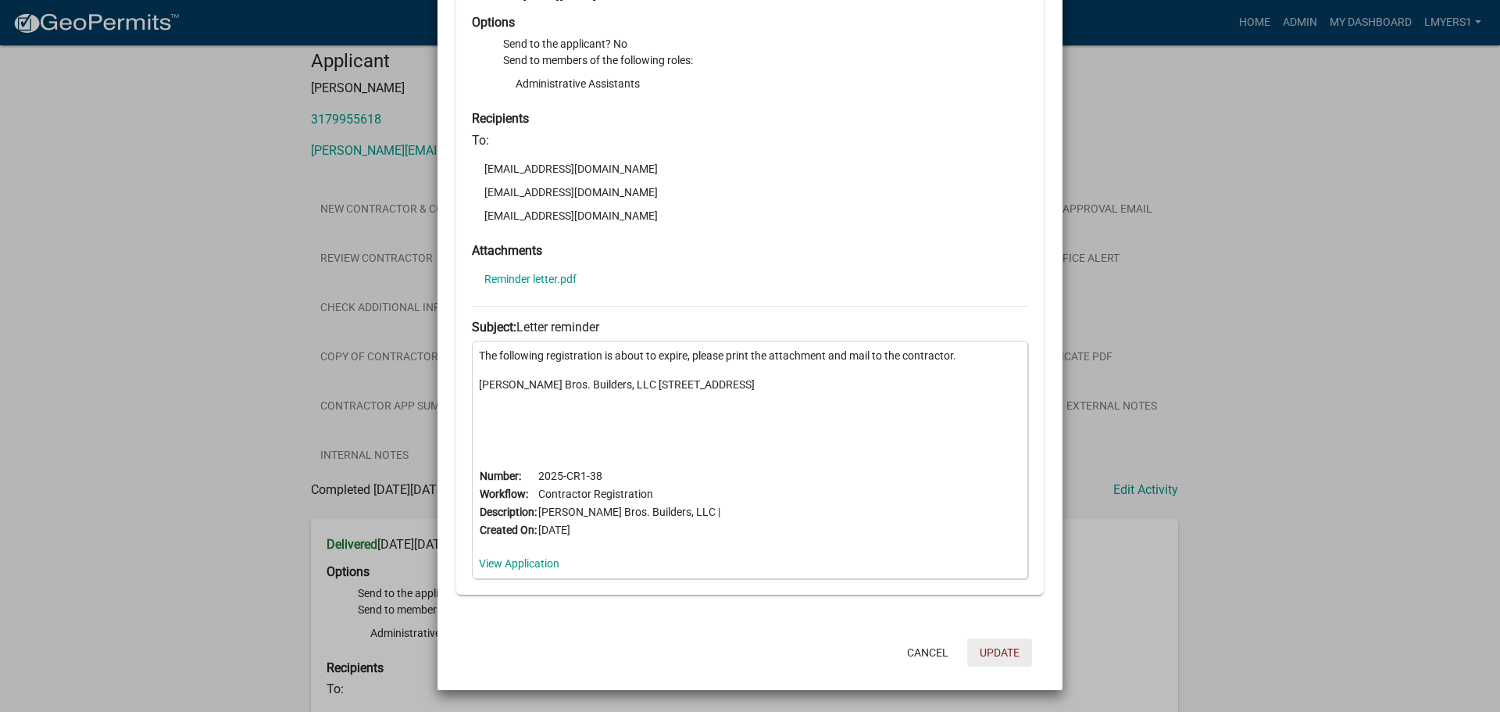
click at [994, 655] on button "Update" at bounding box center [999, 652] width 65 height 28
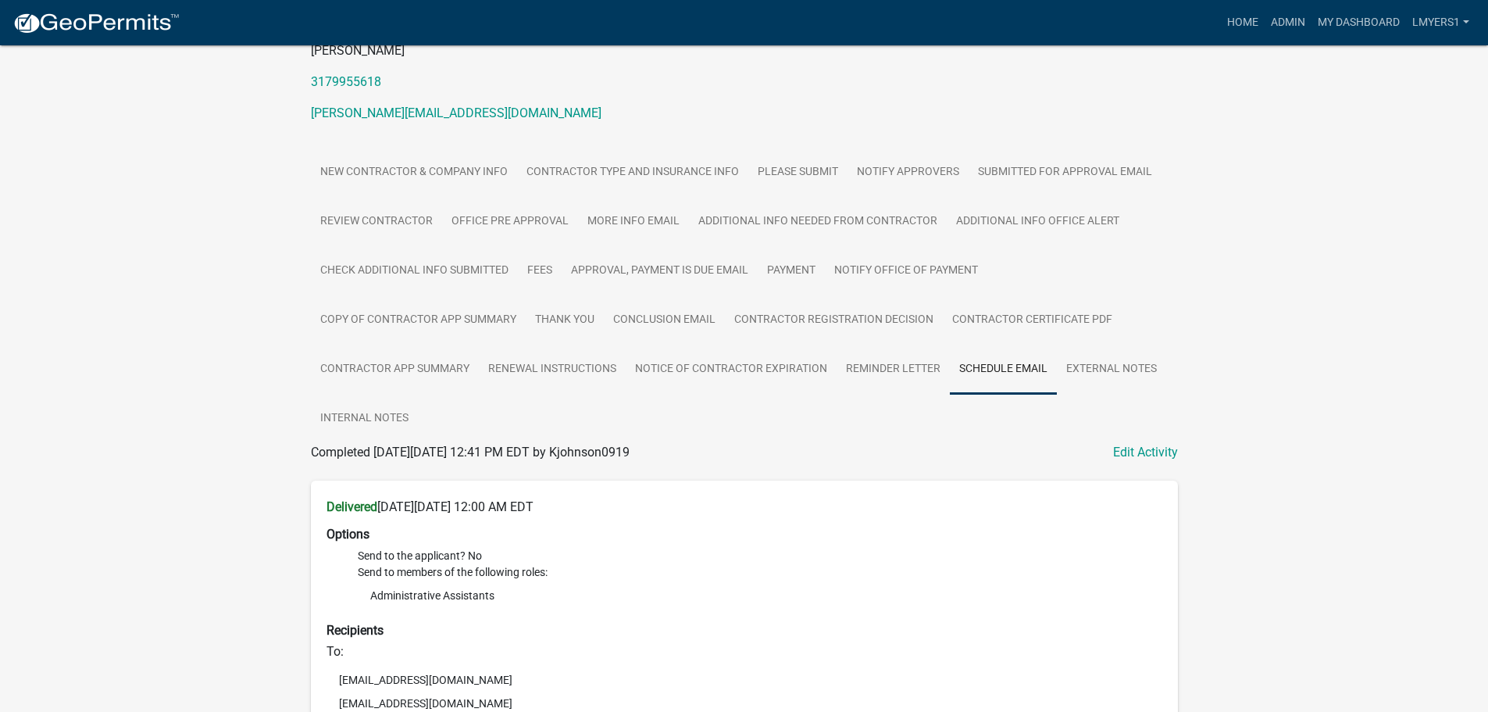
scroll to position [156, 0]
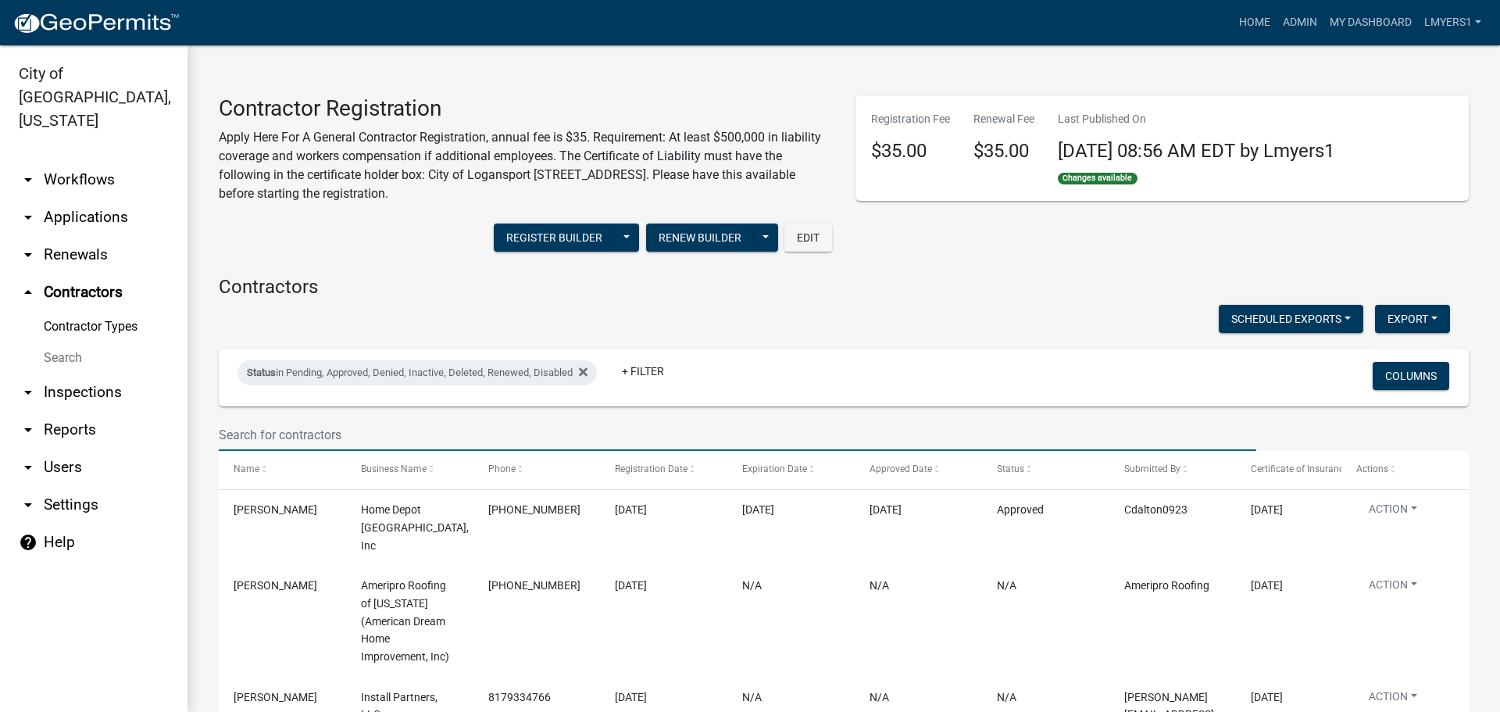
click at [336, 434] on input "text" at bounding box center [738, 435] width 1038 height 32
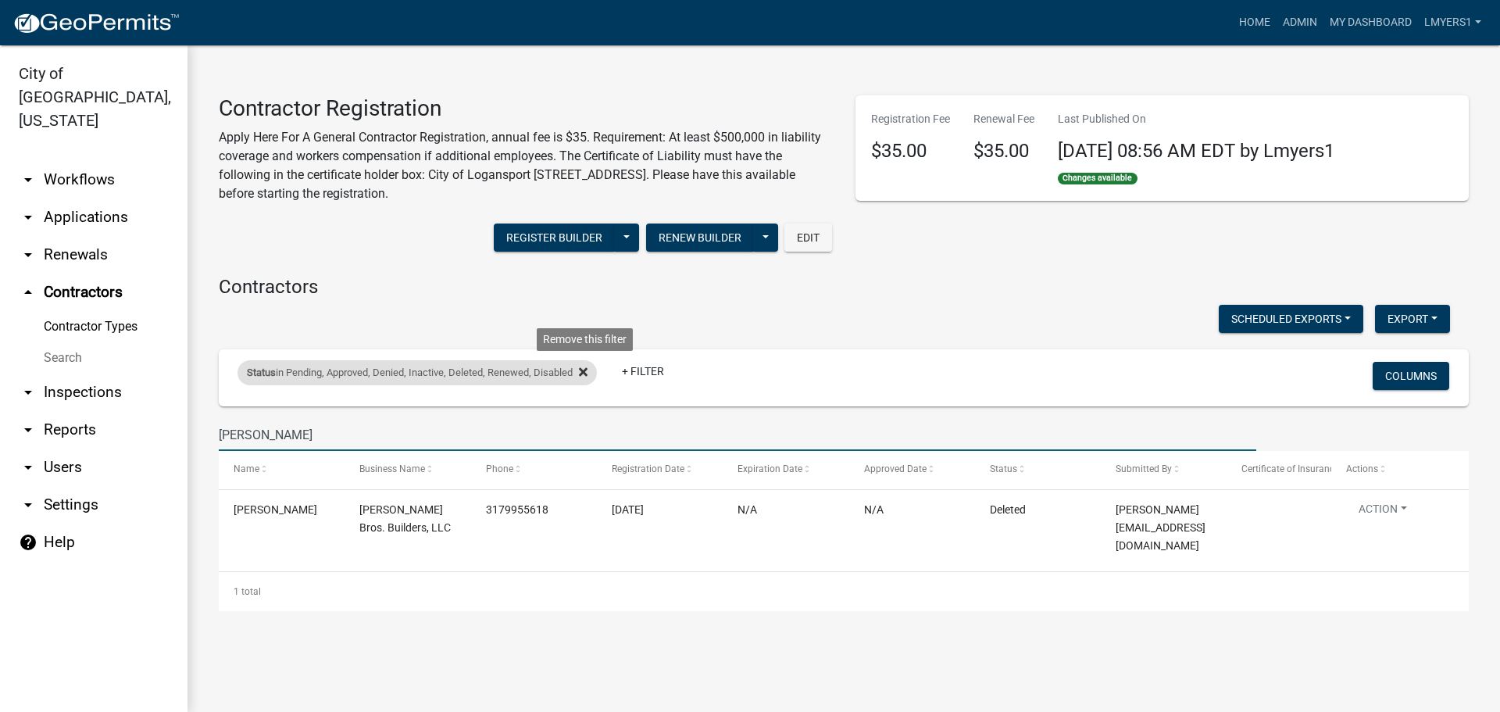
click at [588, 371] on icon at bounding box center [583, 372] width 9 height 13
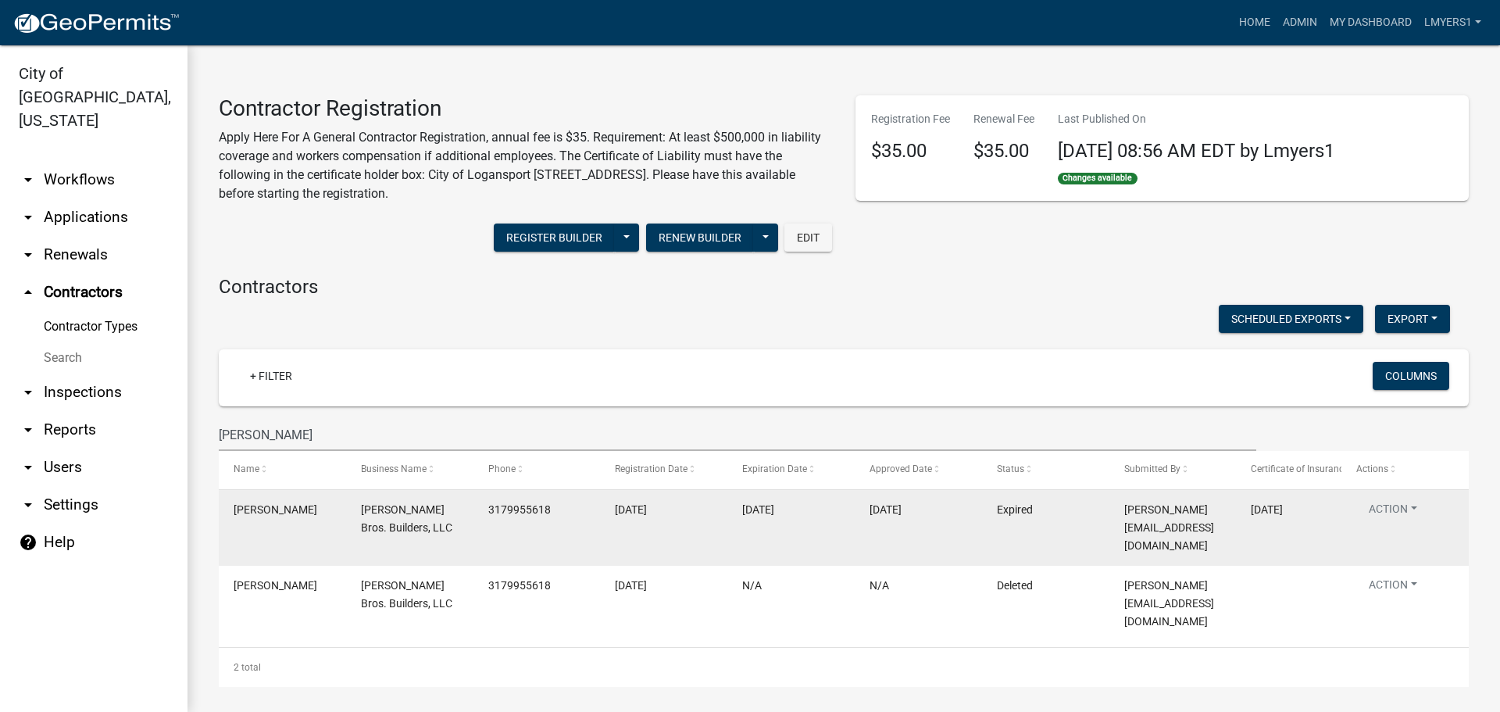
click at [1175, 509] on span "Jay@christmanbrosbuilders.com" at bounding box center [1169, 527] width 90 height 48
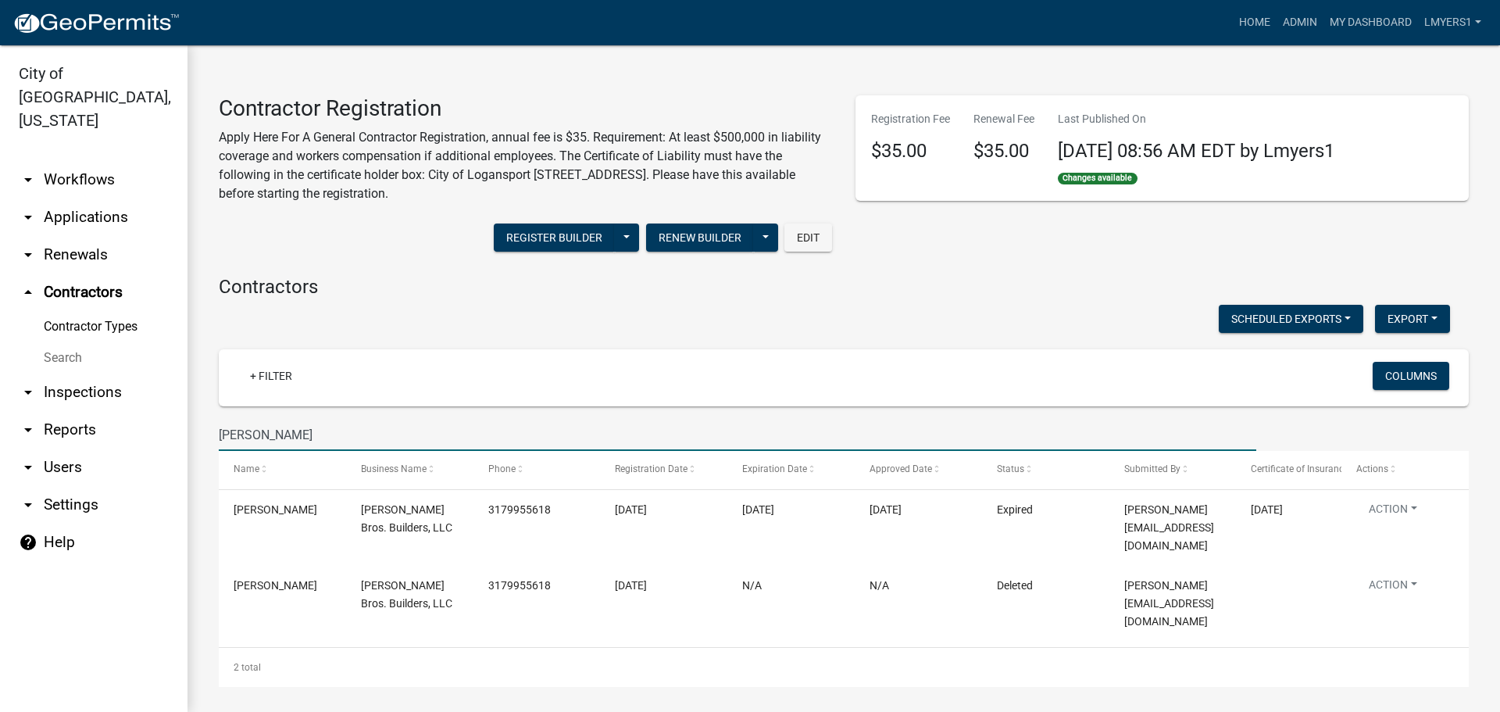
click at [345, 429] on input "Christman" at bounding box center [738, 435] width 1038 height 32
click at [344, 429] on input "Christman" at bounding box center [738, 435] width 1038 height 32
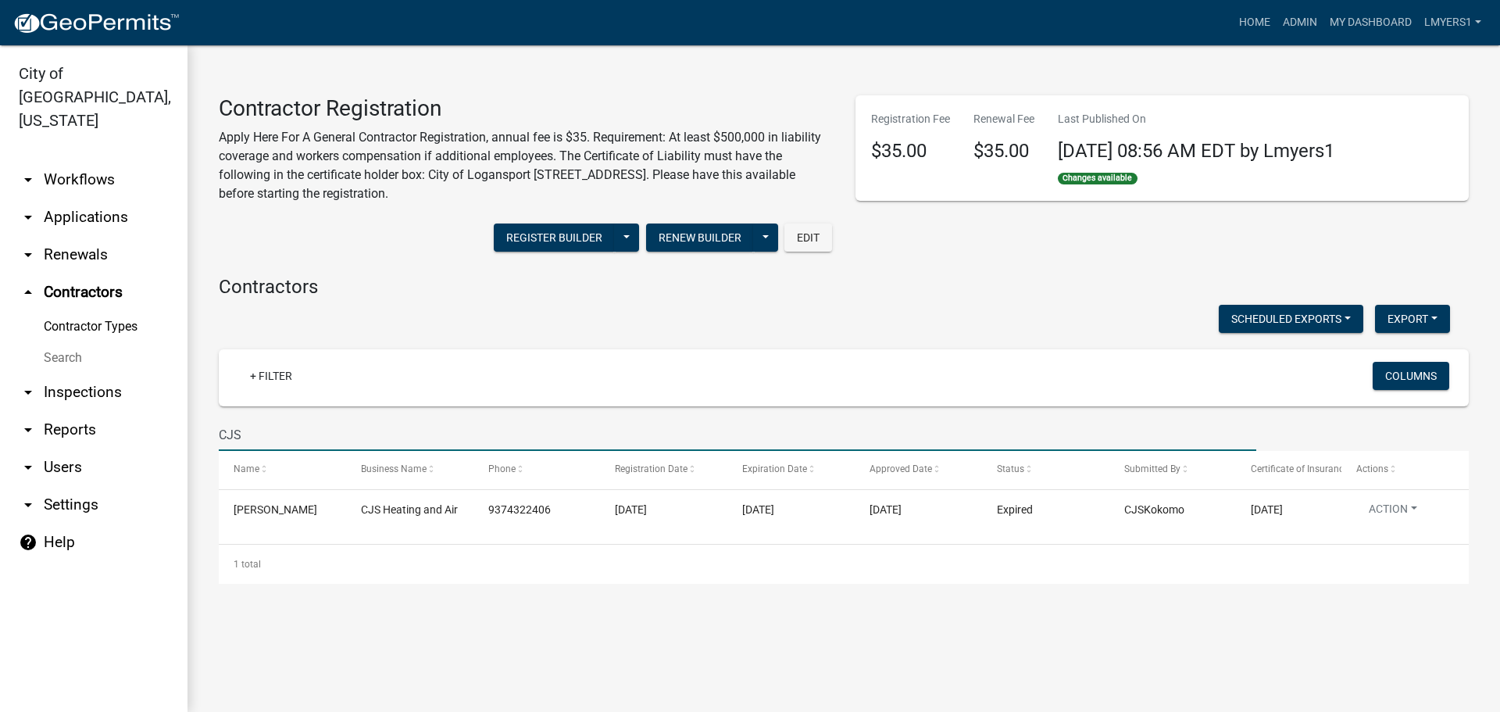
click at [237, 433] on input "CJS" at bounding box center [738, 435] width 1038 height 32
click at [235, 433] on input "CJS" at bounding box center [738, 435] width 1038 height 32
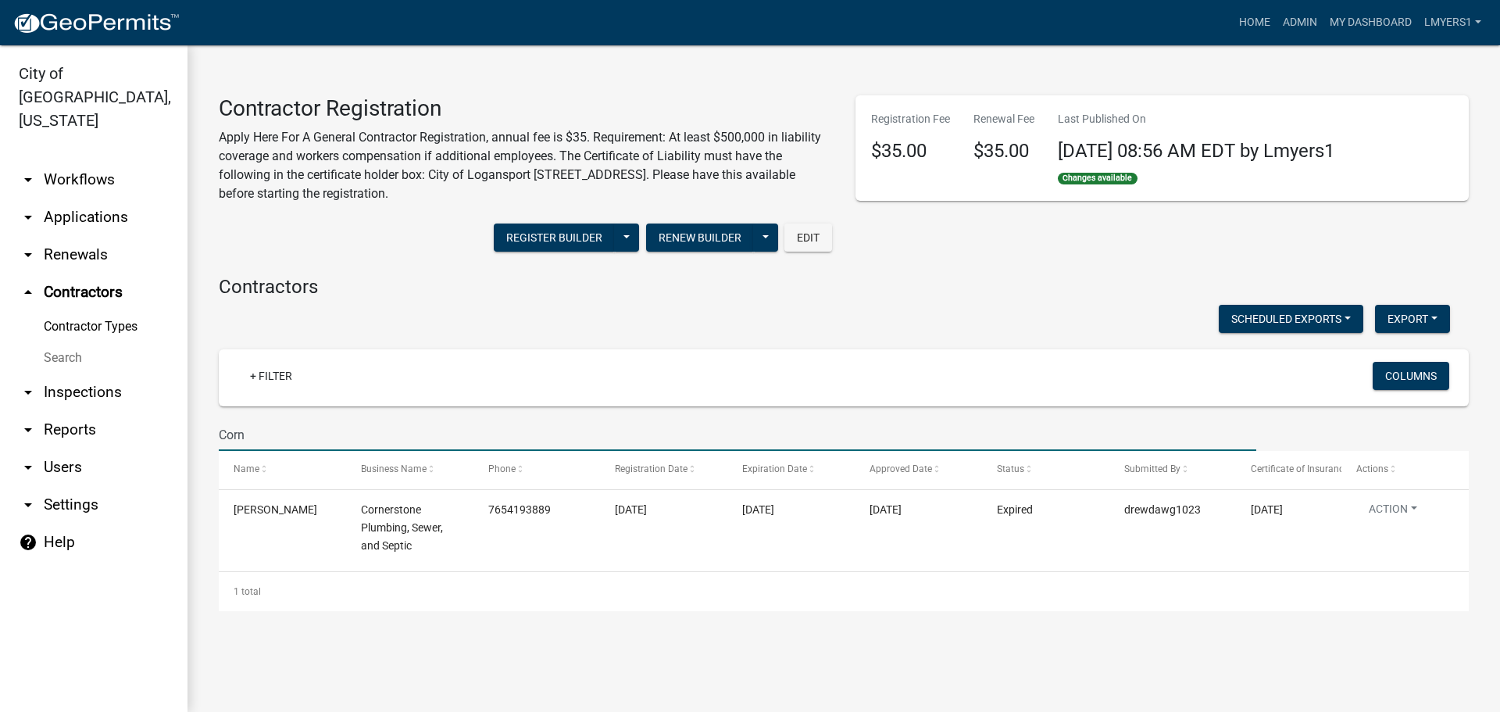
click at [289, 433] on input "Corn" at bounding box center [738, 435] width 1038 height 32
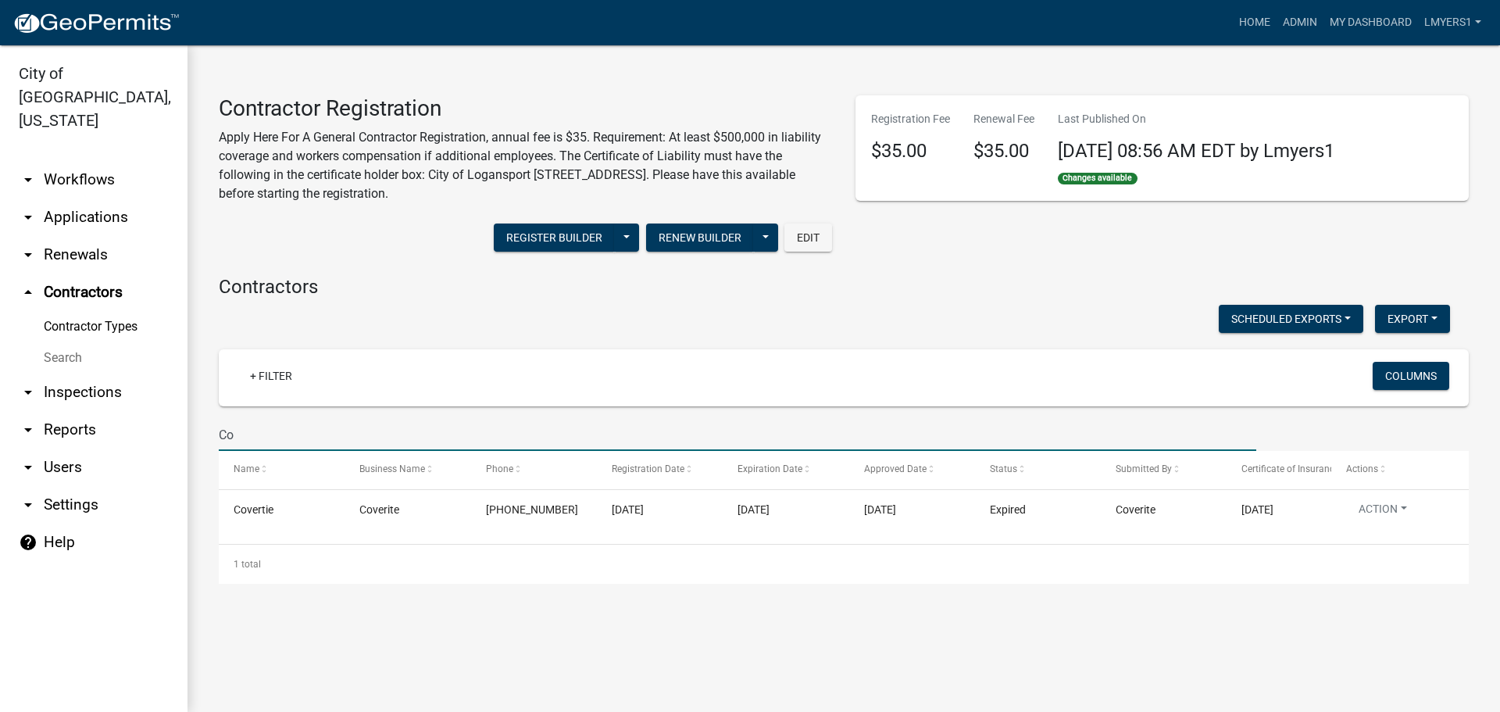
type input "C"
type input "D"
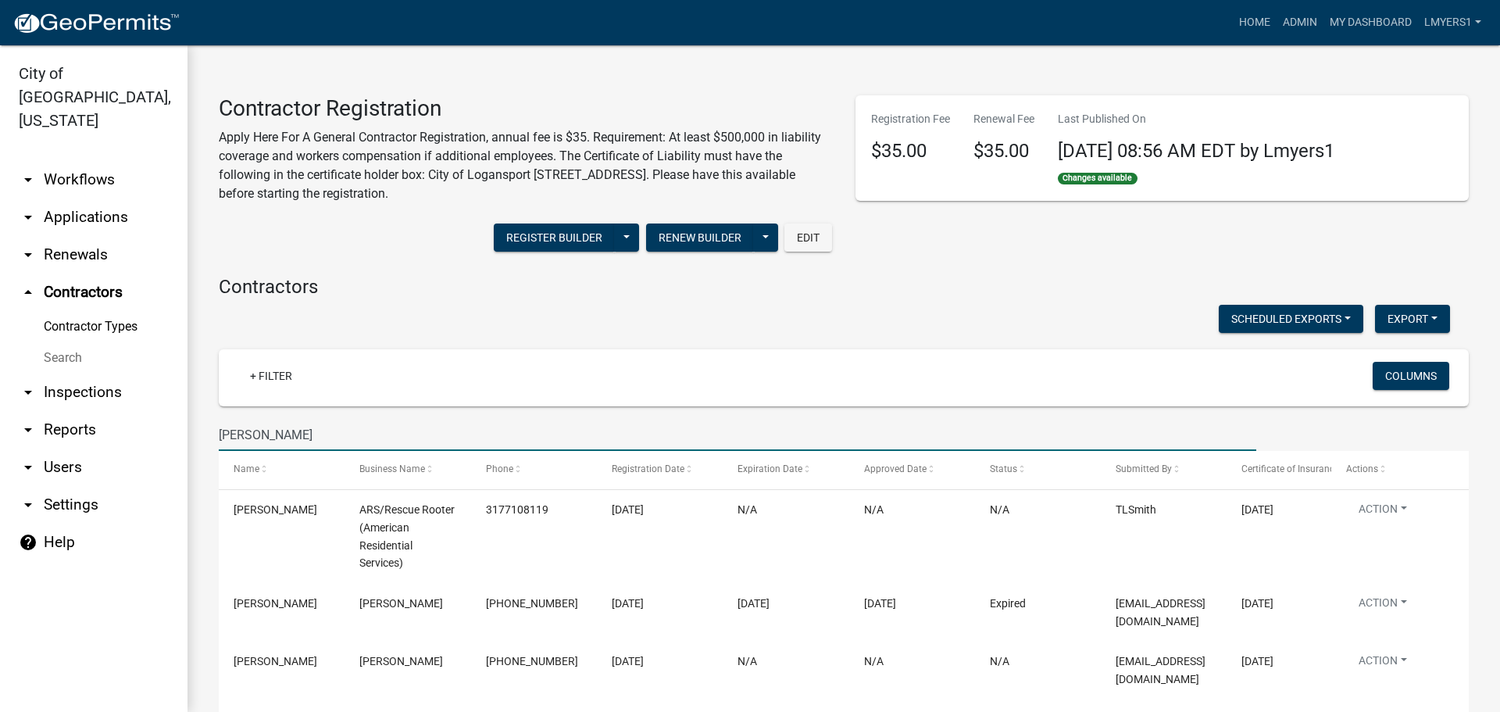
click at [258, 438] on input "Smith" at bounding box center [738, 435] width 1038 height 32
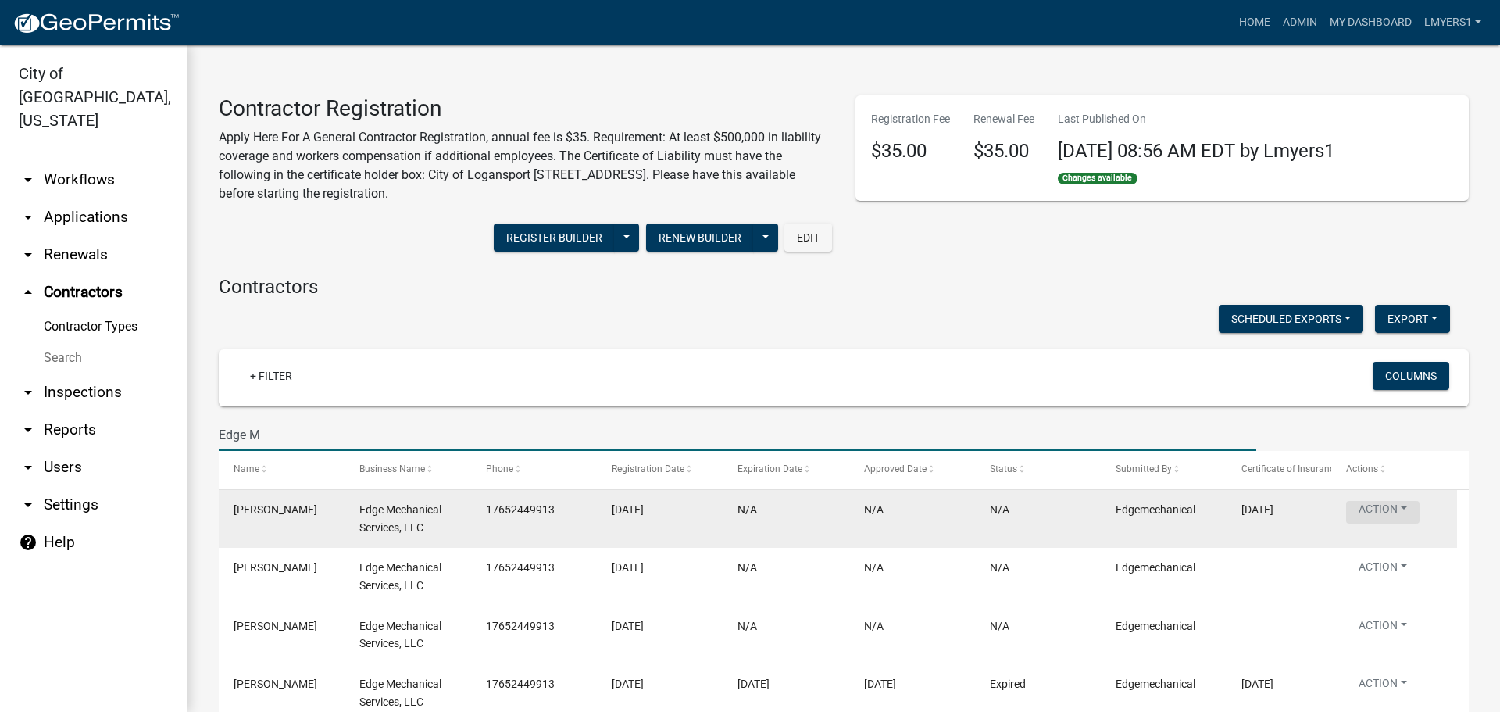
type input "Edge M"
click at [1381, 503] on button "Action" at bounding box center [1382, 512] width 73 height 23
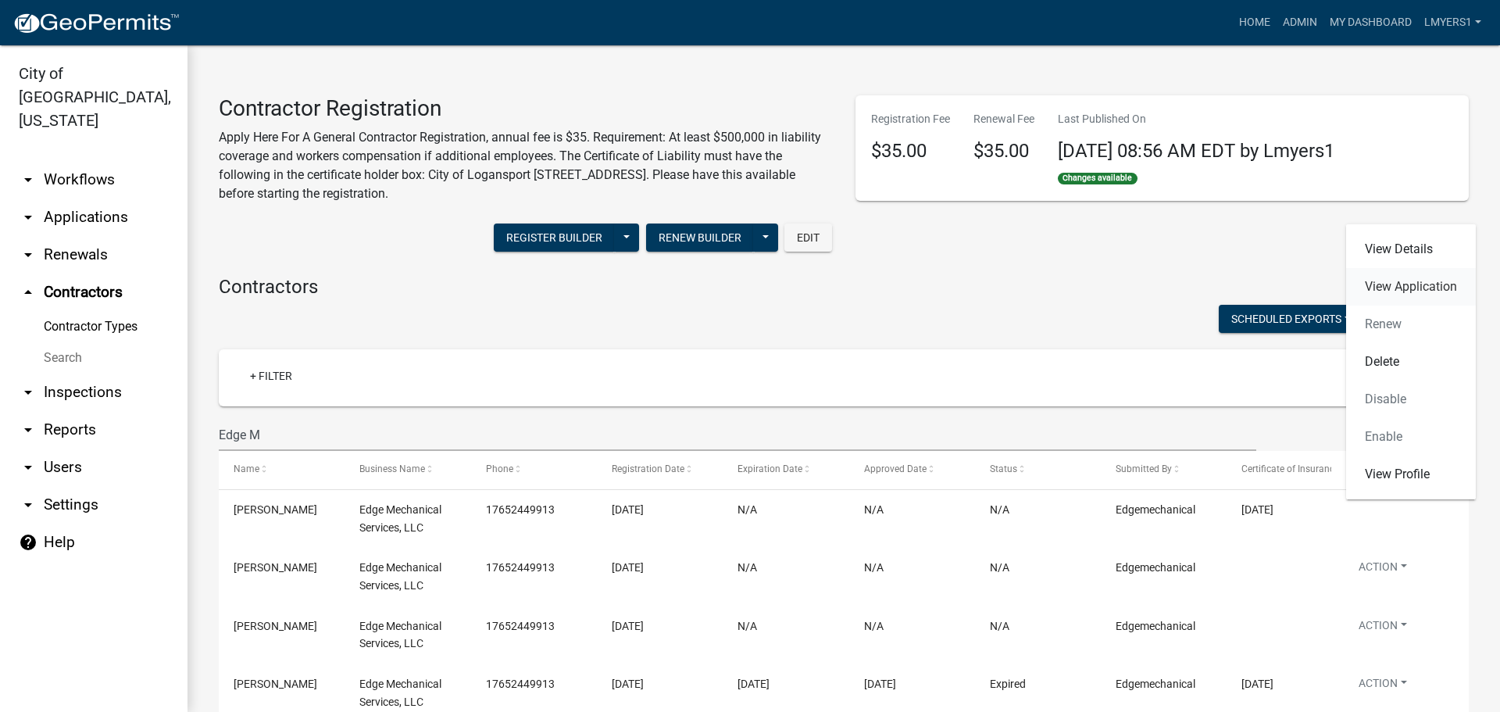
click at [1414, 292] on link "View Application" at bounding box center [1411, 287] width 130 height 38
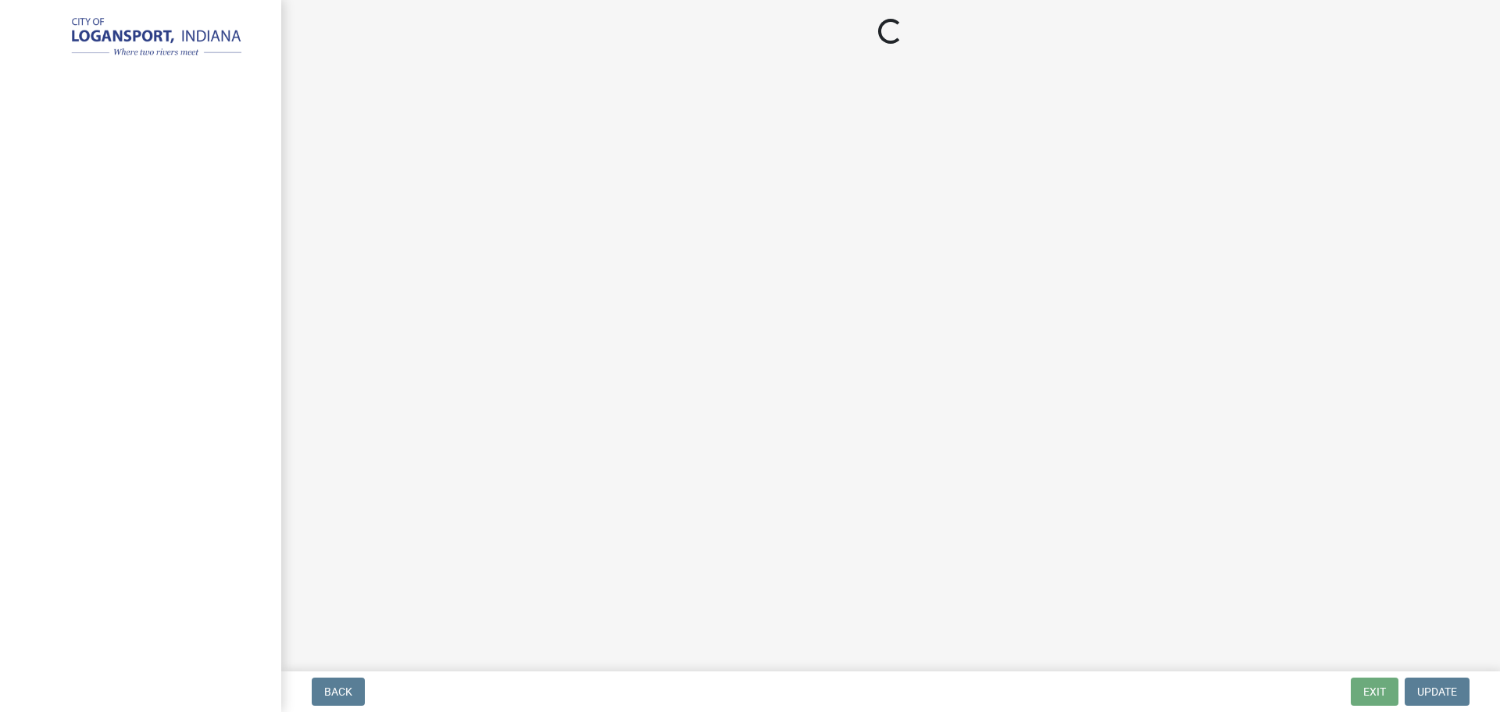
select select "3: 3"
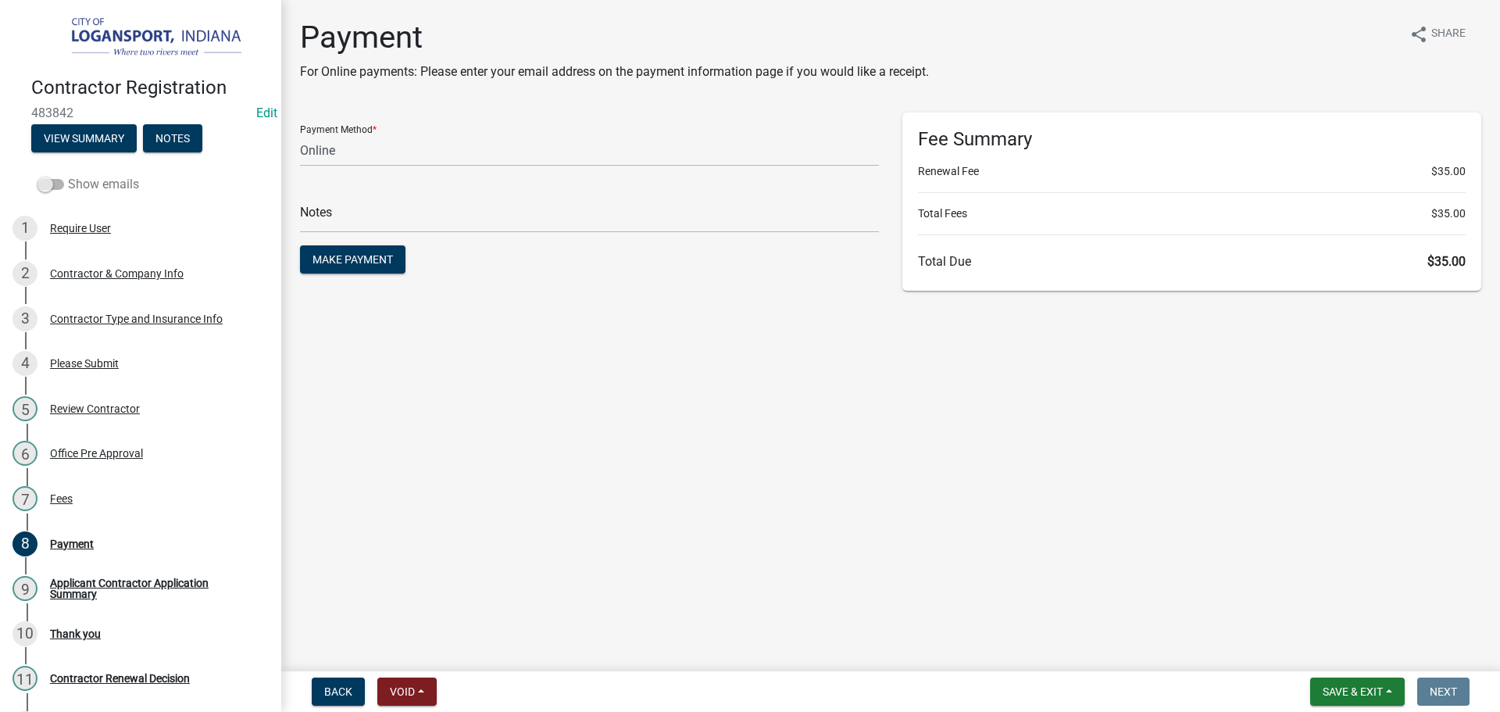
click at [59, 179] on span at bounding box center [51, 184] width 27 height 11
click at [68, 175] on input "Show emails" at bounding box center [68, 175] width 0 height 0
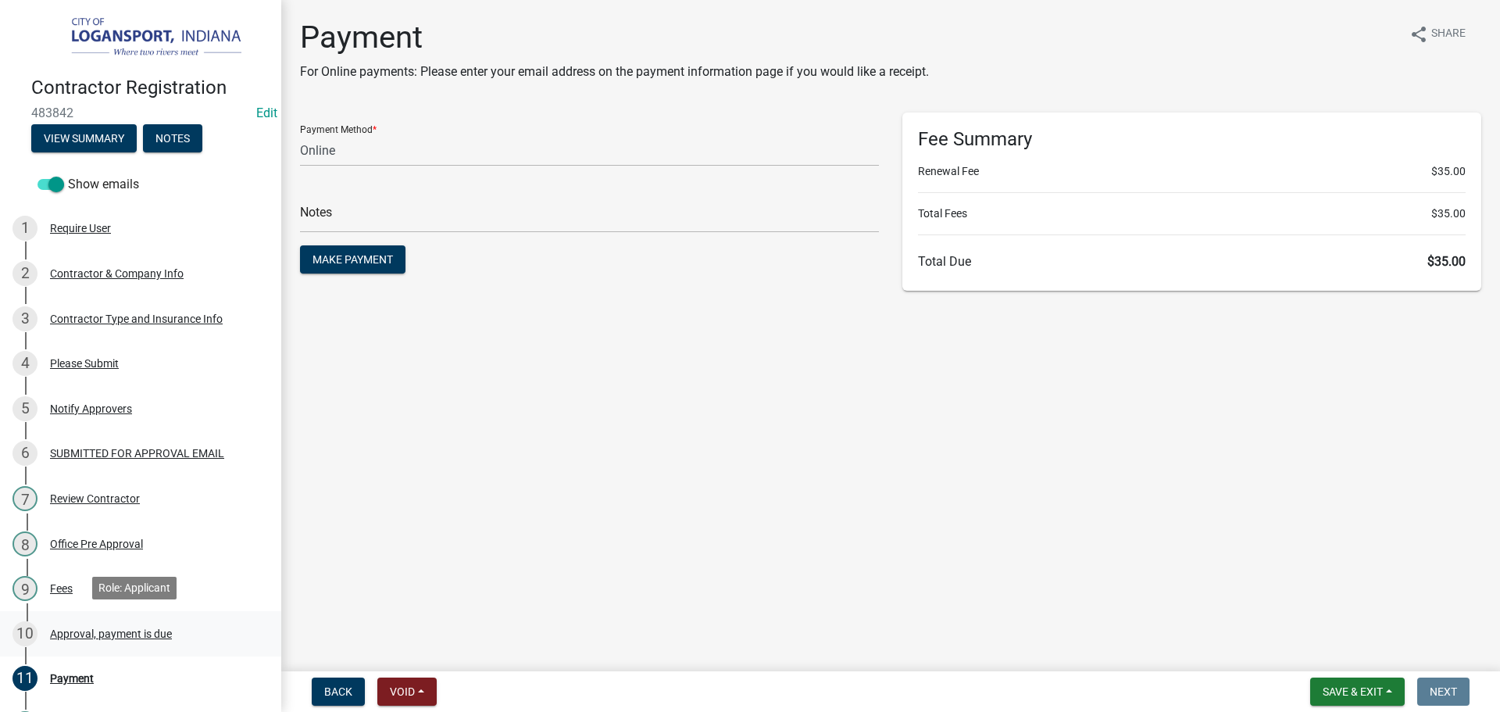
click at [73, 631] on div "Approval, payment is due" at bounding box center [111, 633] width 122 height 11
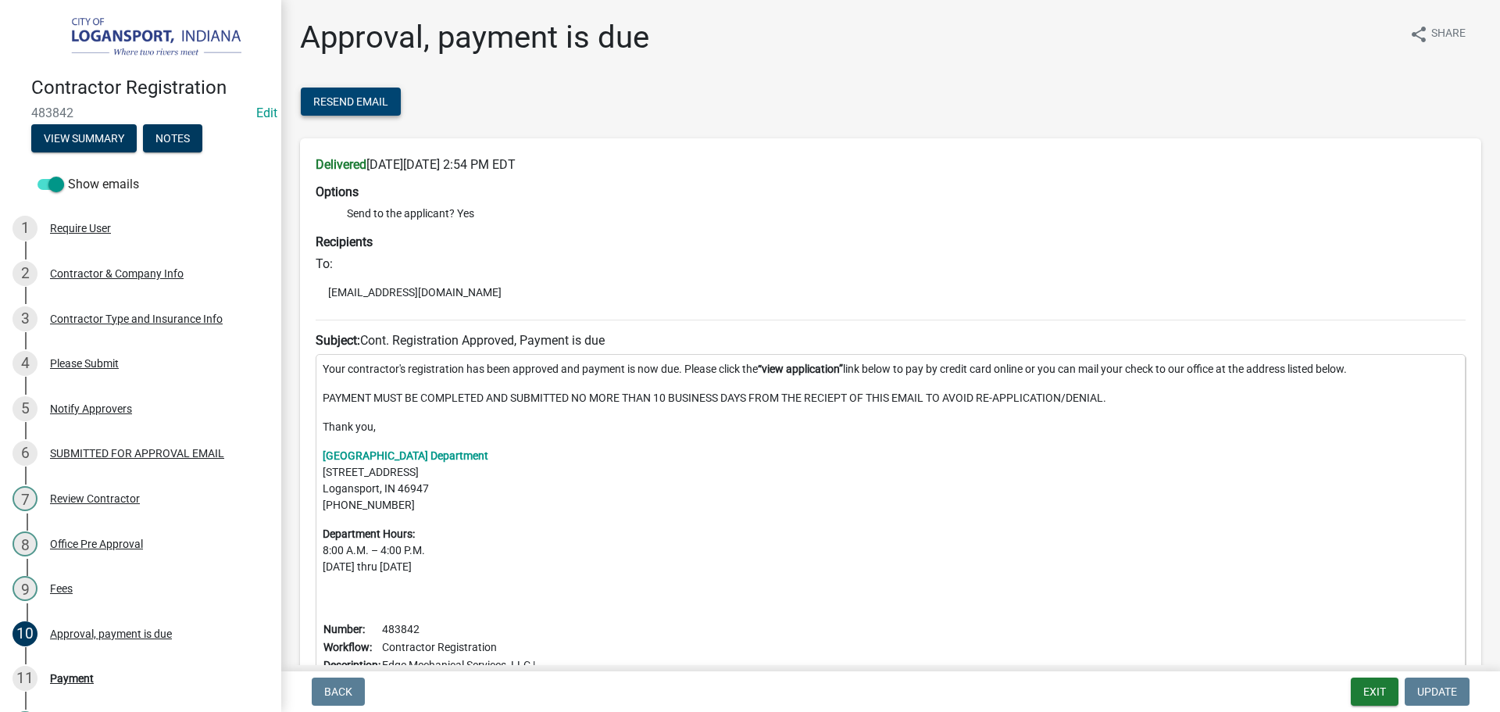
click at [373, 103] on span "Resend Email" at bounding box center [350, 101] width 75 height 13
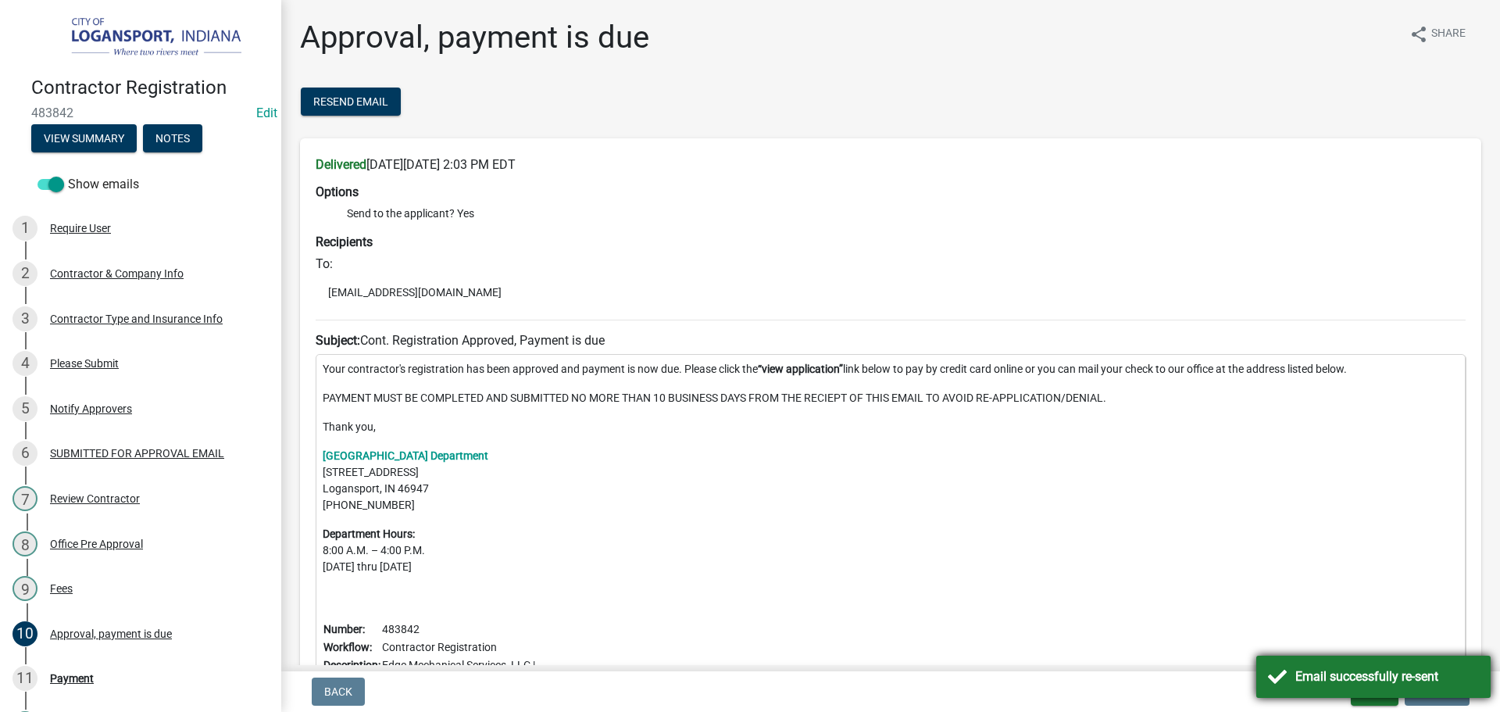
click at [1336, 674] on div "Email successfully re-sent" at bounding box center [1387, 676] width 184 height 19
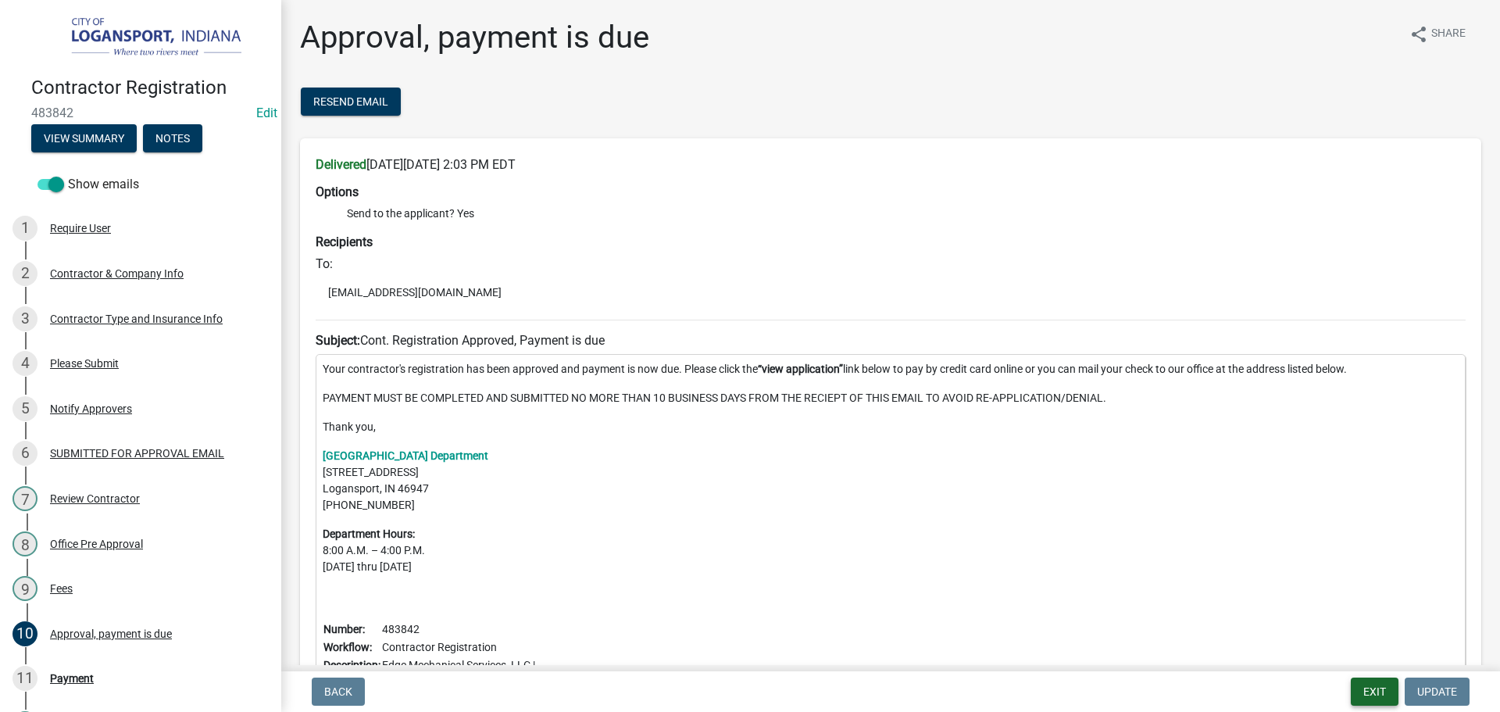
click at [1369, 691] on button "Exit" at bounding box center [1375, 691] width 48 height 28
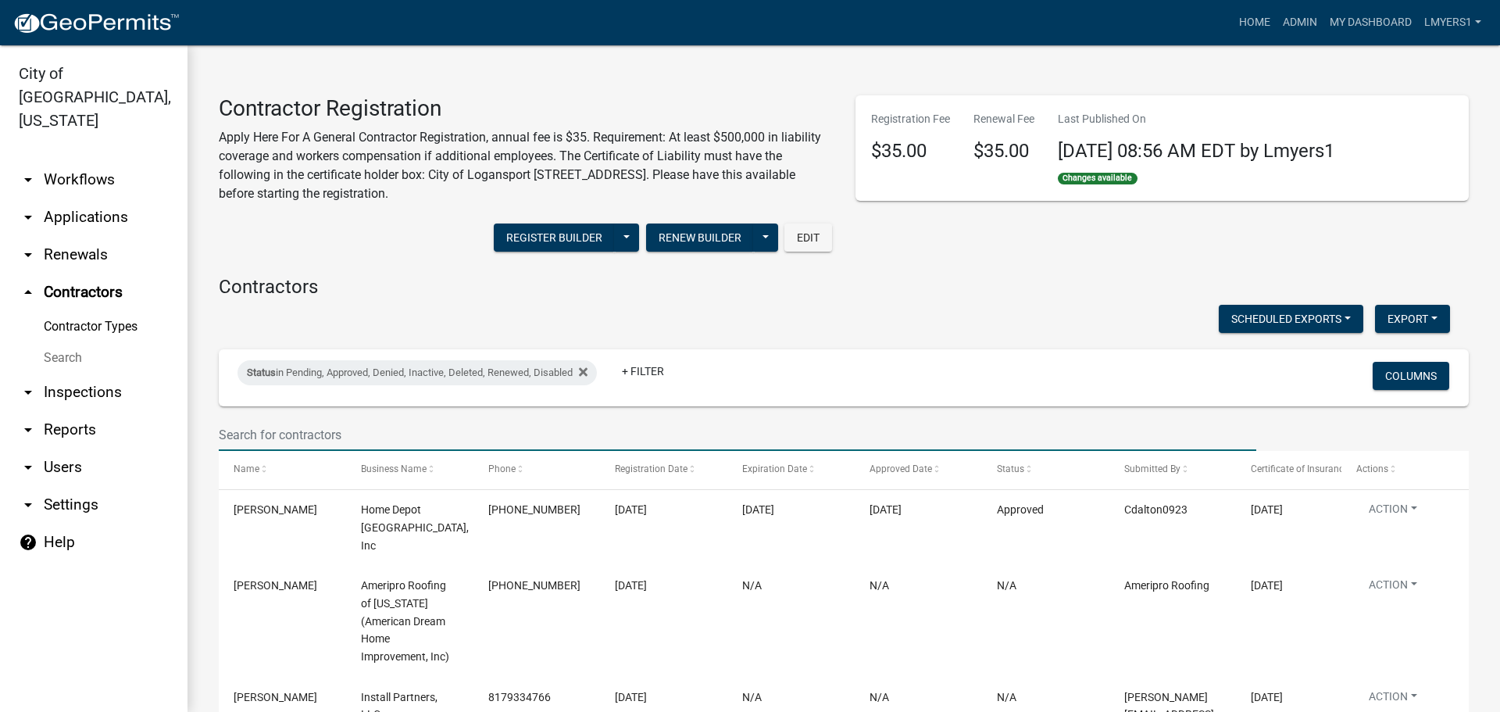
click at [270, 427] on input "text" at bounding box center [738, 435] width 1038 height 32
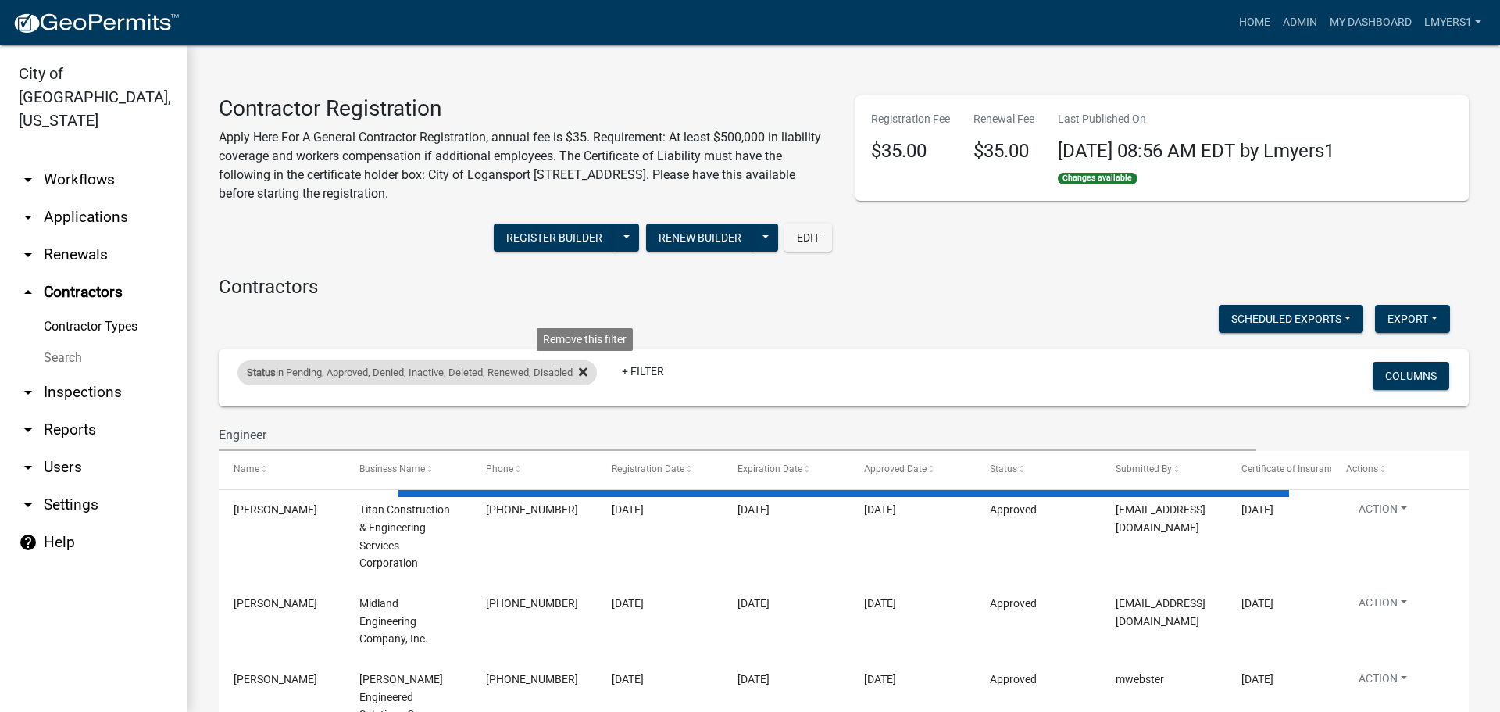
click at [585, 376] on icon at bounding box center [583, 372] width 9 height 9
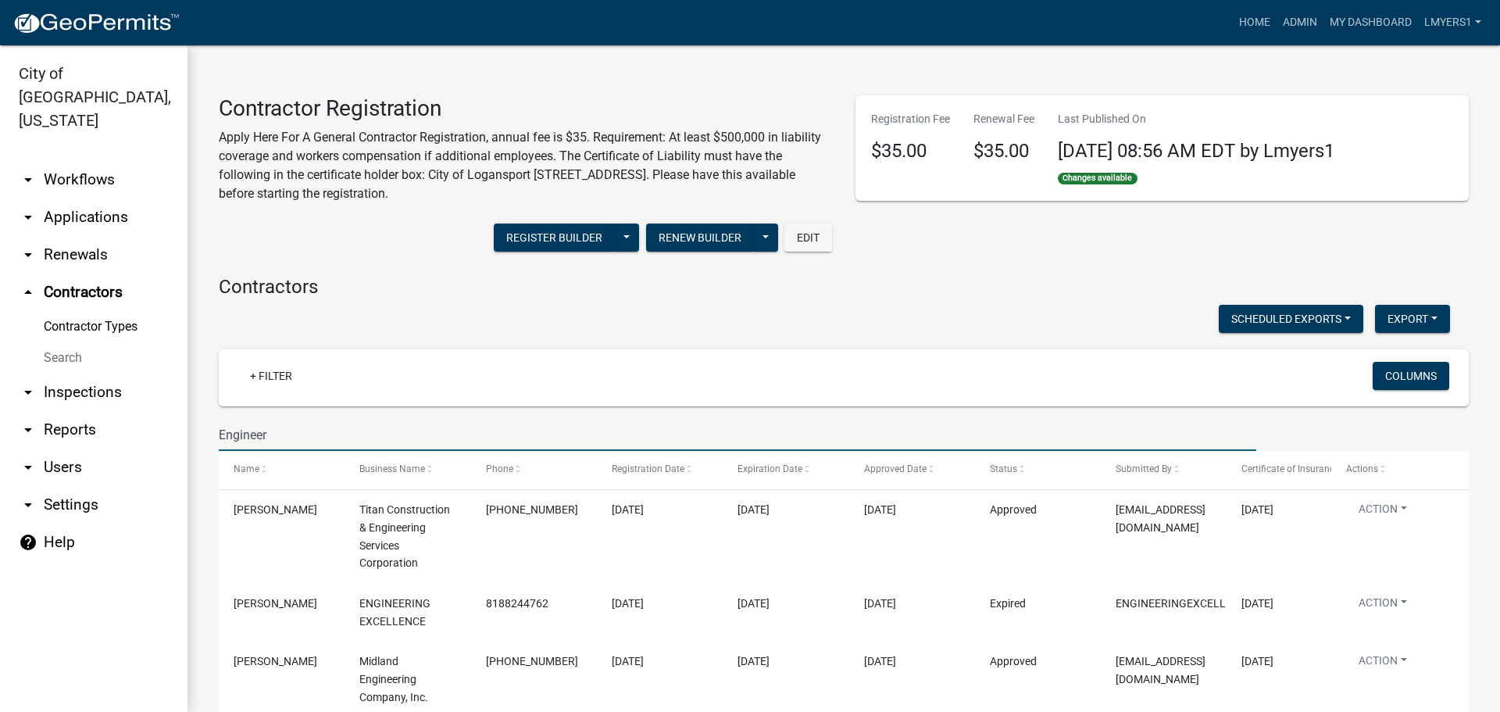
click at [256, 439] on input "Engineer" at bounding box center [738, 435] width 1038 height 32
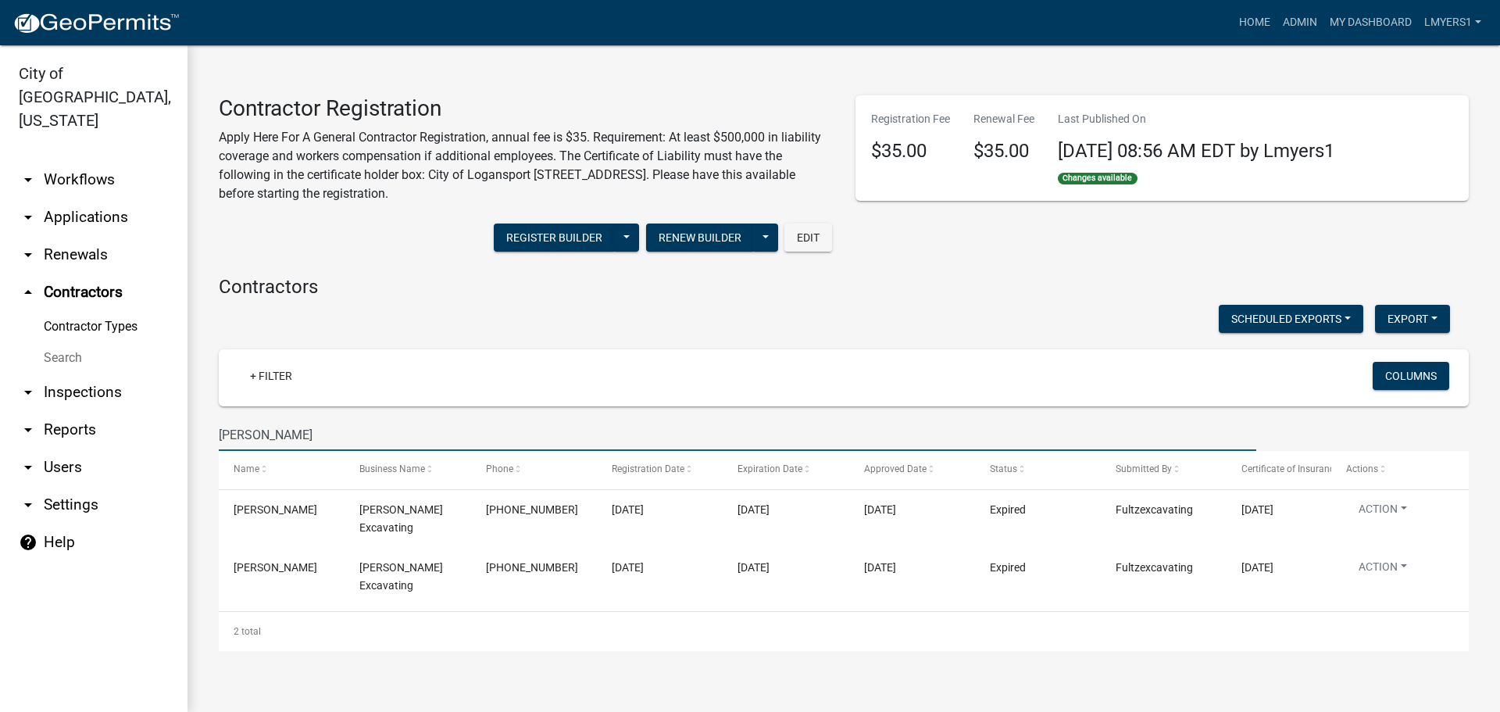
click at [250, 430] on input "Fultz" at bounding box center [738, 435] width 1038 height 32
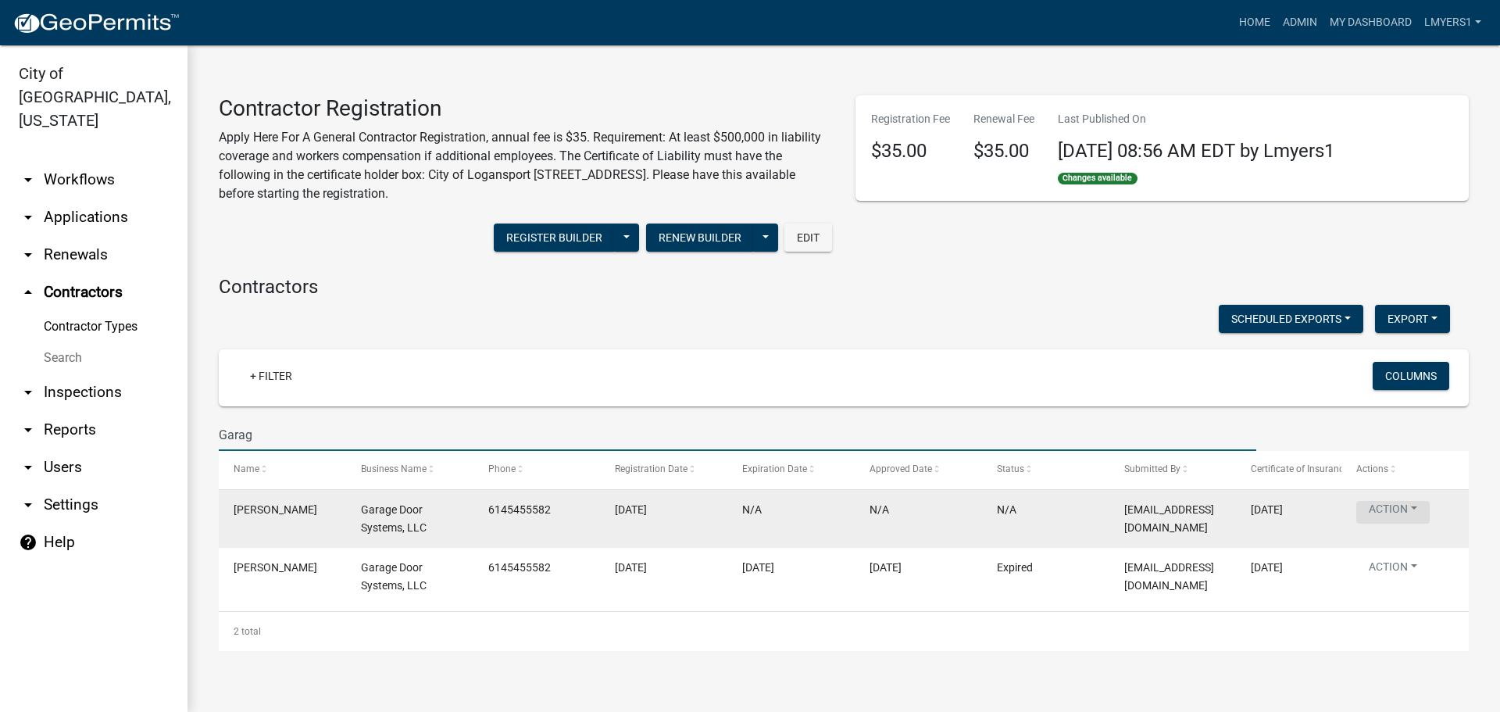
type input "Garag"
click at [1378, 510] on button "Action" at bounding box center [1392, 512] width 73 height 23
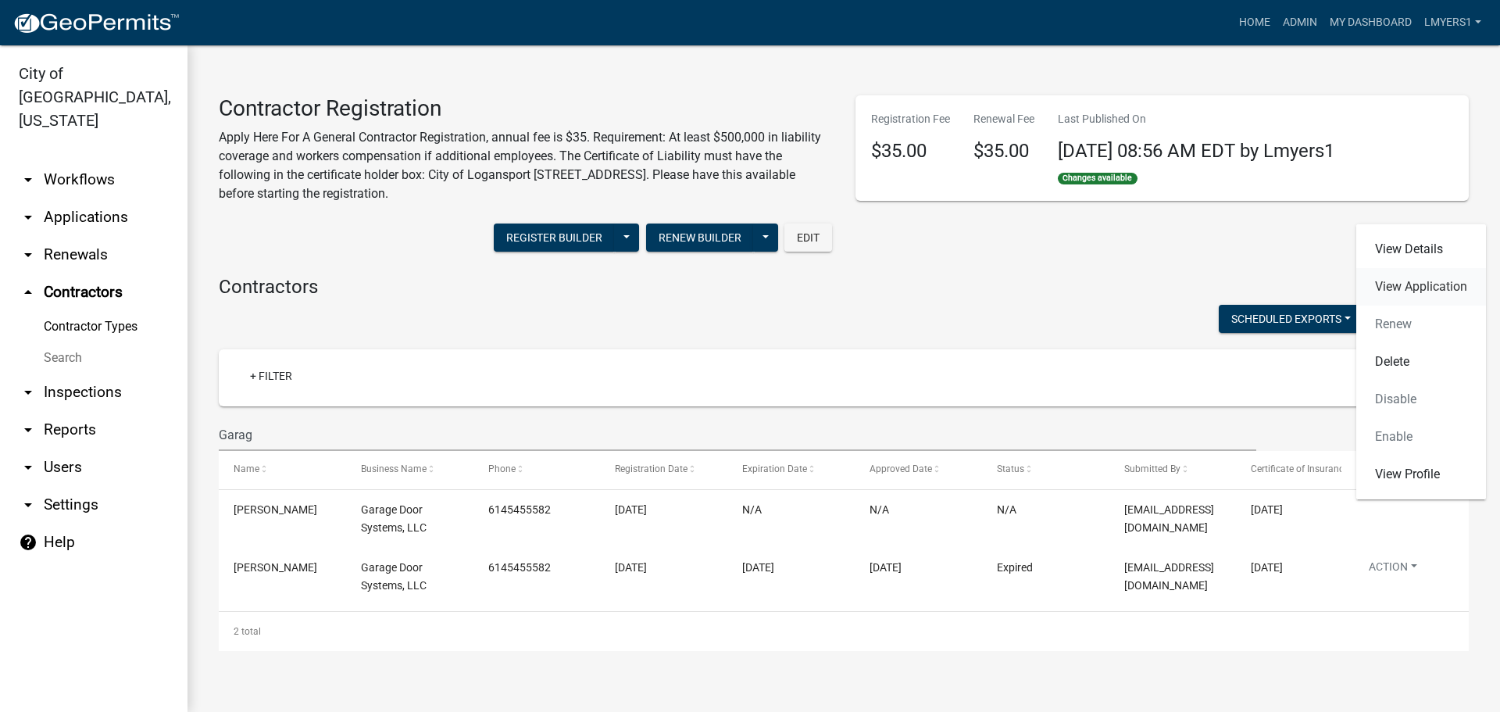
click at [1467, 285] on link "View Application" at bounding box center [1421, 287] width 130 height 38
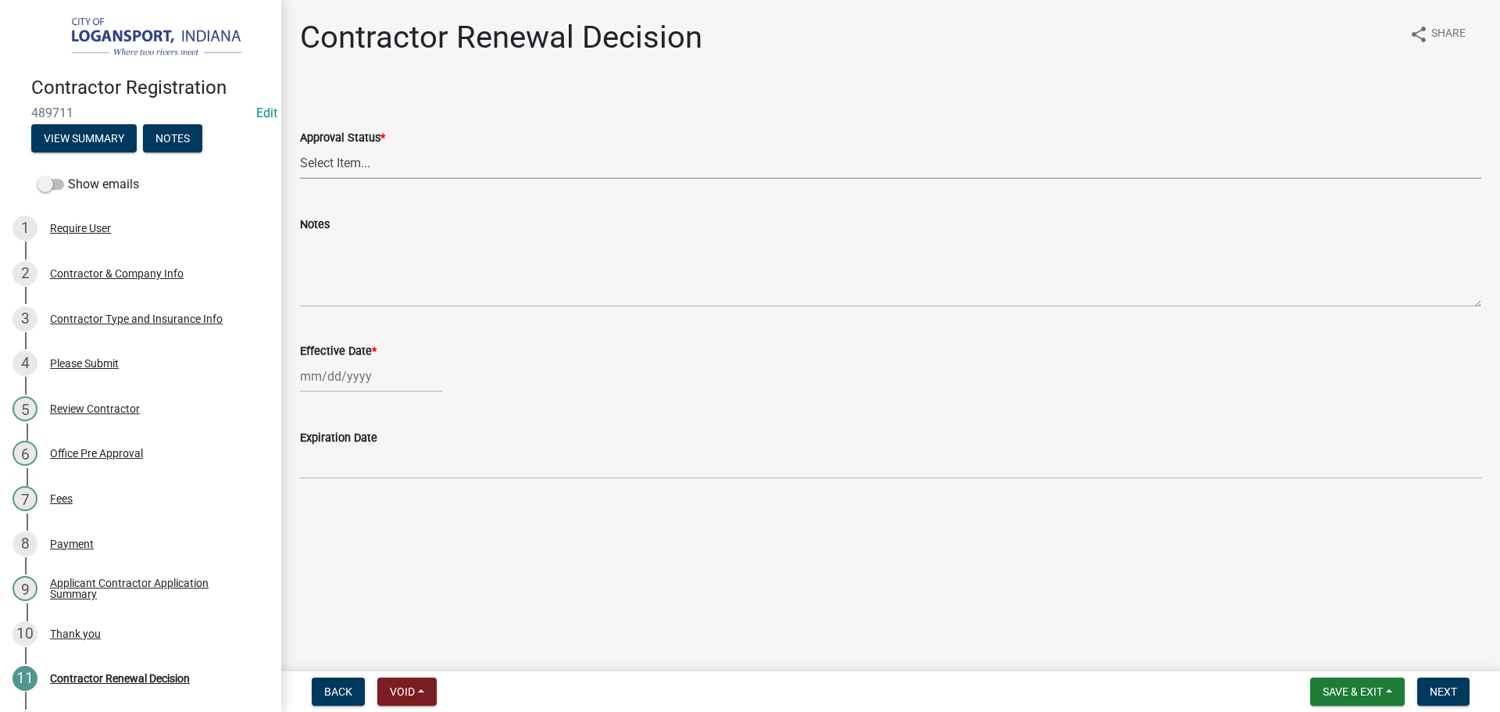
click at [357, 166] on select "Select Item... Approved Denied" at bounding box center [890, 163] width 1181 height 32
click at [300, 147] on select "Select Item... Approved Denied" at bounding box center [890, 163] width 1181 height 32
select select "30db8998-795d-4bbe-8e49-f1ade8865815"
click at [378, 384] on div at bounding box center [371, 376] width 143 height 32
select select "10"
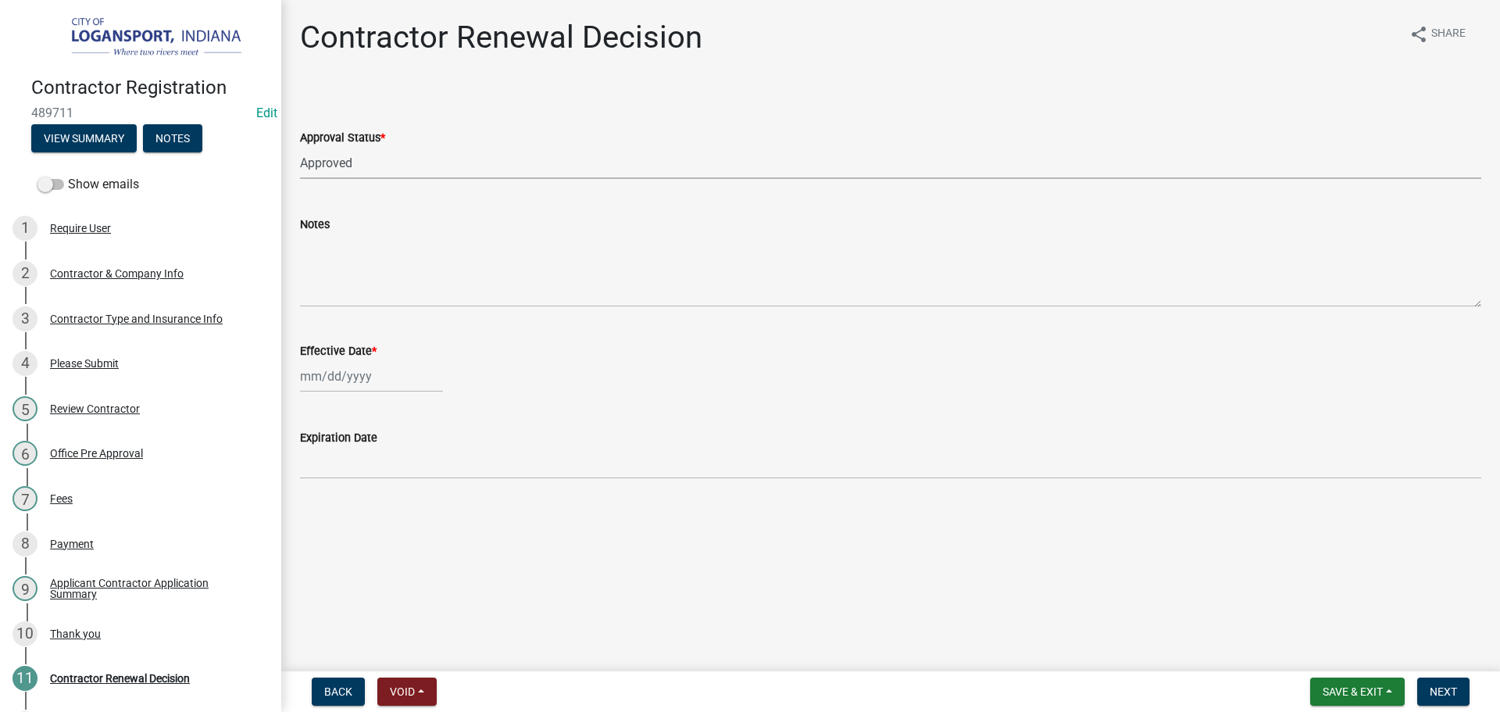
select select "2025"
click at [394, 484] on div "9" at bounding box center [390, 484] width 25 height 25
type input "[DATE]"
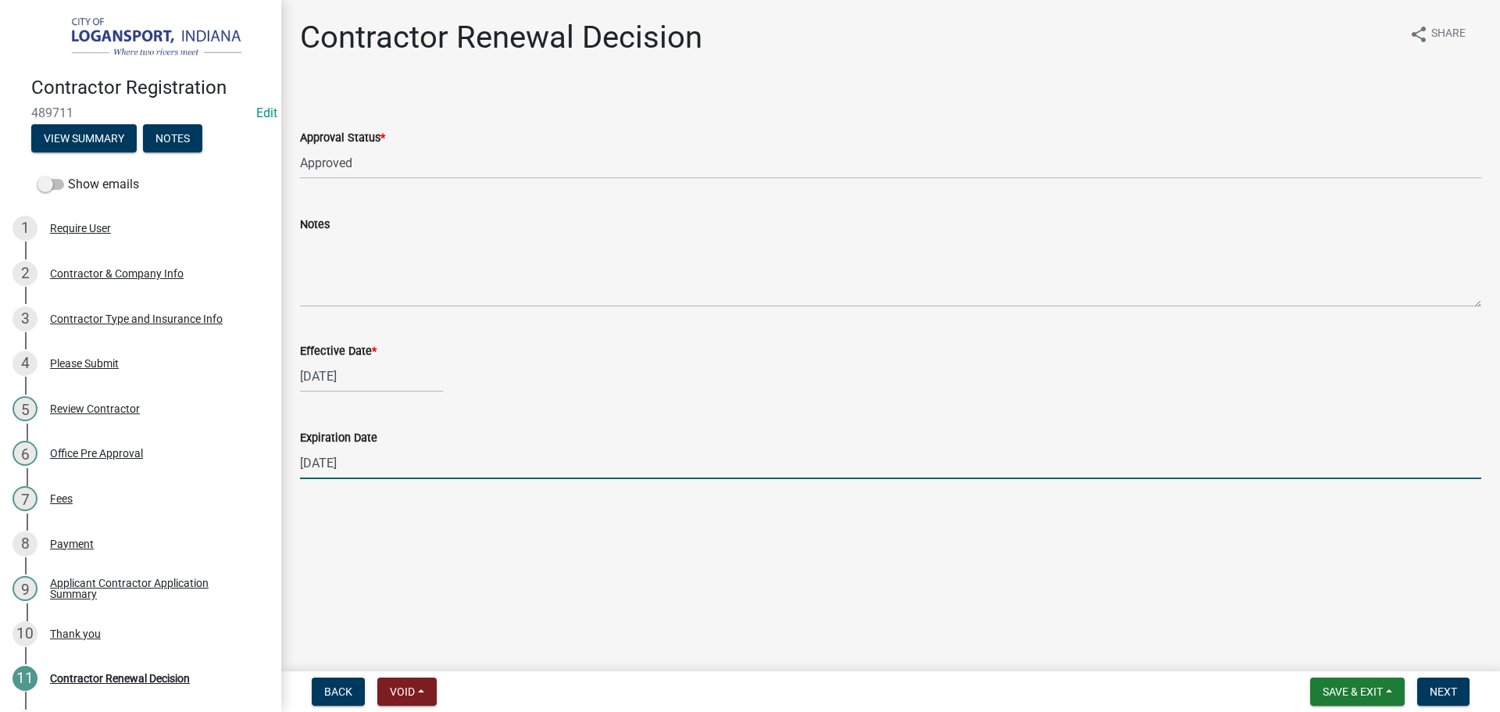
click at [401, 465] on input "12/31/2025" at bounding box center [890, 463] width 1181 height 32
type input "10/01/2026"
click at [1450, 691] on span "Next" at bounding box center [1443, 691] width 27 height 13
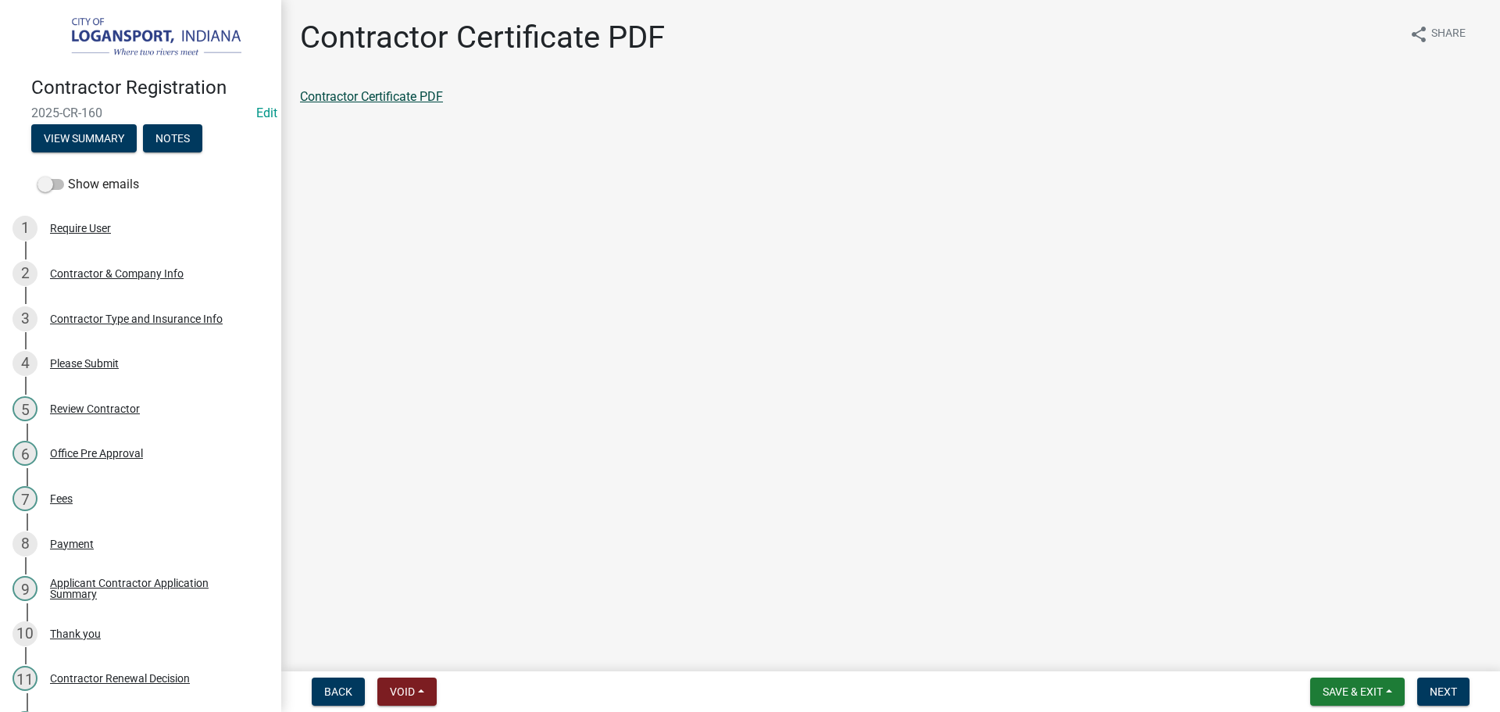
click at [344, 95] on link "Contractor Certificate PDF" at bounding box center [371, 96] width 143 height 15
click at [1443, 687] on span "Next" at bounding box center [1443, 691] width 27 height 13
click at [366, 91] on link "Contractor Application Summary" at bounding box center [390, 96] width 180 height 15
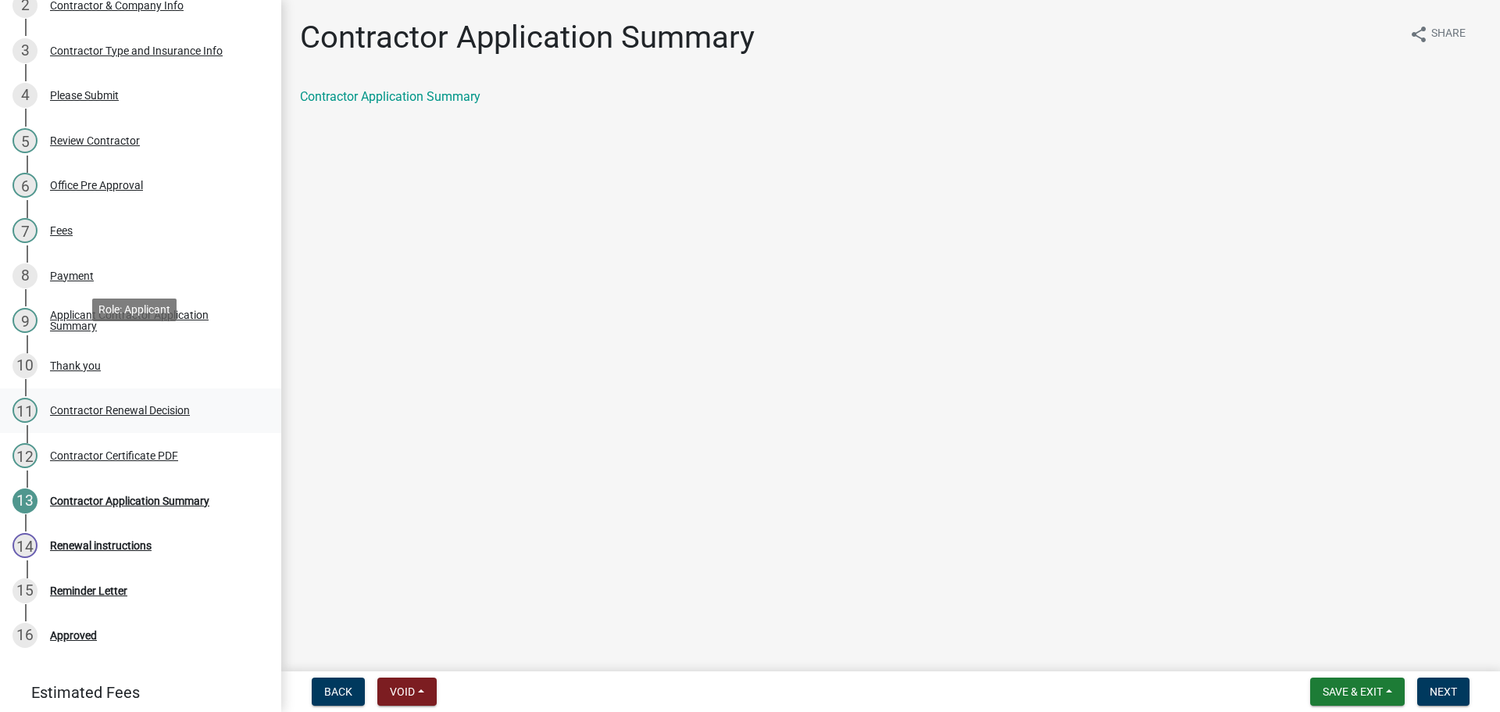
scroll to position [313, 0]
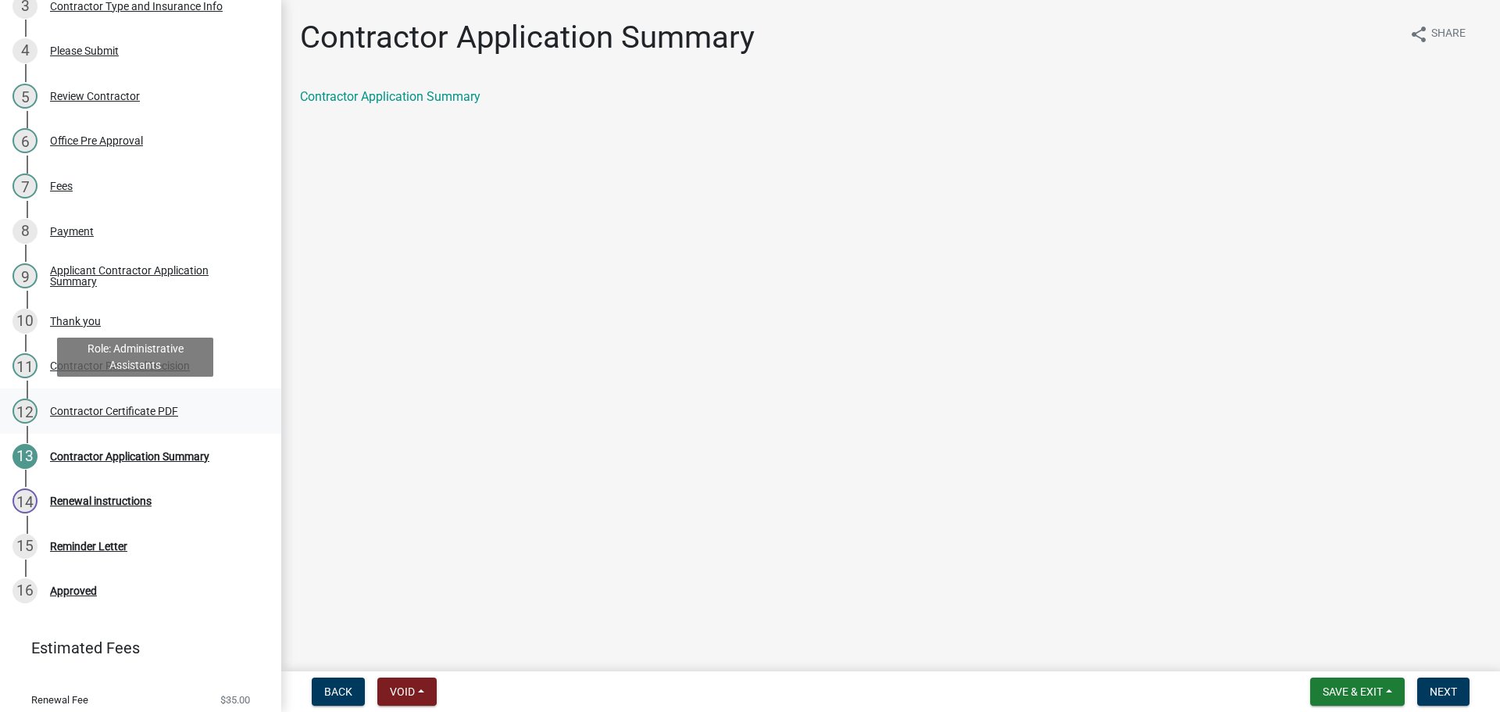
click at [111, 415] on div "12 Contractor Certificate PDF" at bounding box center [135, 410] width 244 height 25
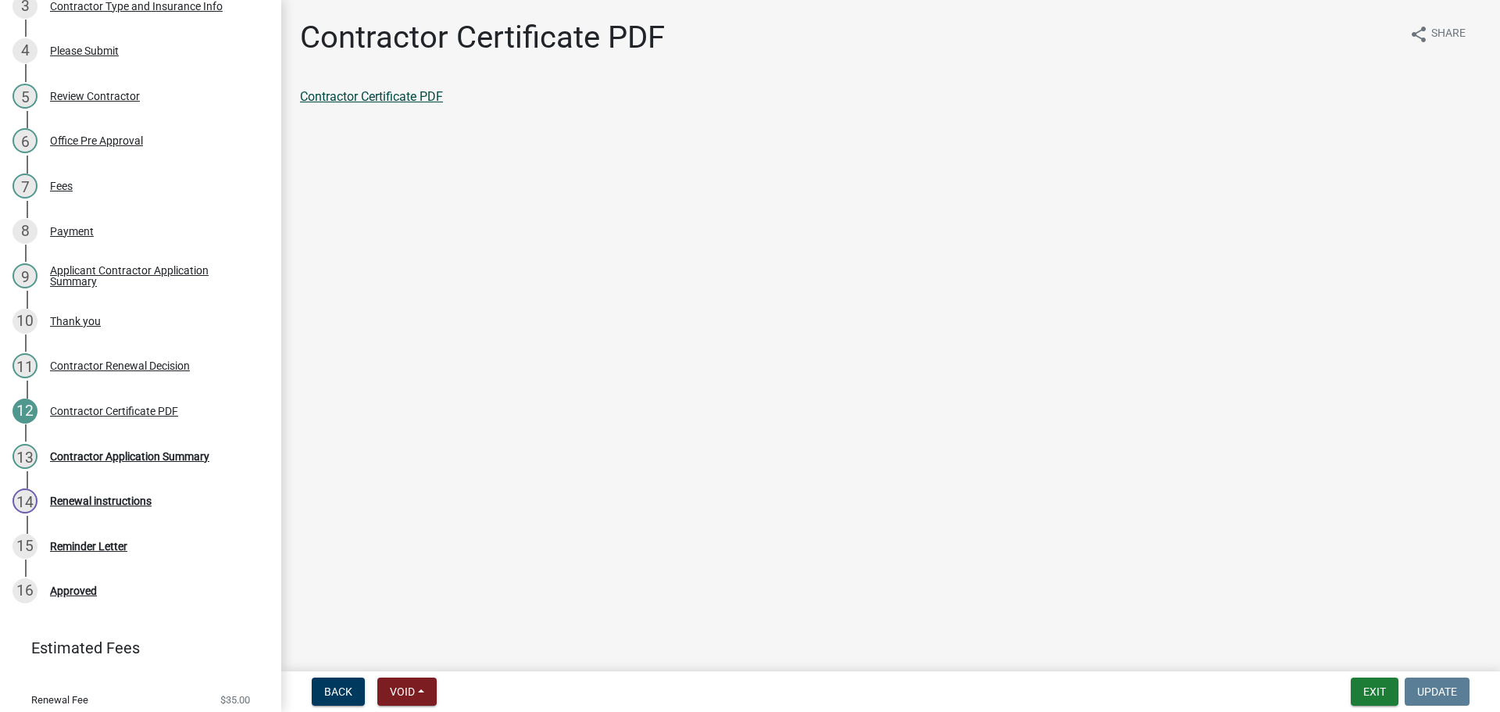
click at [366, 97] on link "Contractor Certificate PDF" at bounding box center [371, 96] width 143 height 15
click at [121, 472] on link "13 Contractor Application Summary" at bounding box center [140, 456] width 281 height 45
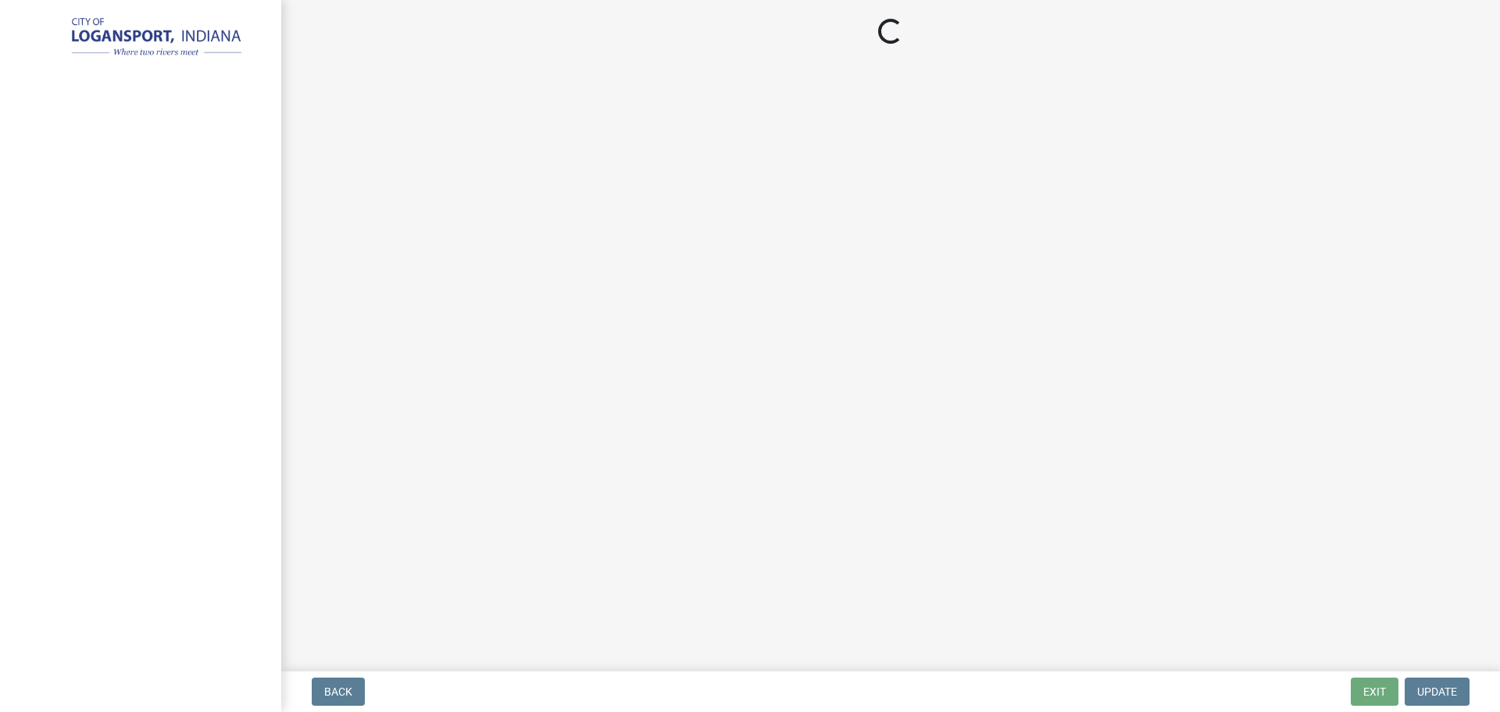
select select "3: 3"
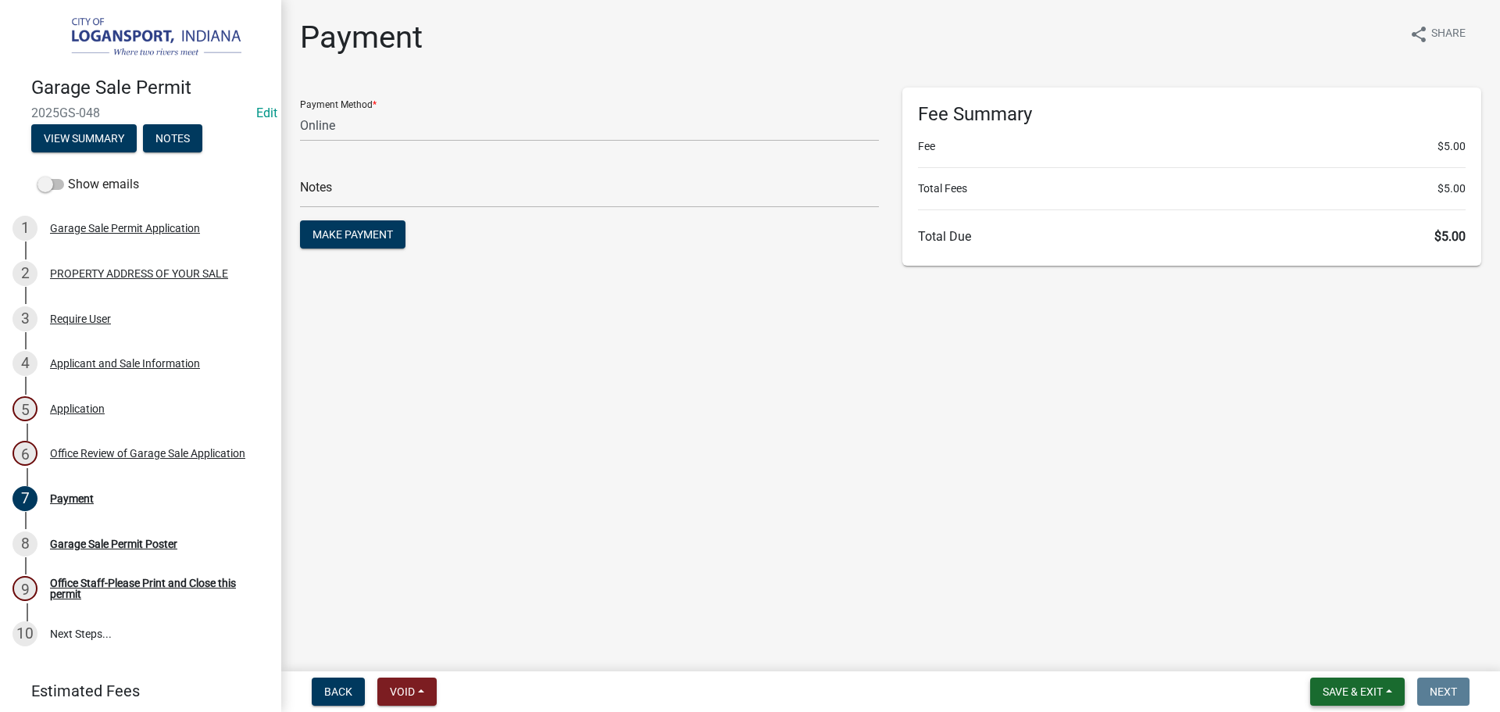
click at [1369, 699] on button "Save & Exit" at bounding box center [1357, 691] width 95 height 28
click at [1367, 661] on button "Save & Exit" at bounding box center [1342, 651] width 125 height 38
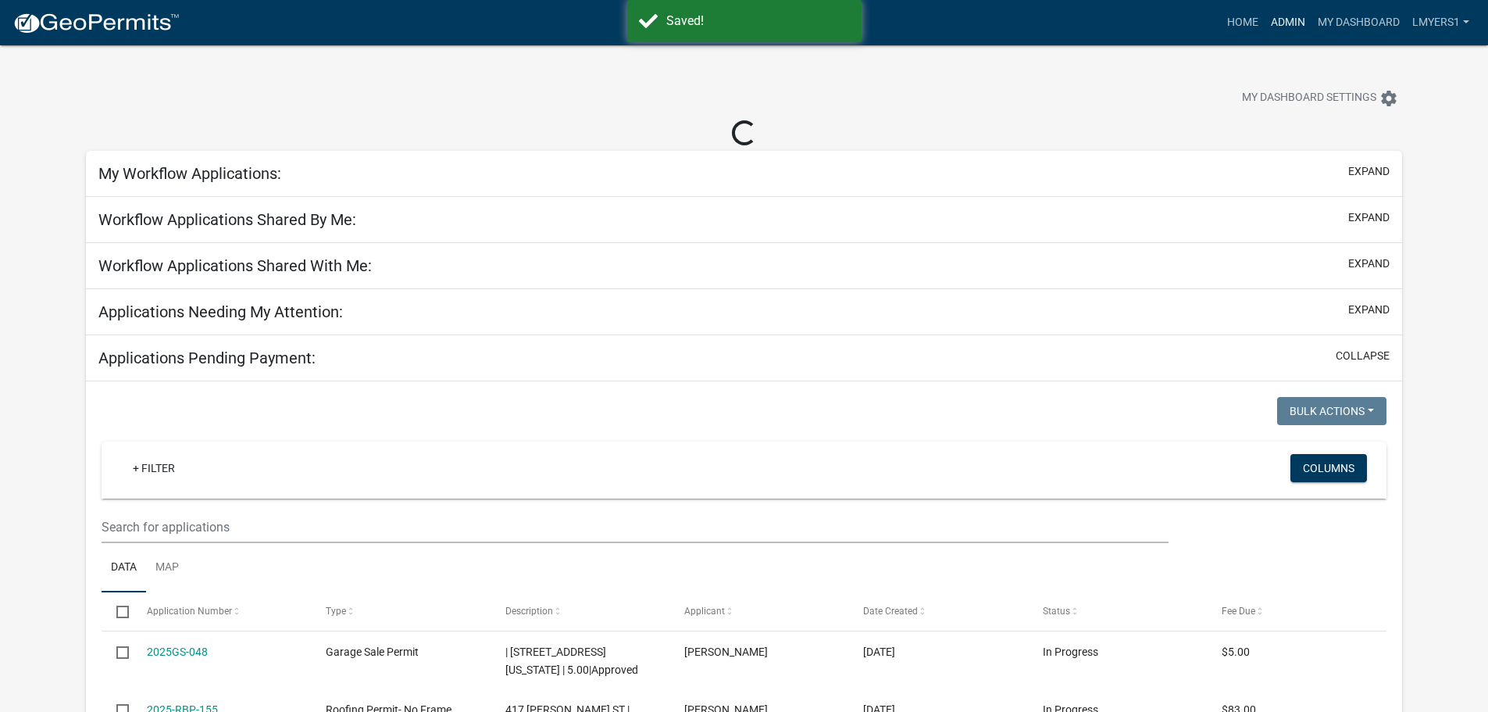
click at [1282, 25] on link "Admin" at bounding box center [1288, 23] width 47 height 30
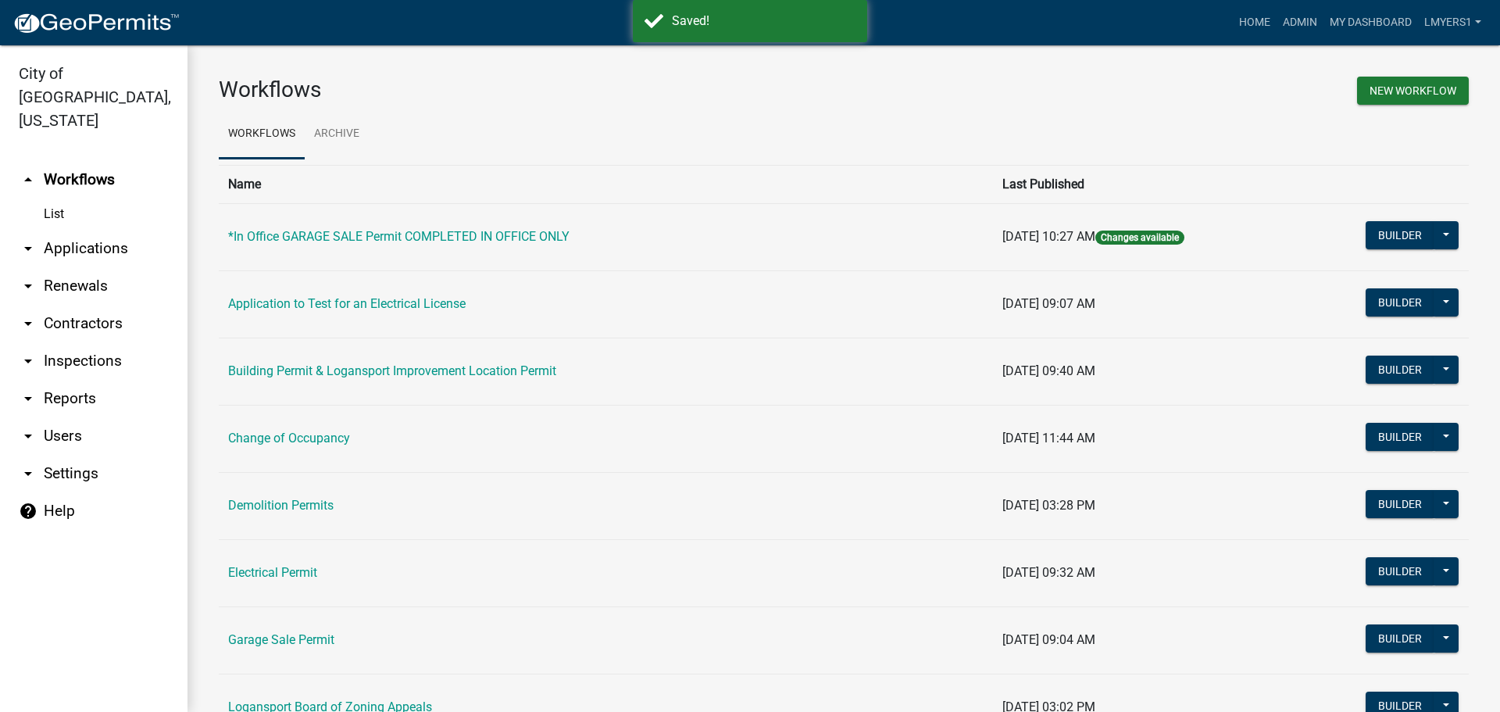
click at [77, 230] on link "arrow_drop_down Applications" at bounding box center [94, 249] width 188 height 38
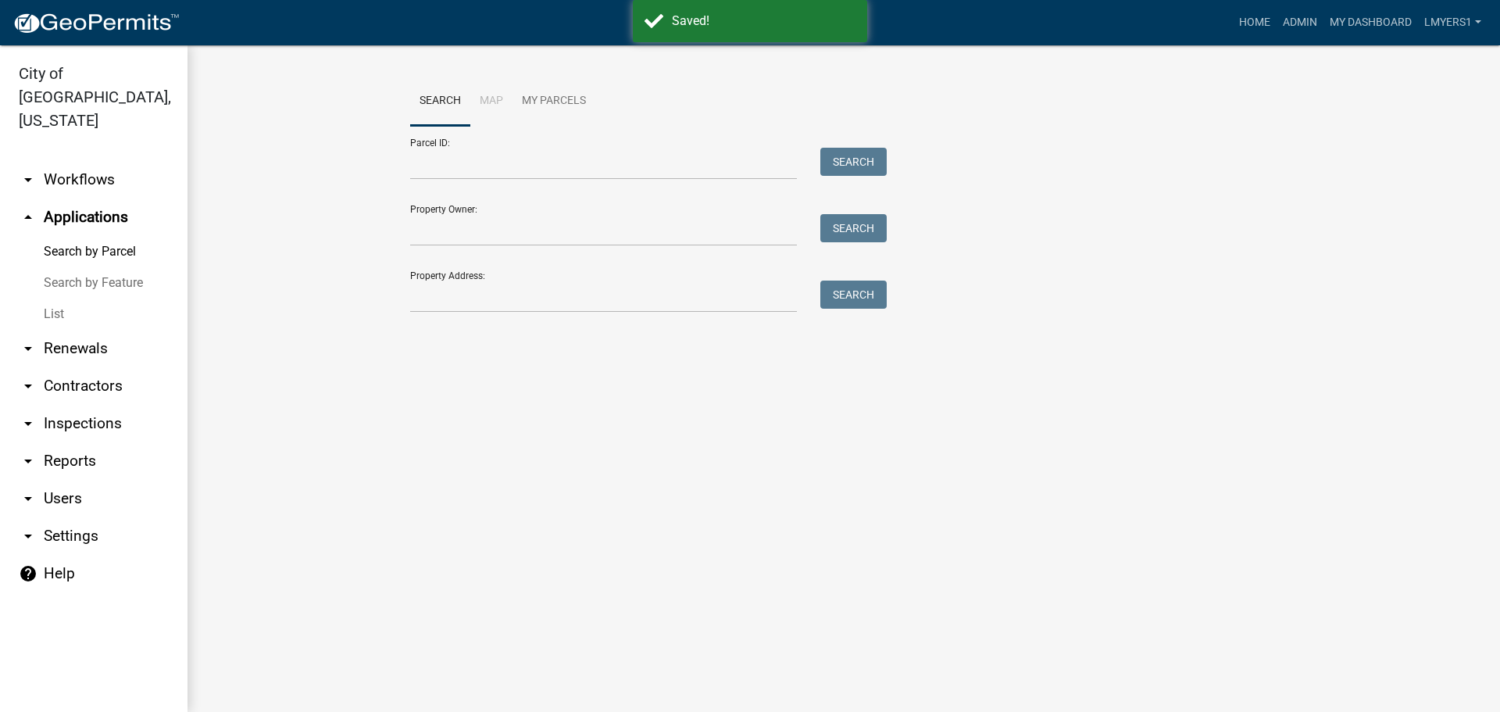
click at [61, 298] on link "List" at bounding box center [94, 313] width 188 height 31
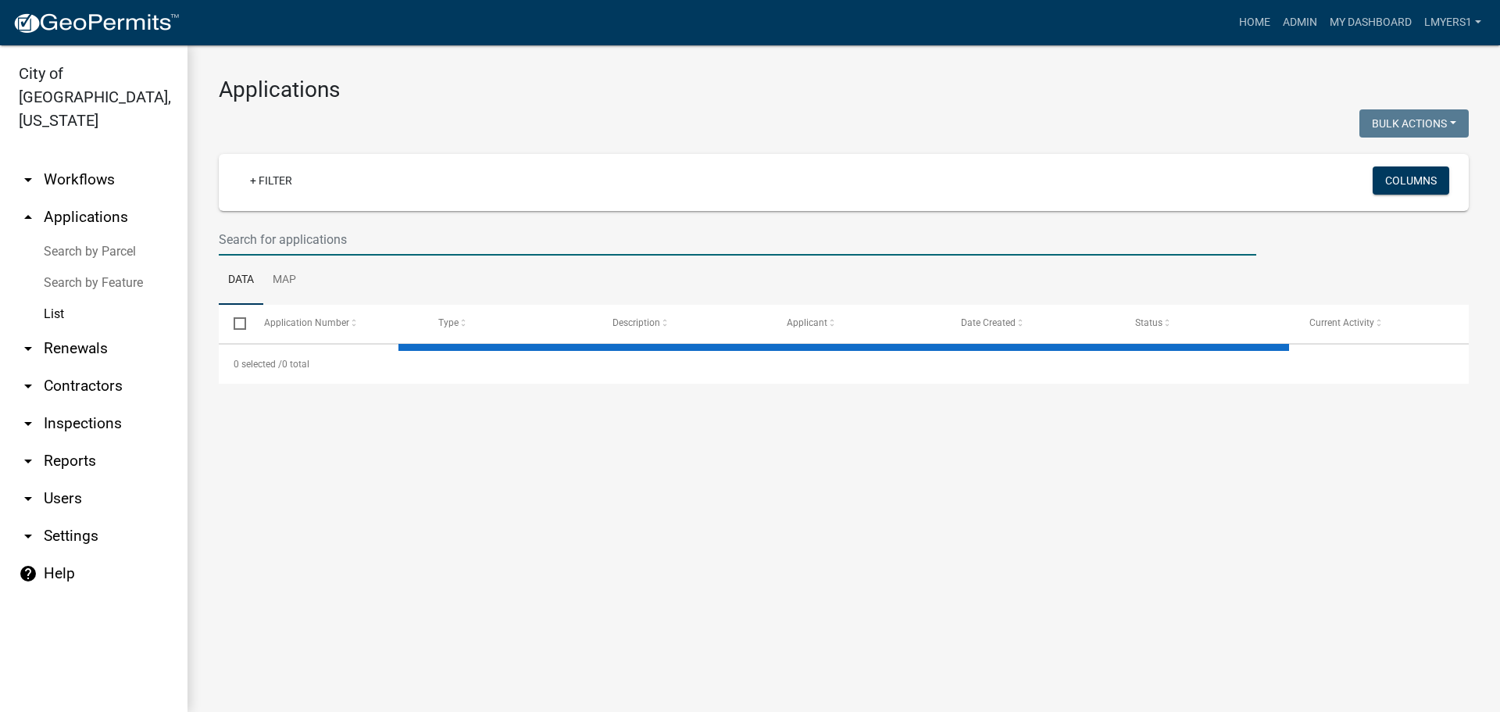
click at [264, 239] on input "text" at bounding box center [738, 239] width 1038 height 32
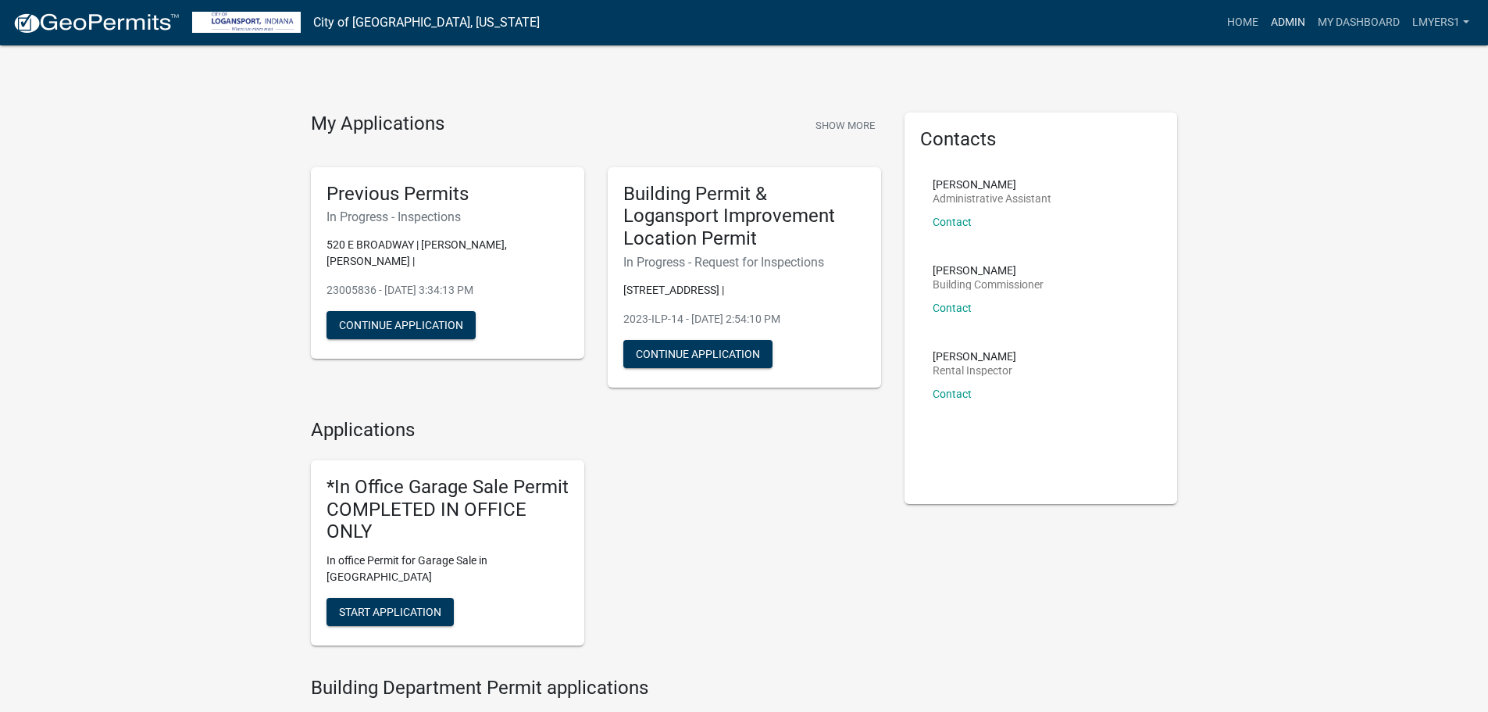
click at [1295, 25] on link "Admin" at bounding box center [1288, 23] width 47 height 30
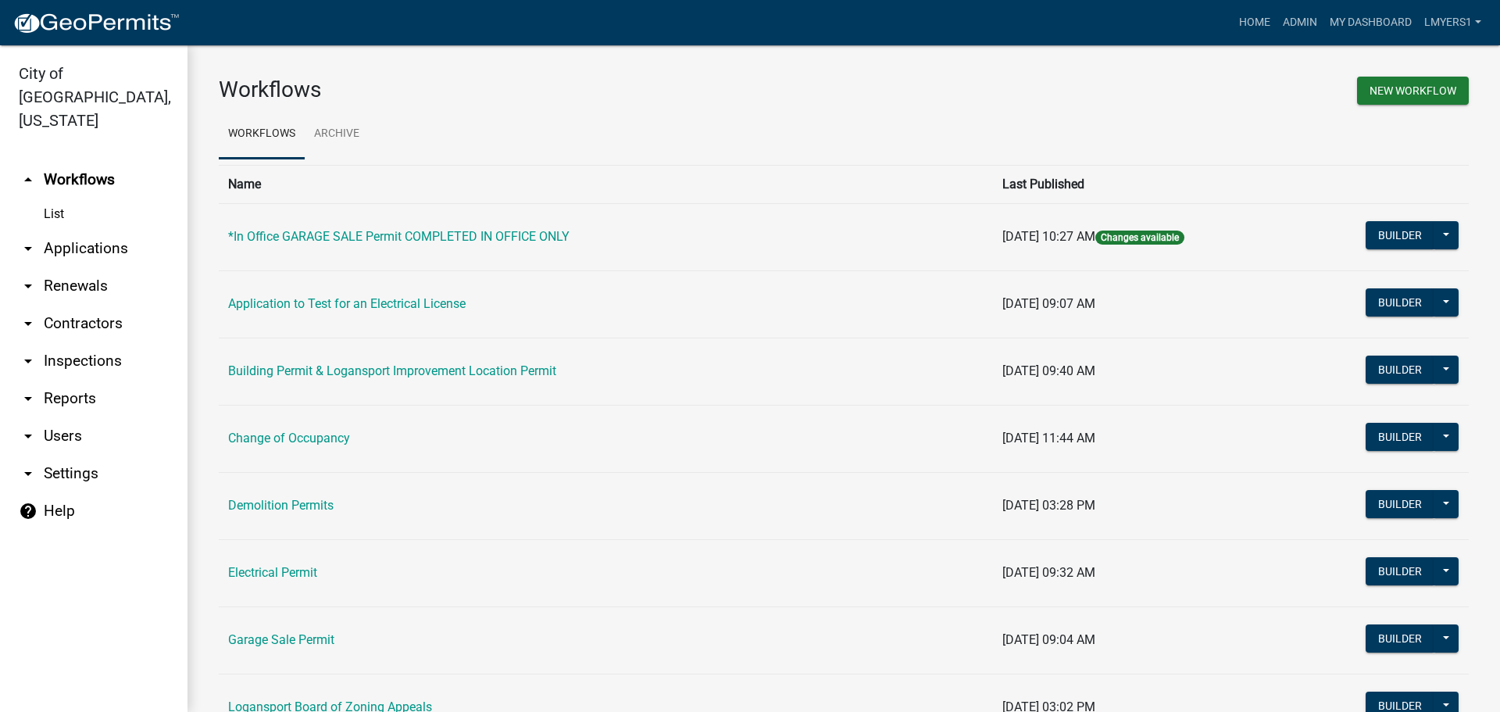
click at [93, 230] on link "arrow_drop_down Applications" at bounding box center [94, 249] width 188 height 38
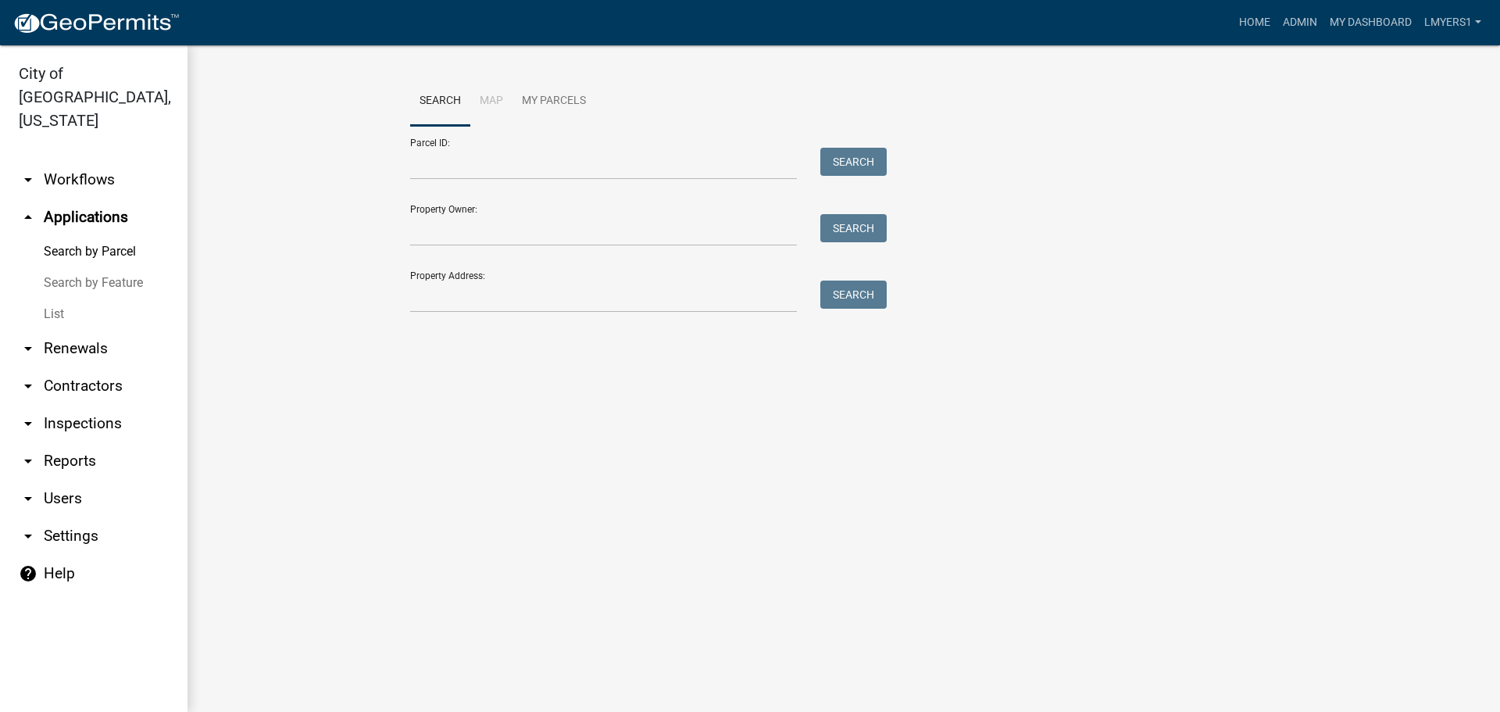
click at [53, 298] on link "List" at bounding box center [94, 313] width 188 height 31
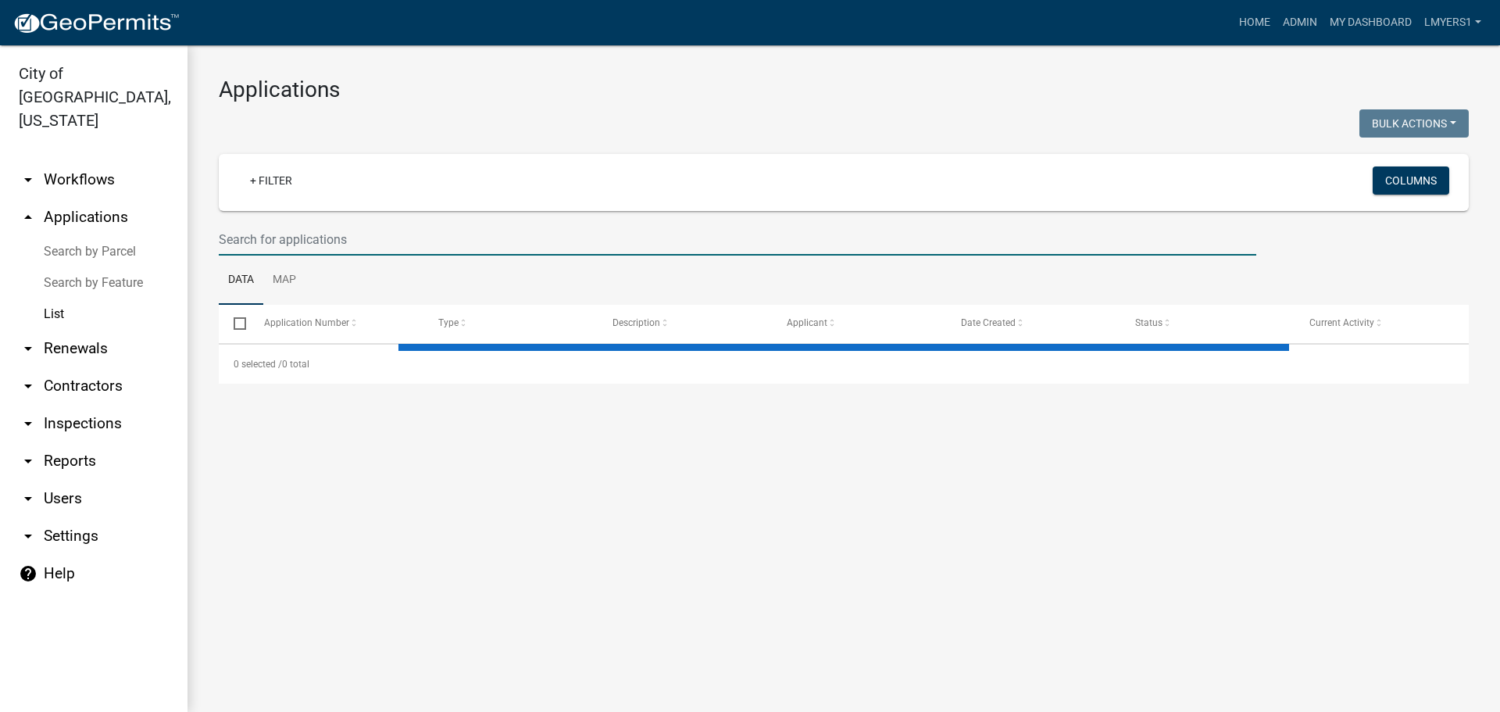
click at [366, 241] on input "text" at bounding box center [738, 239] width 1038 height 32
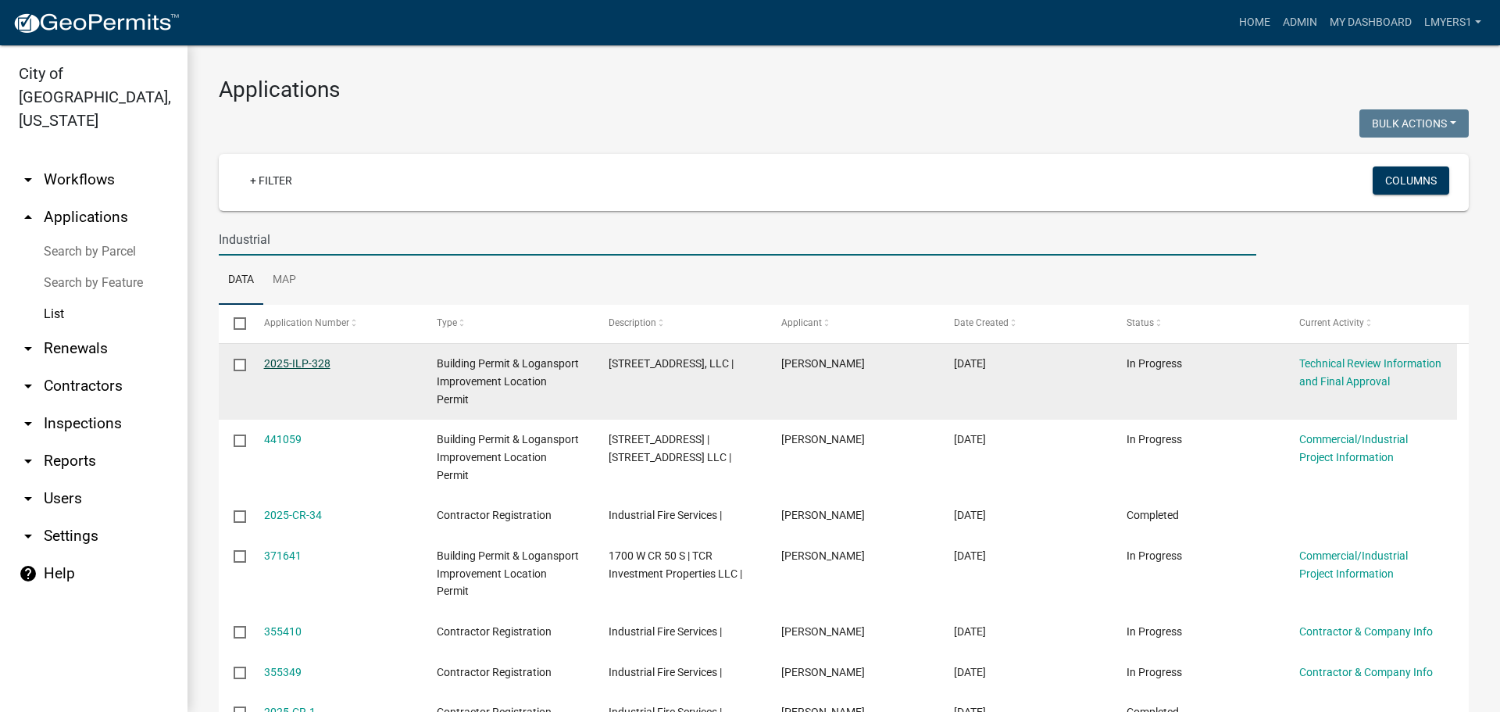
type input "Industrial"
click at [304, 363] on link "2025-ILP-328" at bounding box center [297, 363] width 66 height 13
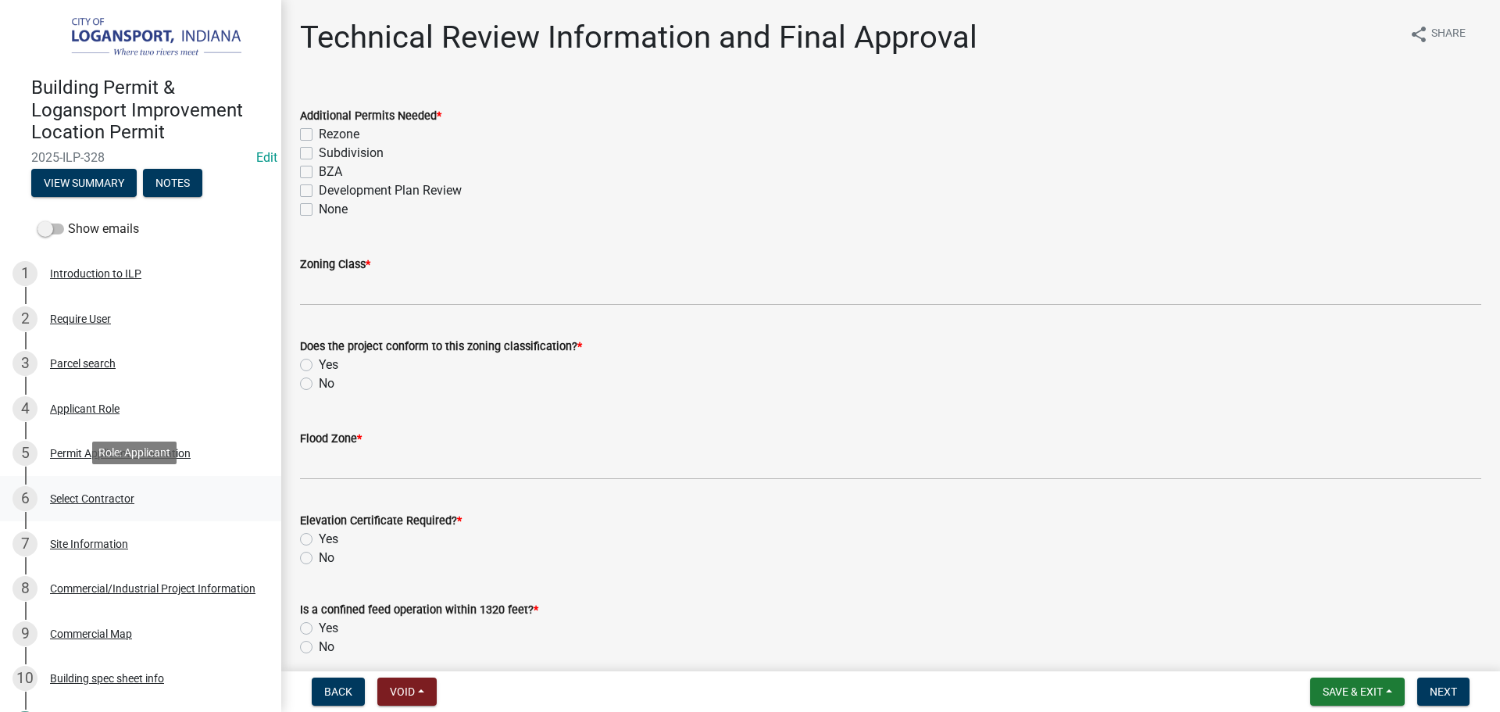
click at [109, 496] on div "Select Contractor" at bounding box center [92, 498] width 84 height 11
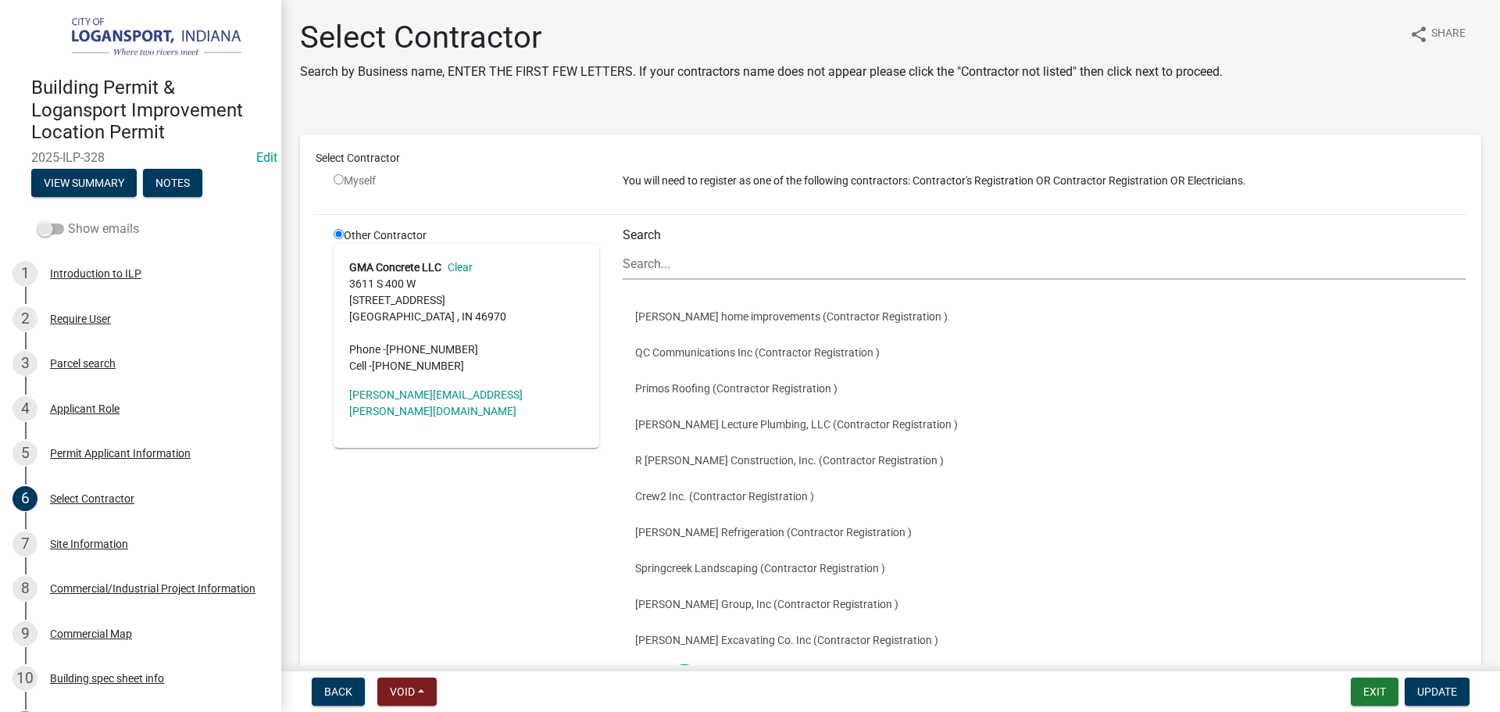
click at [63, 226] on span at bounding box center [51, 228] width 27 height 11
click at [68, 220] on input "Show emails" at bounding box center [68, 220] width 0 height 0
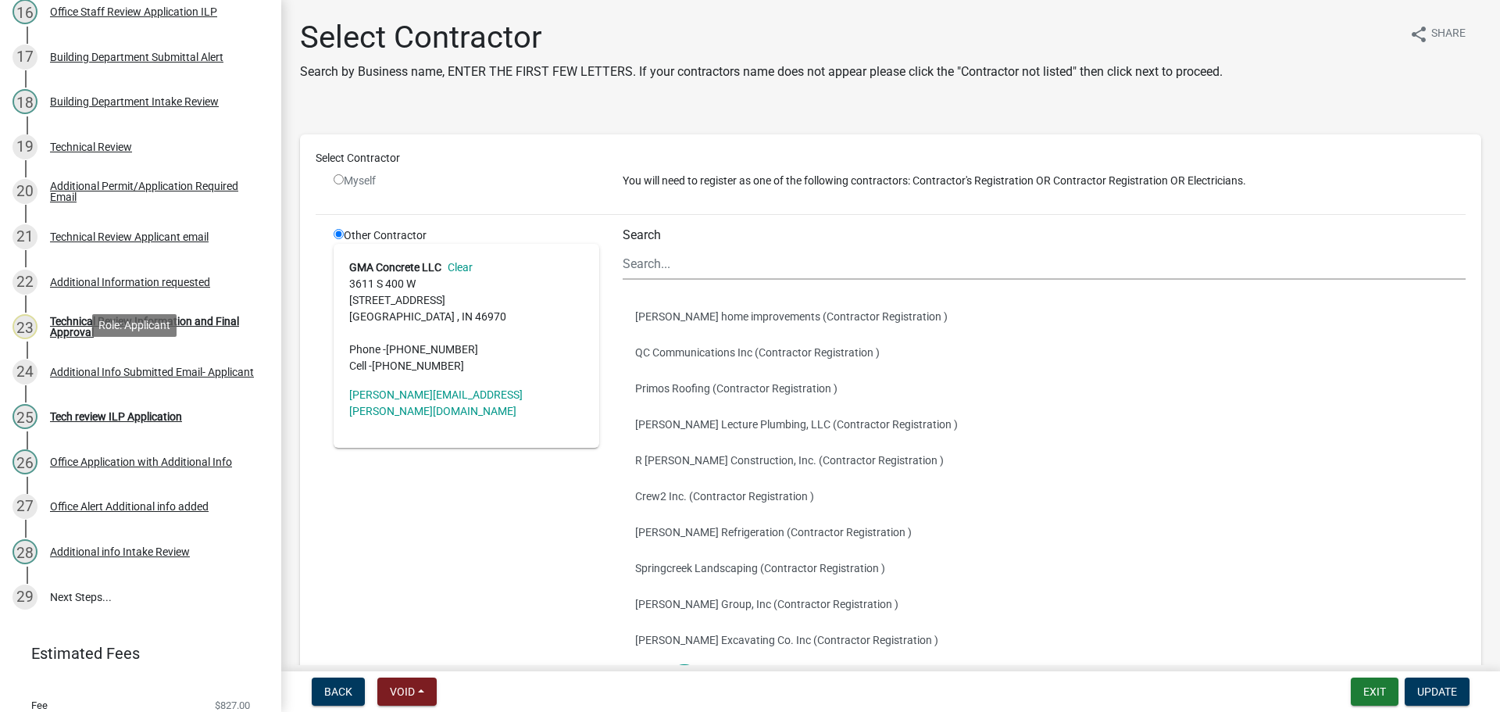
scroll to position [938, 0]
click at [62, 316] on div "Technical Review Information and Final Approval" at bounding box center [153, 326] width 206 height 22
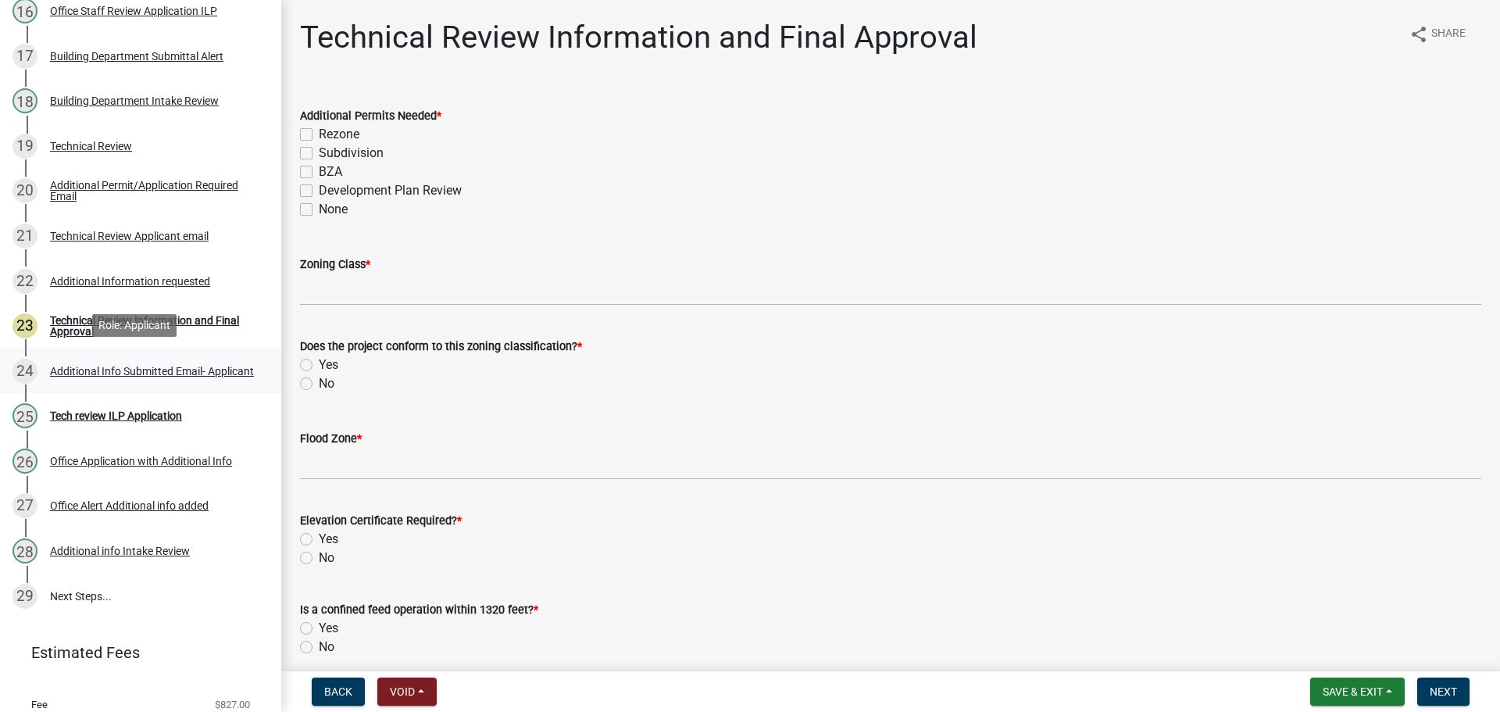
click at [77, 366] on div "Additional Info Submitted Email- Applicant" at bounding box center [152, 371] width 204 height 11
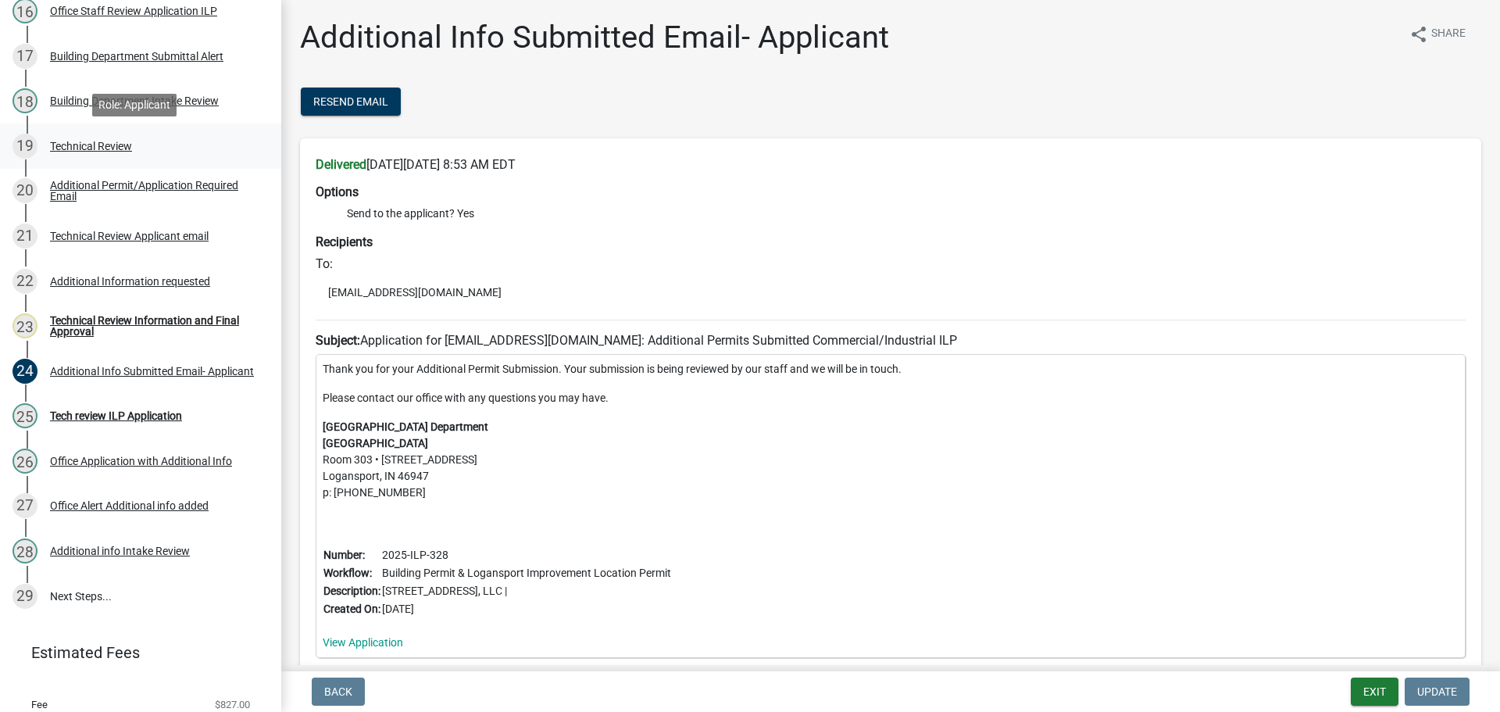
scroll to position [859, 0]
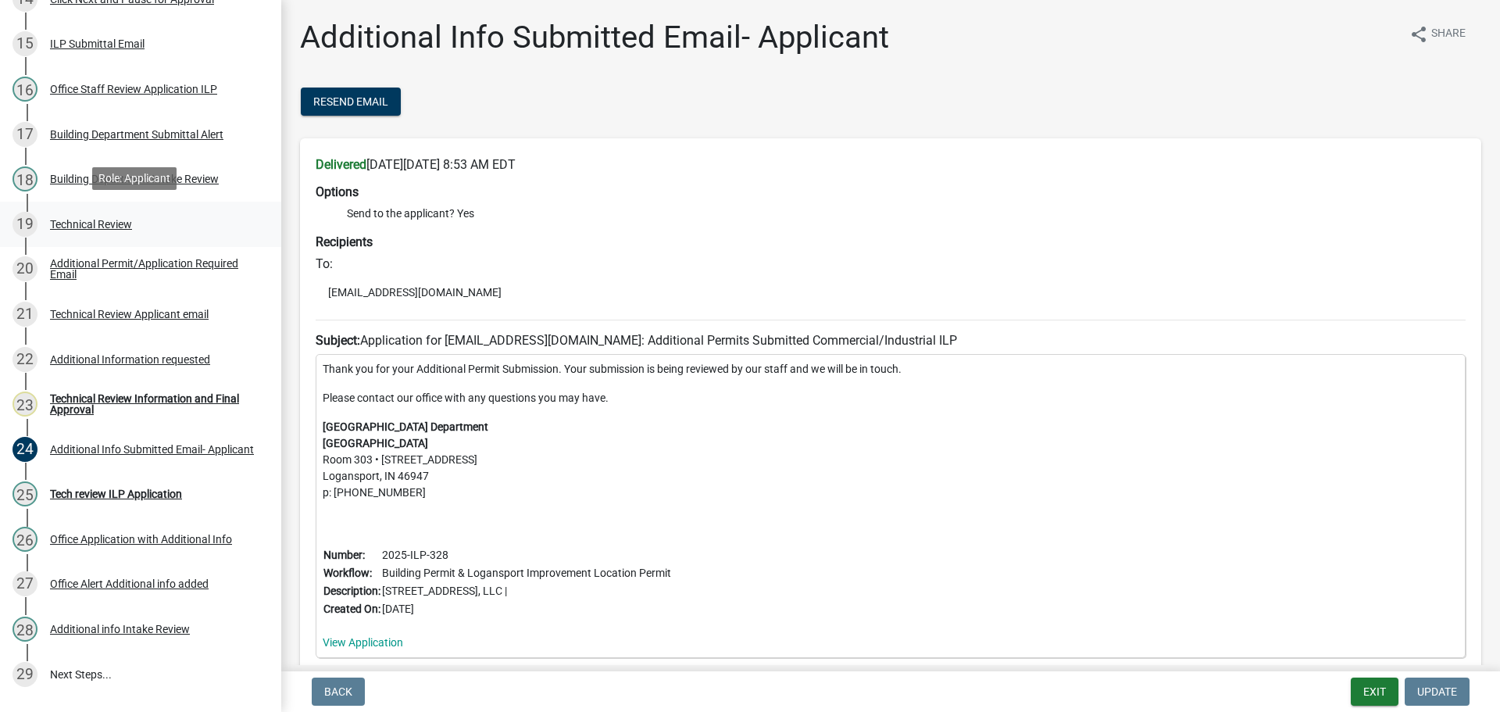
click at [128, 222] on div "Technical Review" at bounding box center [91, 224] width 82 height 11
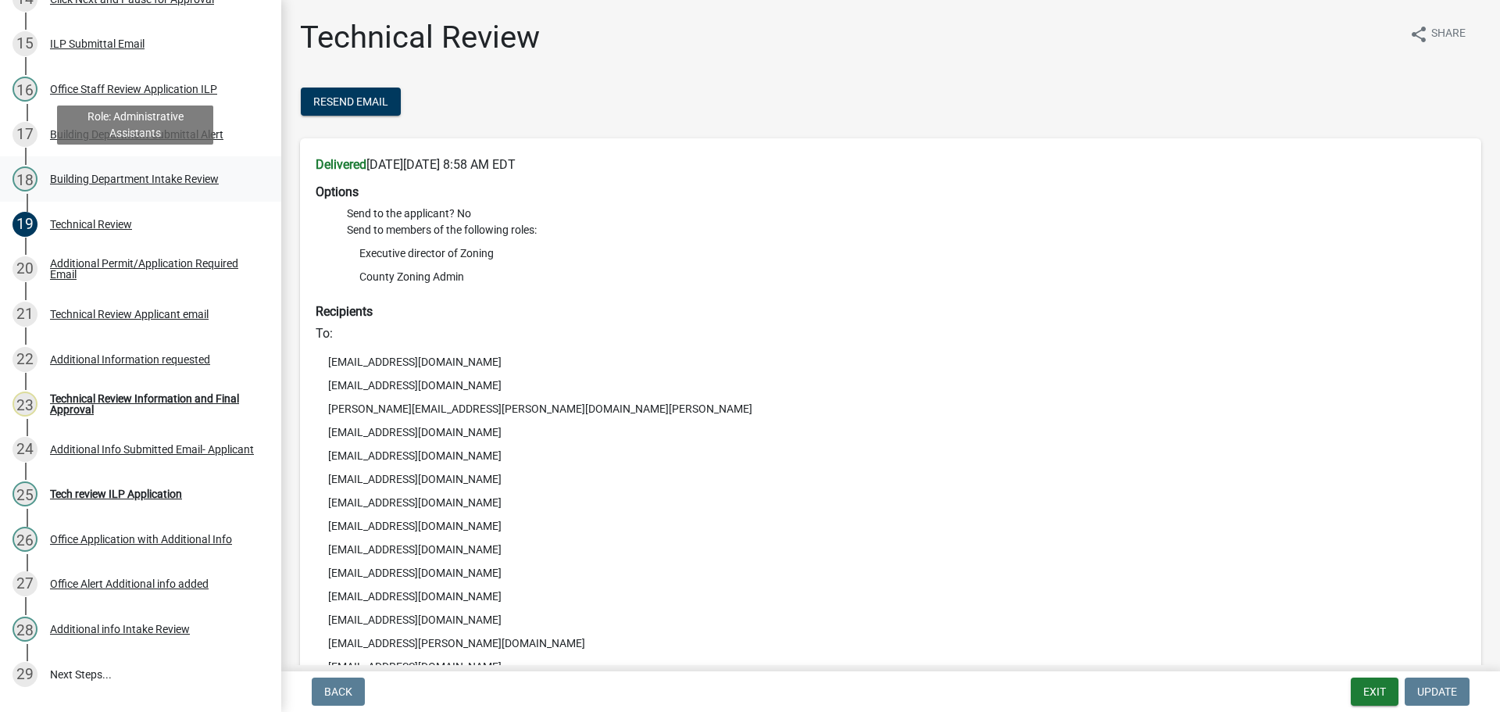
click at [152, 174] on div "Building Department Intake Review" at bounding box center [134, 178] width 169 height 11
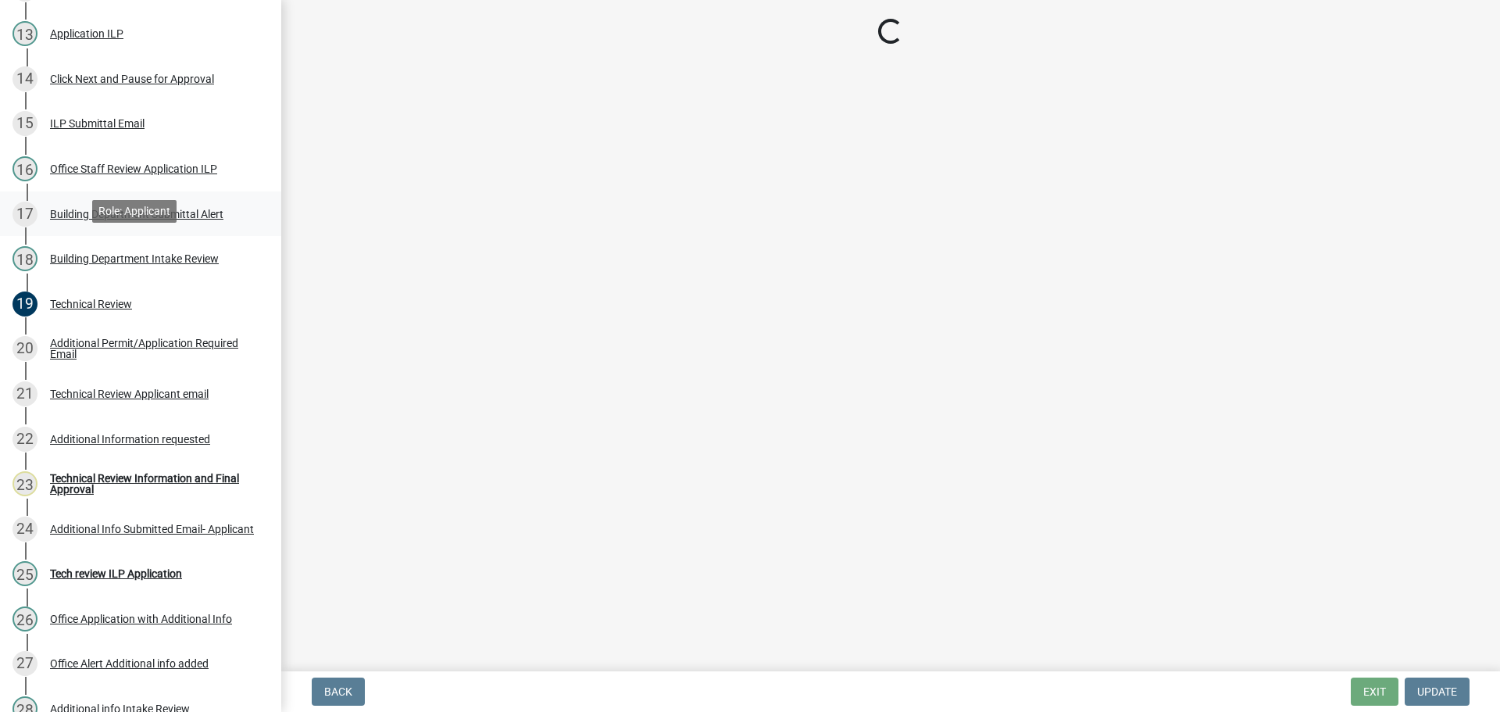
scroll to position [703, 0]
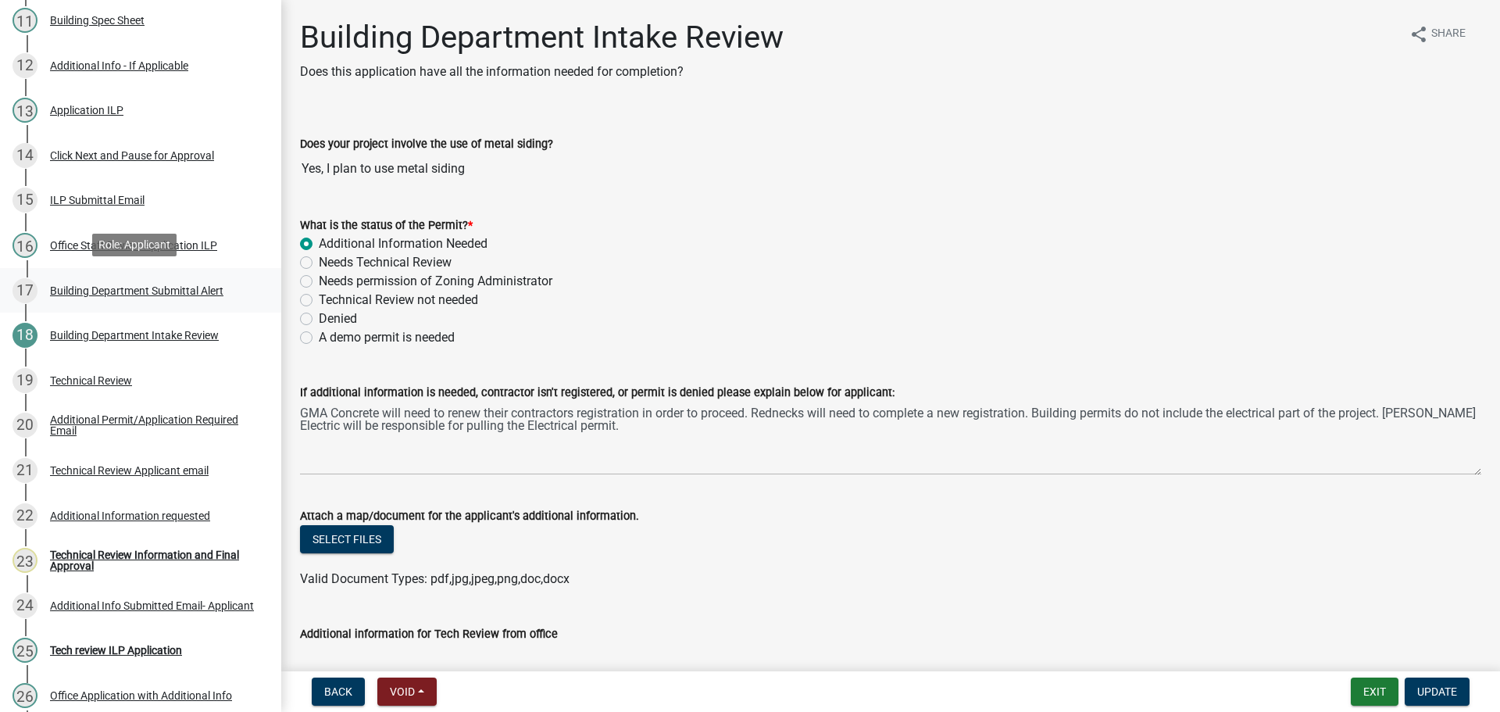
click at [171, 288] on div "Building Department Submittal Alert" at bounding box center [136, 290] width 173 height 11
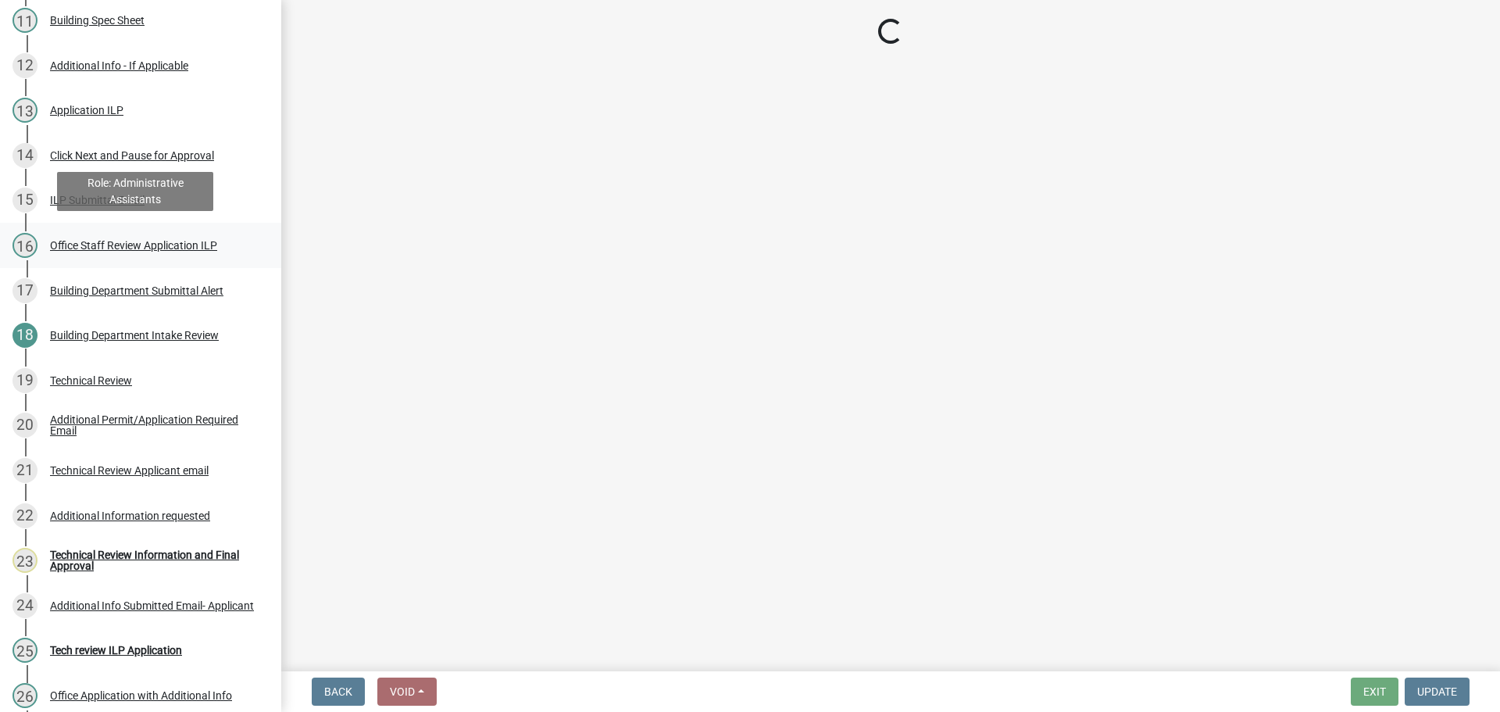
click at [161, 249] on div "16 Office Staff Review Application ILP" at bounding box center [135, 245] width 244 height 25
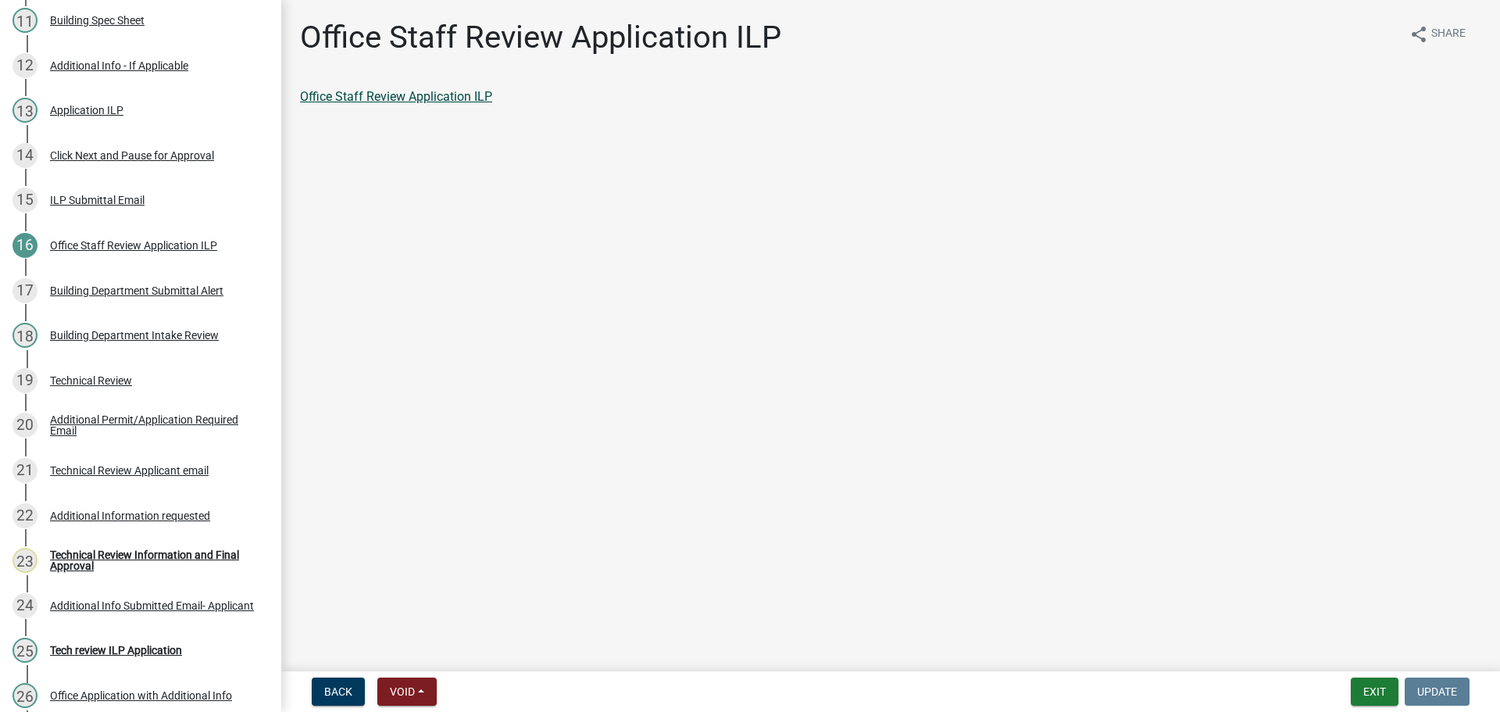
click at [405, 103] on link "Office Staff Review Application ILP" at bounding box center [396, 96] width 192 height 15
click at [109, 550] on div "Technical Review Information and Final Approval" at bounding box center [153, 560] width 206 height 22
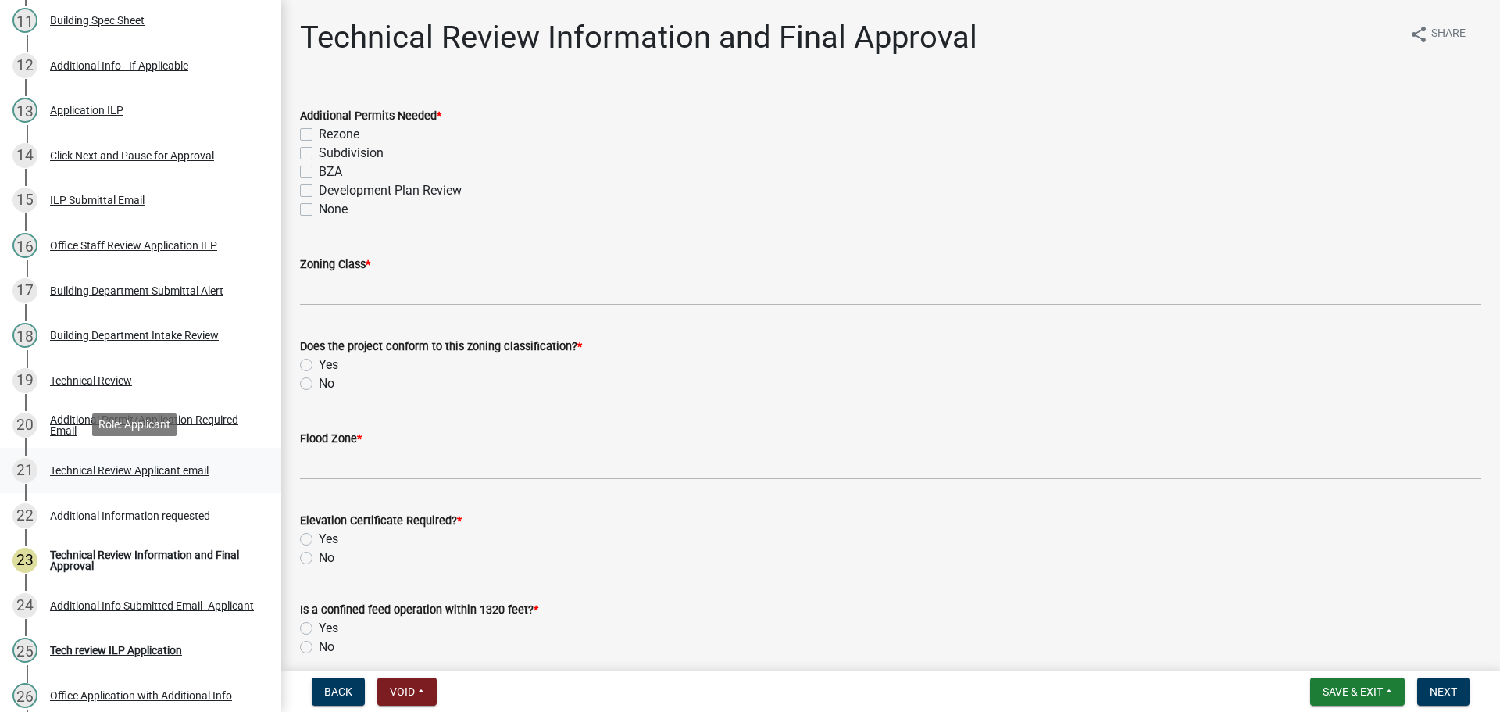
click at [100, 476] on div "21 Technical Review Applicant email" at bounding box center [135, 470] width 244 height 25
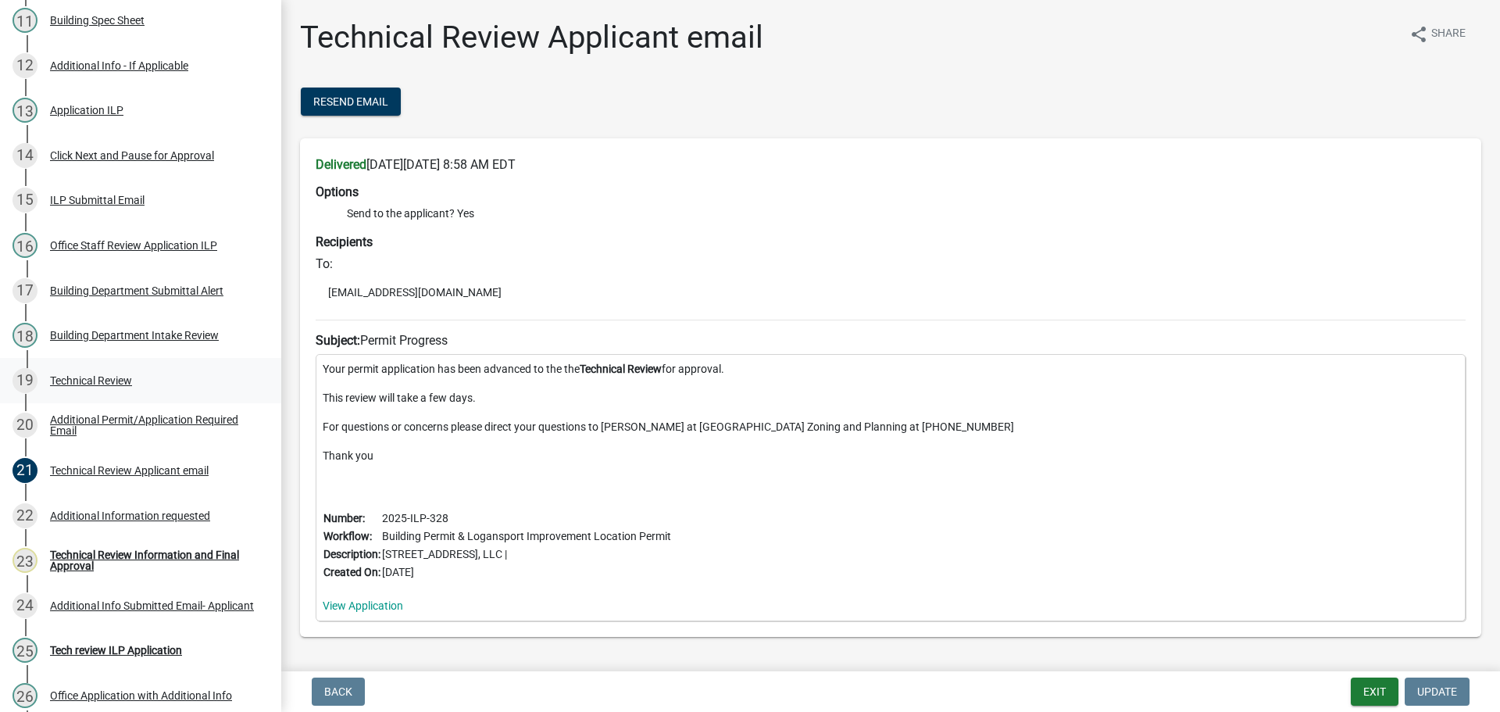
click at [98, 370] on div "19 Technical Review" at bounding box center [135, 380] width 244 height 25
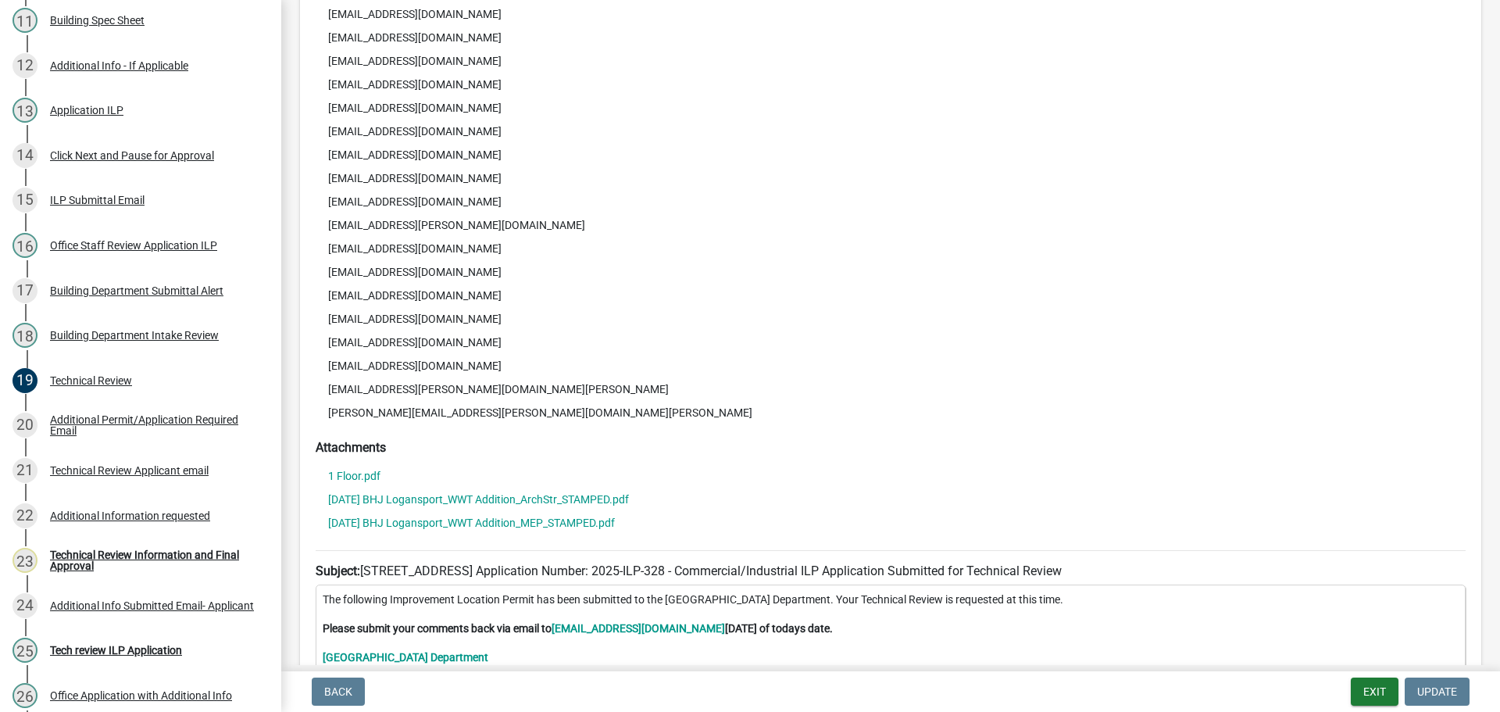
scroll to position [391, 0]
